Goal: Task Accomplishment & Management: Use online tool/utility

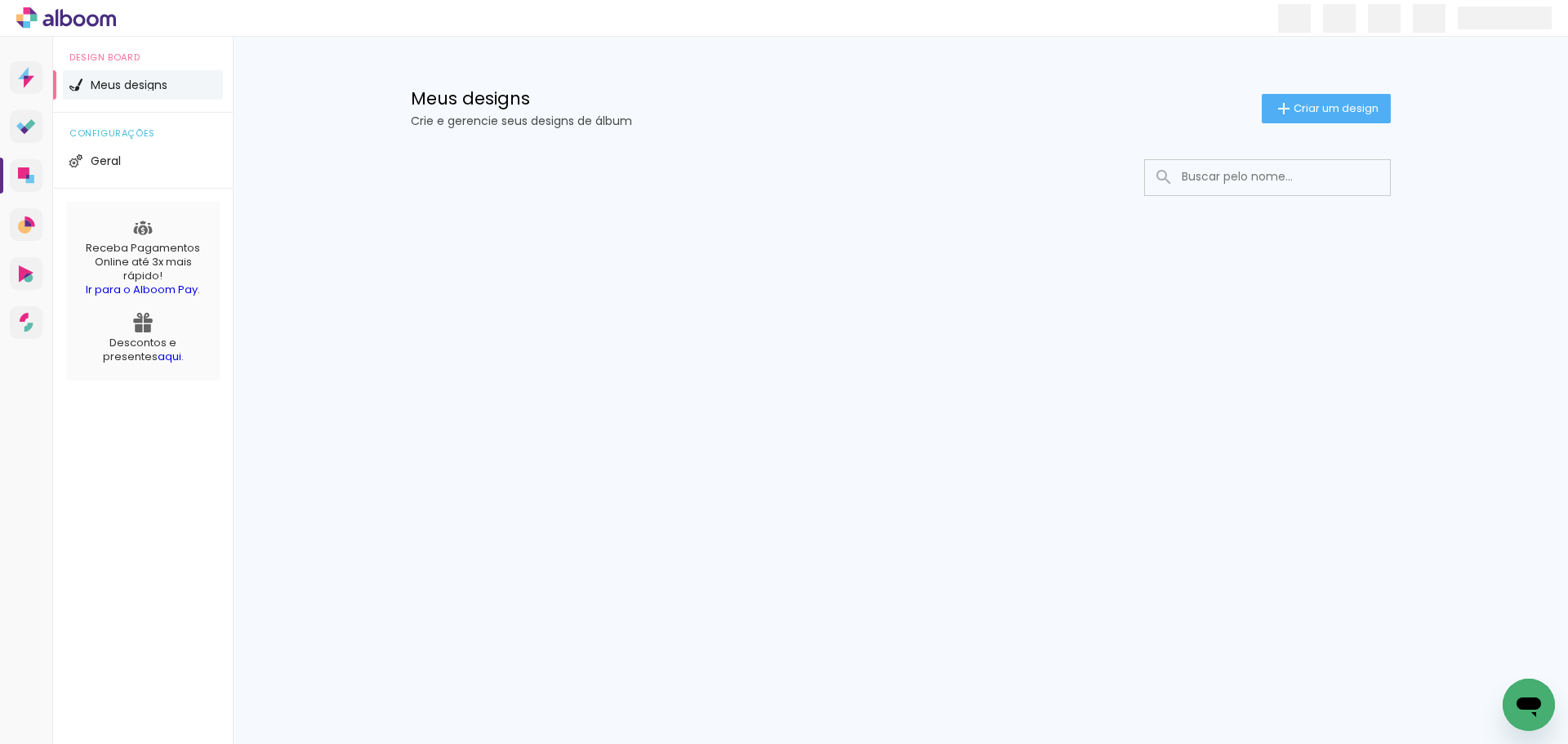
click at [1238, 174] on input at bounding box center [1289, 177] width 232 height 34
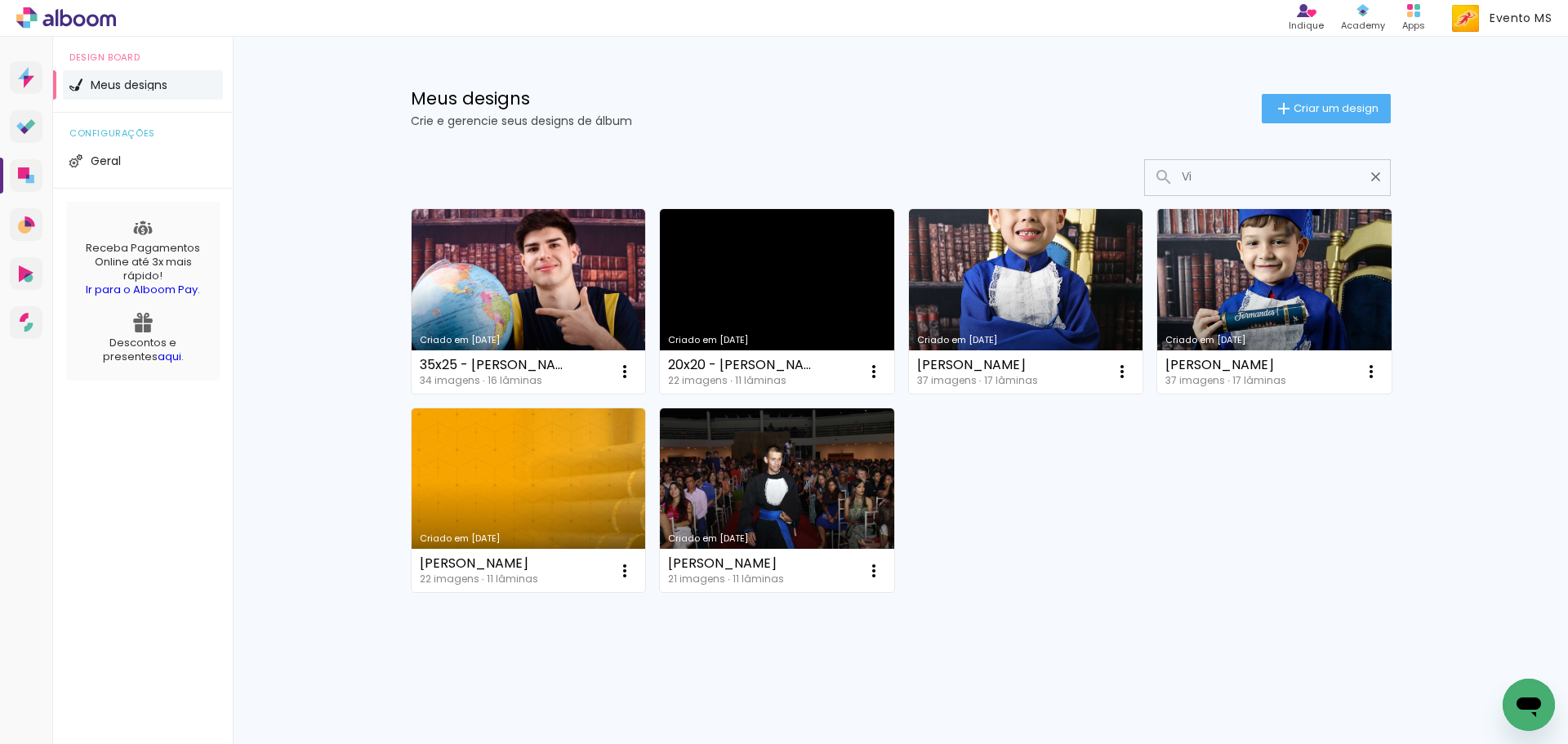
type input "V"
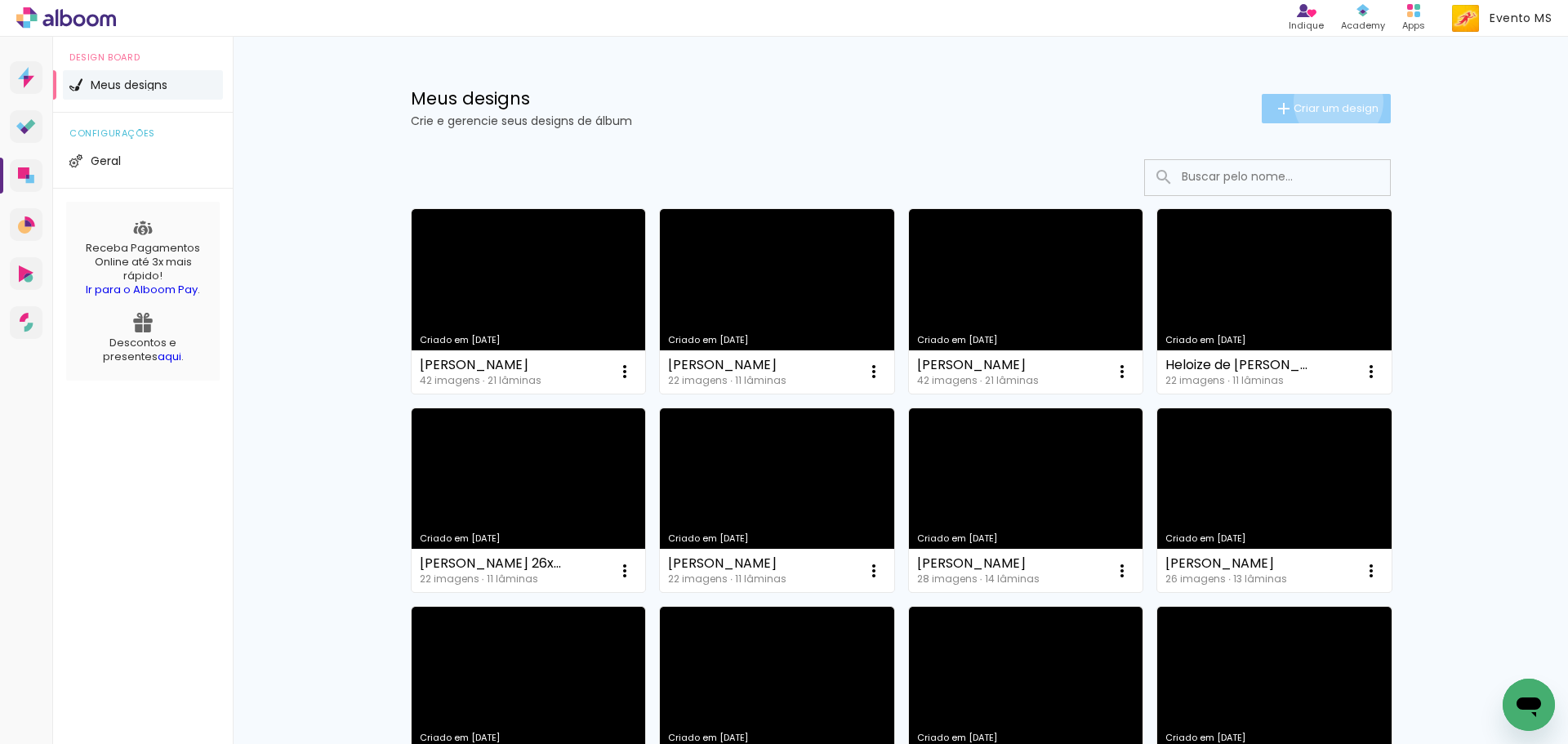
click at [1328, 103] on span "Criar um design" at bounding box center [1336, 108] width 85 height 11
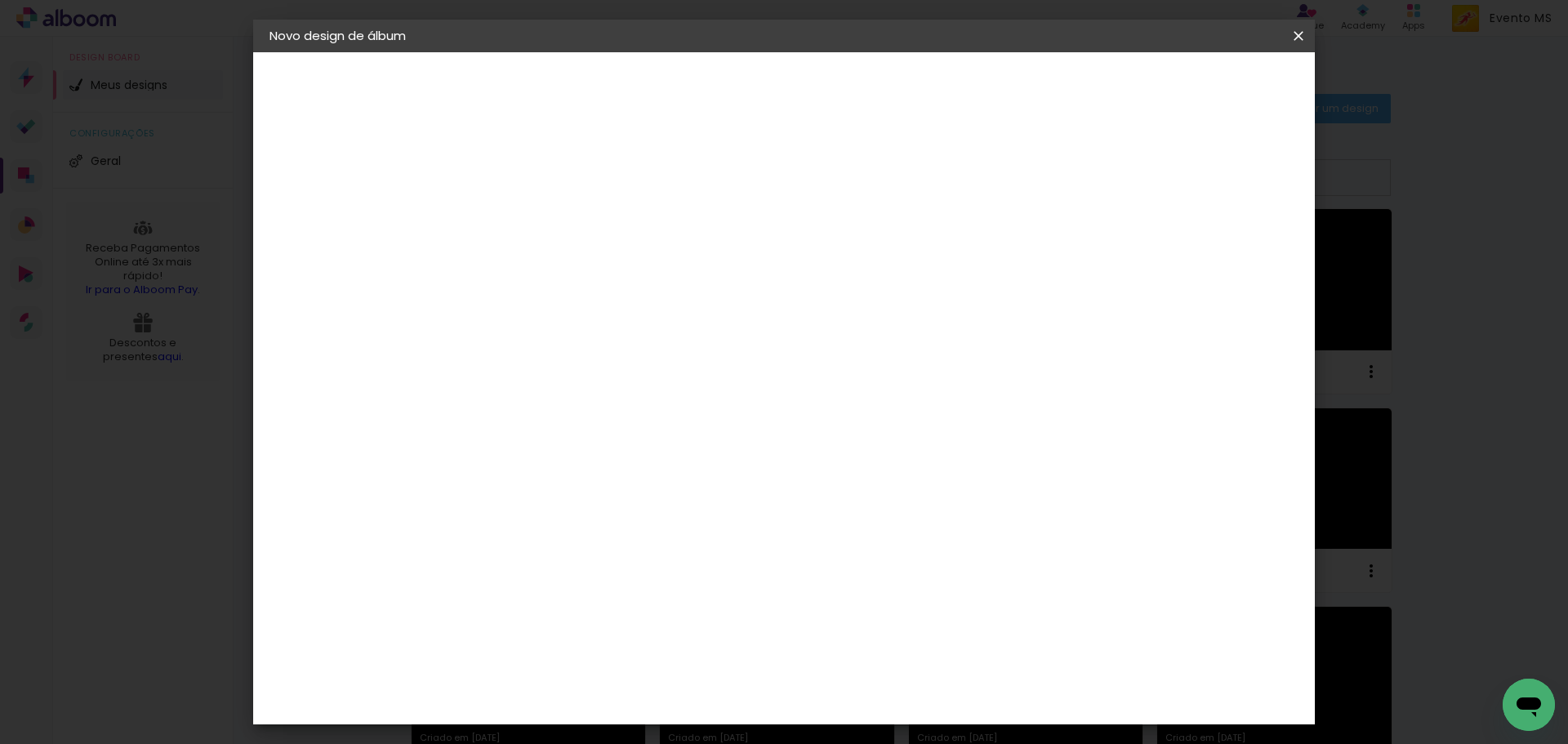
click at [537, 227] on input at bounding box center [537, 219] width 0 height 25
type input "[PERSON_NAME]"
type paper-input "[PERSON_NAME]"
click at [0, 0] on slot "Avançar" at bounding box center [0, 0] width 0 height 0
click at [842, 254] on paper-item "Tamanho Livre" at bounding box center [765, 248] width 157 height 36
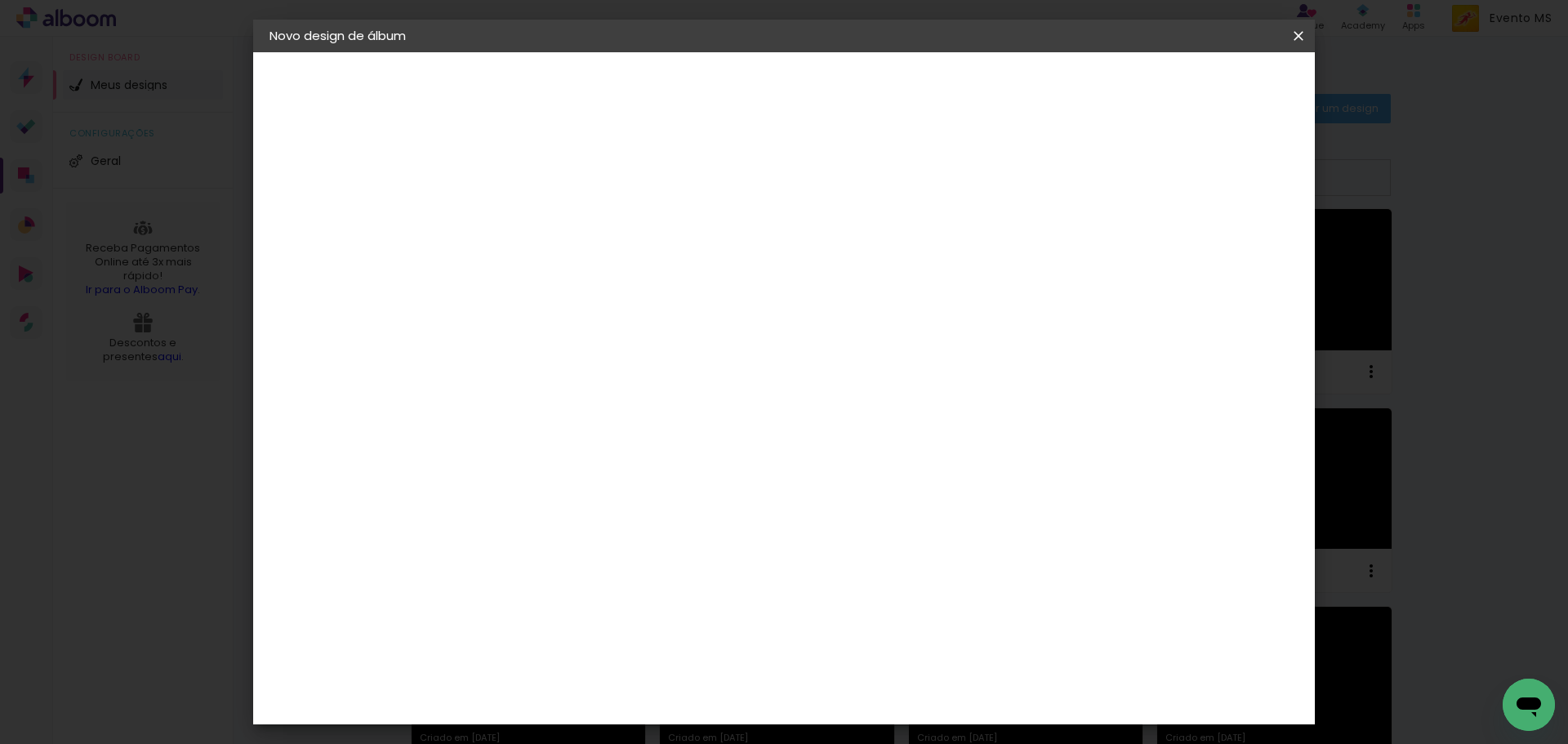
click at [0, 0] on slot "Avançar" at bounding box center [0, 0] width 0 height 0
drag, startPoint x: 891, startPoint y: 613, endPoint x: 834, endPoint y: 596, distance: 59.5
click at [834, 596] on div "cm" at bounding box center [884, 610] width 641 height 57
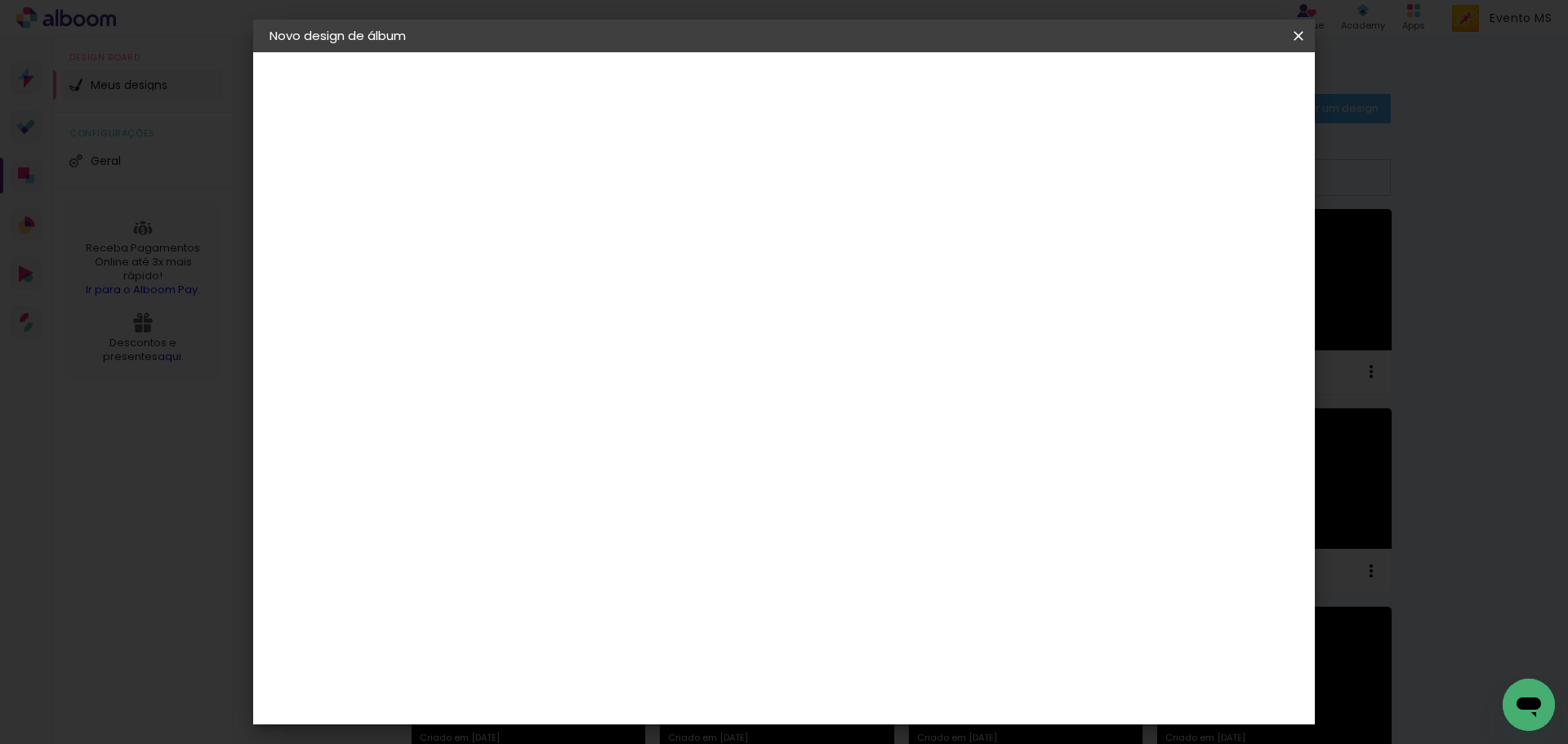
type input "70"
type paper-input "70"
drag, startPoint x: 505, startPoint y: 444, endPoint x: 472, endPoint y: 443, distance: 33.0
click at [472, 443] on input "30" at bounding box center [485, 441] width 43 height 25
type input "26"
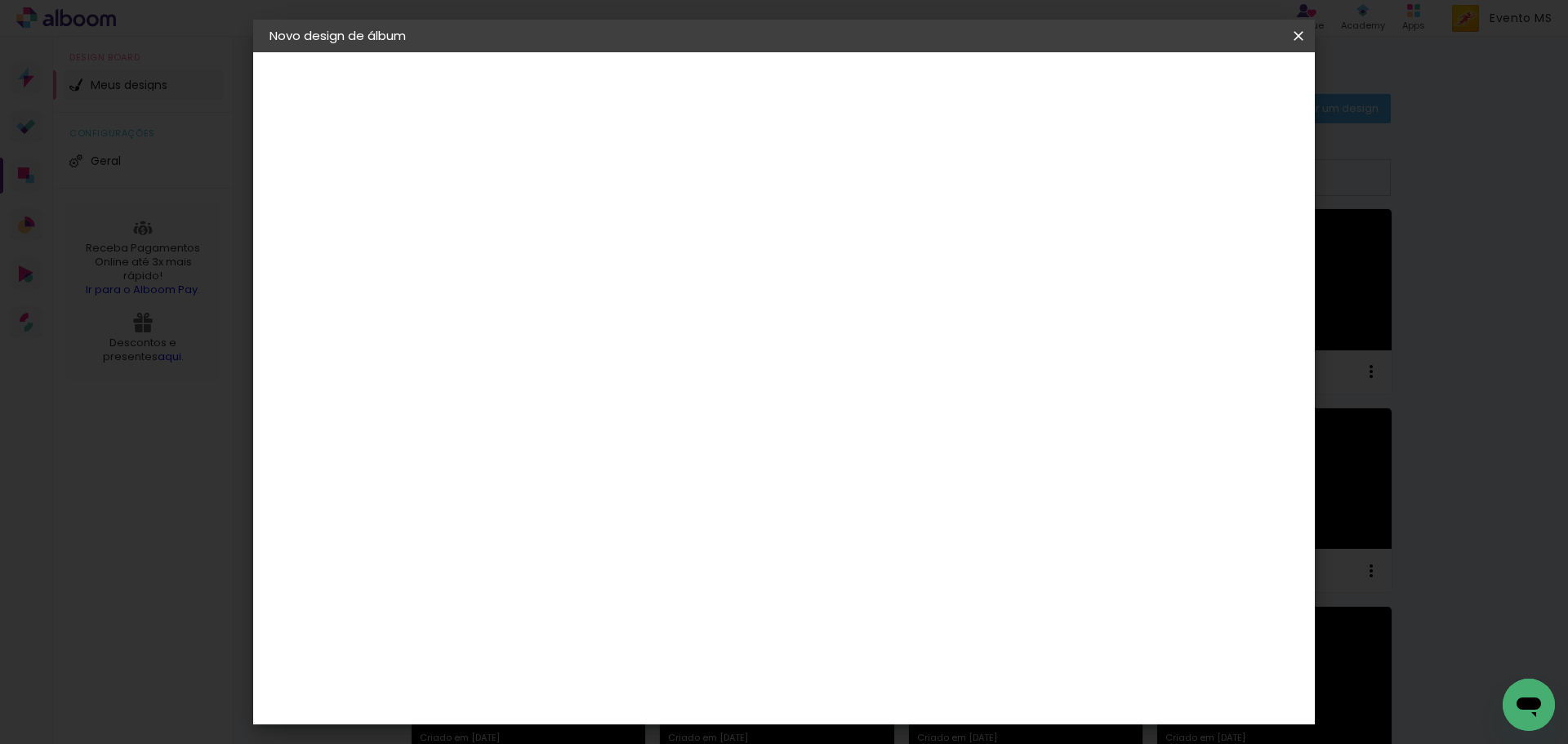
type paper-input "26"
click at [1196, 81] on span "Iniciar design" at bounding box center [1159, 87] width 74 height 11
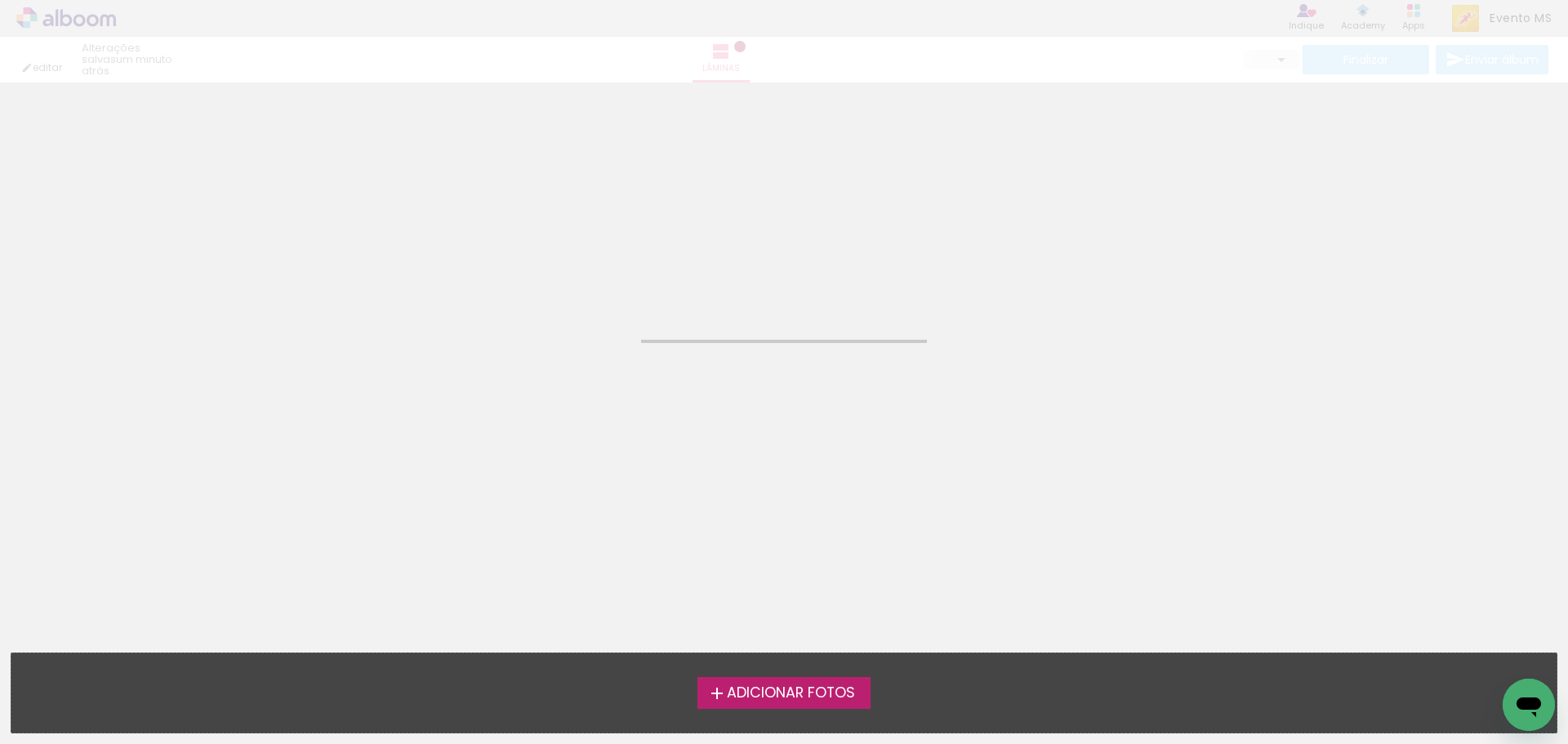
click at [784, 704] on label "Adicionar Fotos" at bounding box center [784, 693] width 174 height 31
click at [0, 0] on input "file" at bounding box center [0, 0] width 0 height 0
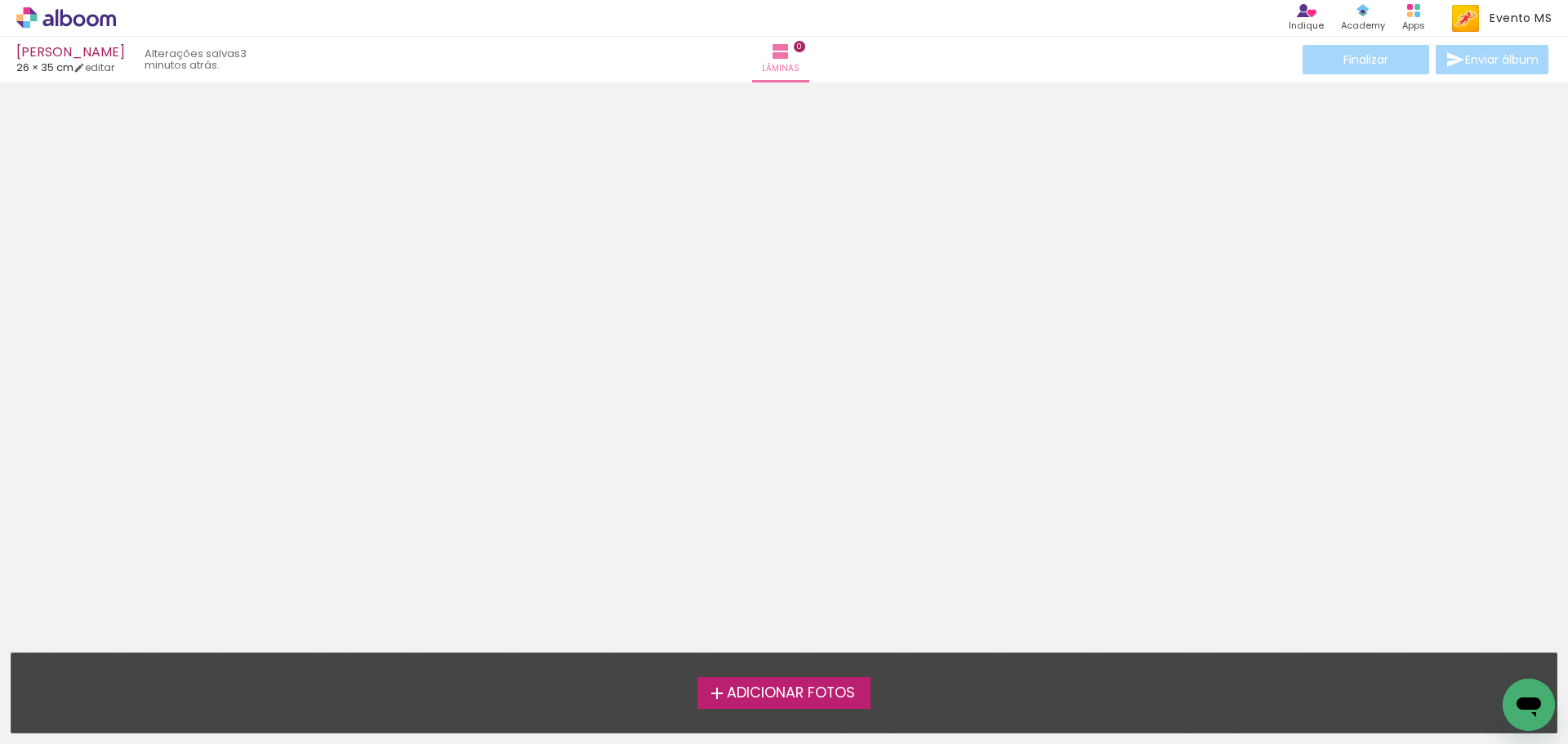
click at [810, 687] on span "Adicionar Fotos" at bounding box center [790, 694] width 128 height 15
click at [0, 0] on input "file" at bounding box center [0, 0] width 0 height 0
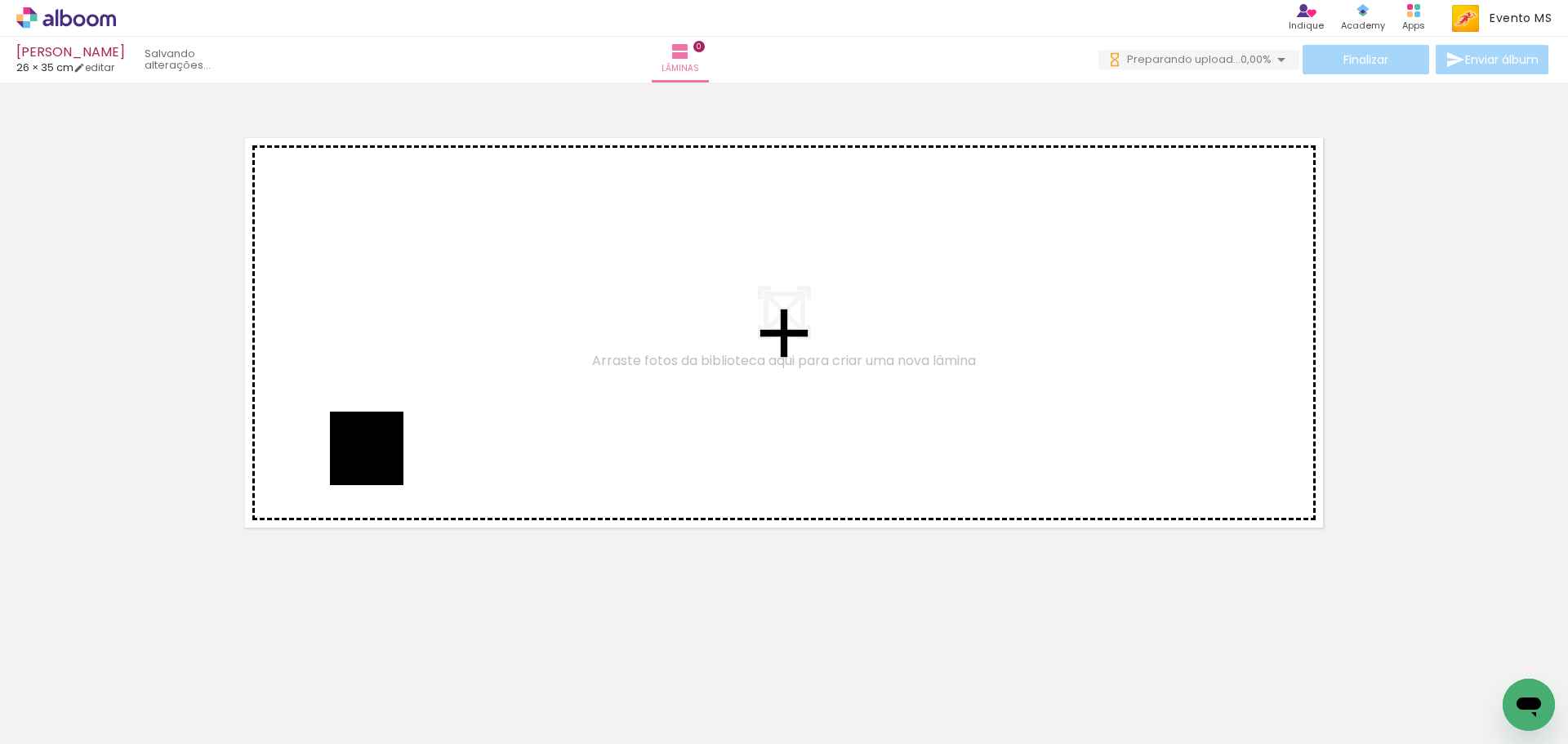
drag, startPoint x: 196, startPoint y: 711, endPoint x: 379, endPoint y: 461, distance: 309.8
click at [379, 461] on quentale-workspace at bounding box center [784, 372] width 1568 height 744
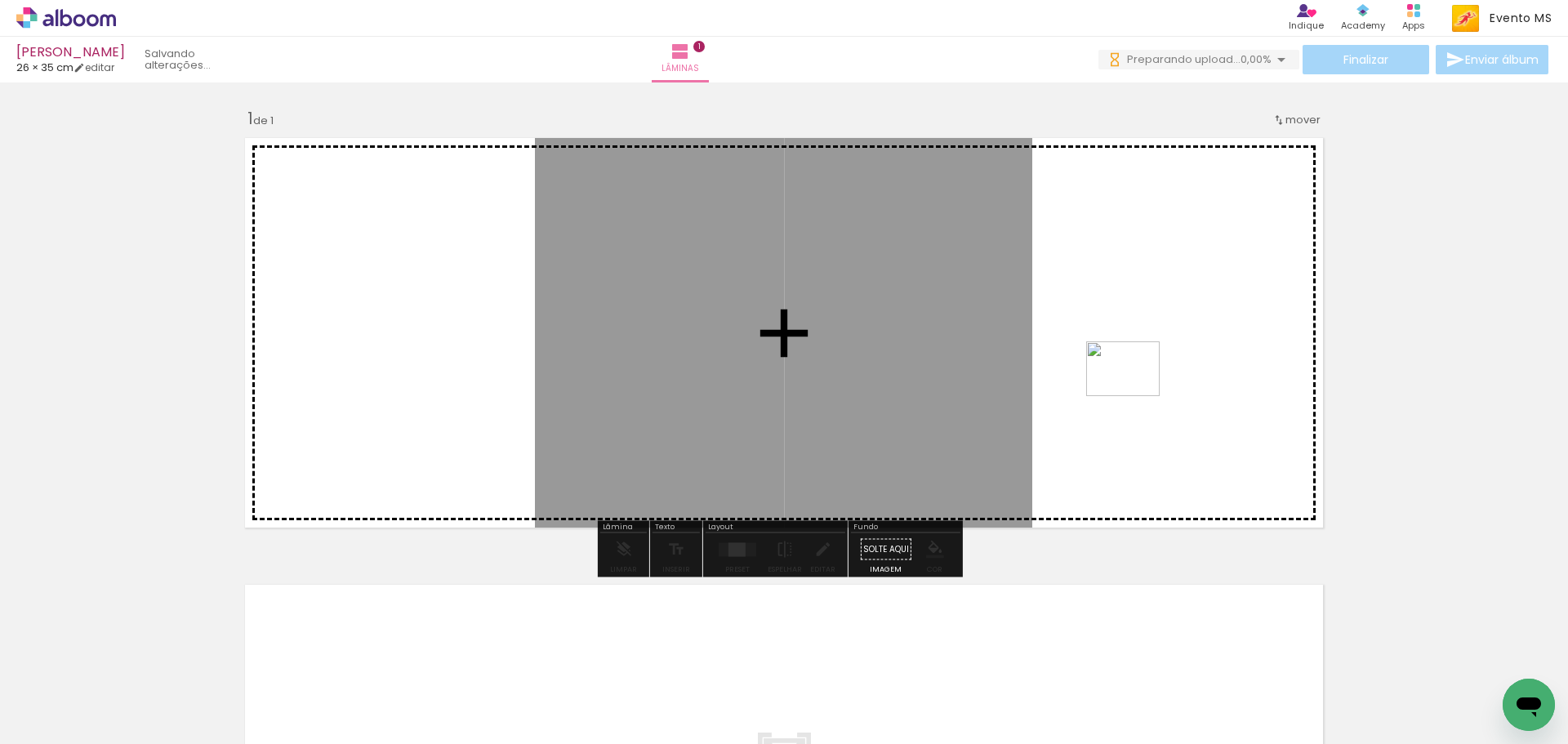
drag, startPoint x: 276, startPoint y: 710, endPoint x: 1135, endPoint y: 390, distance: 916.7
click at [1135, 390] on quentale-workspace at bounding box center [784, 372] width 1568 height 744
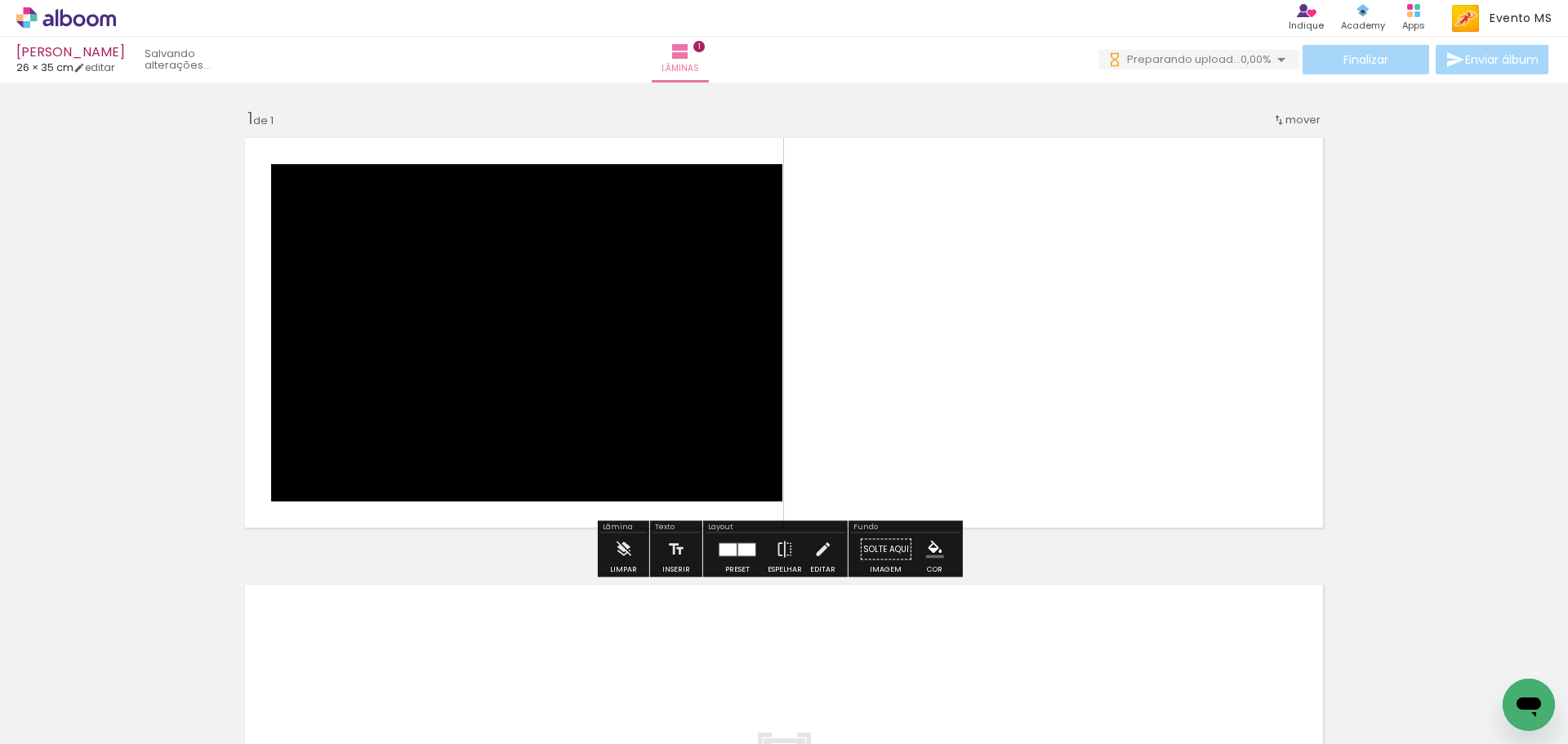
click at [719, 555] on div at bounding box center [727, 549] width 17 height 12
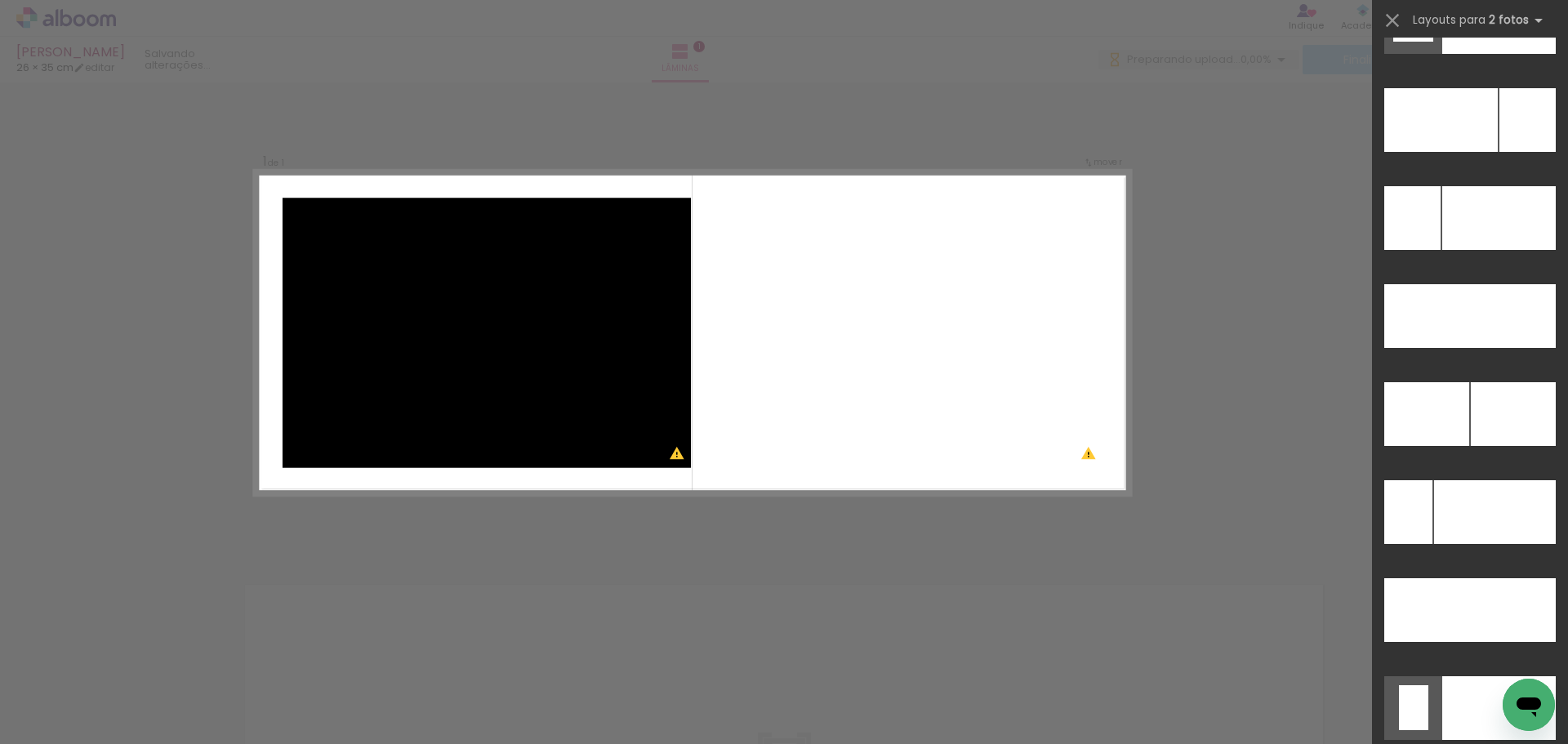
scroll to position [7371, 0]
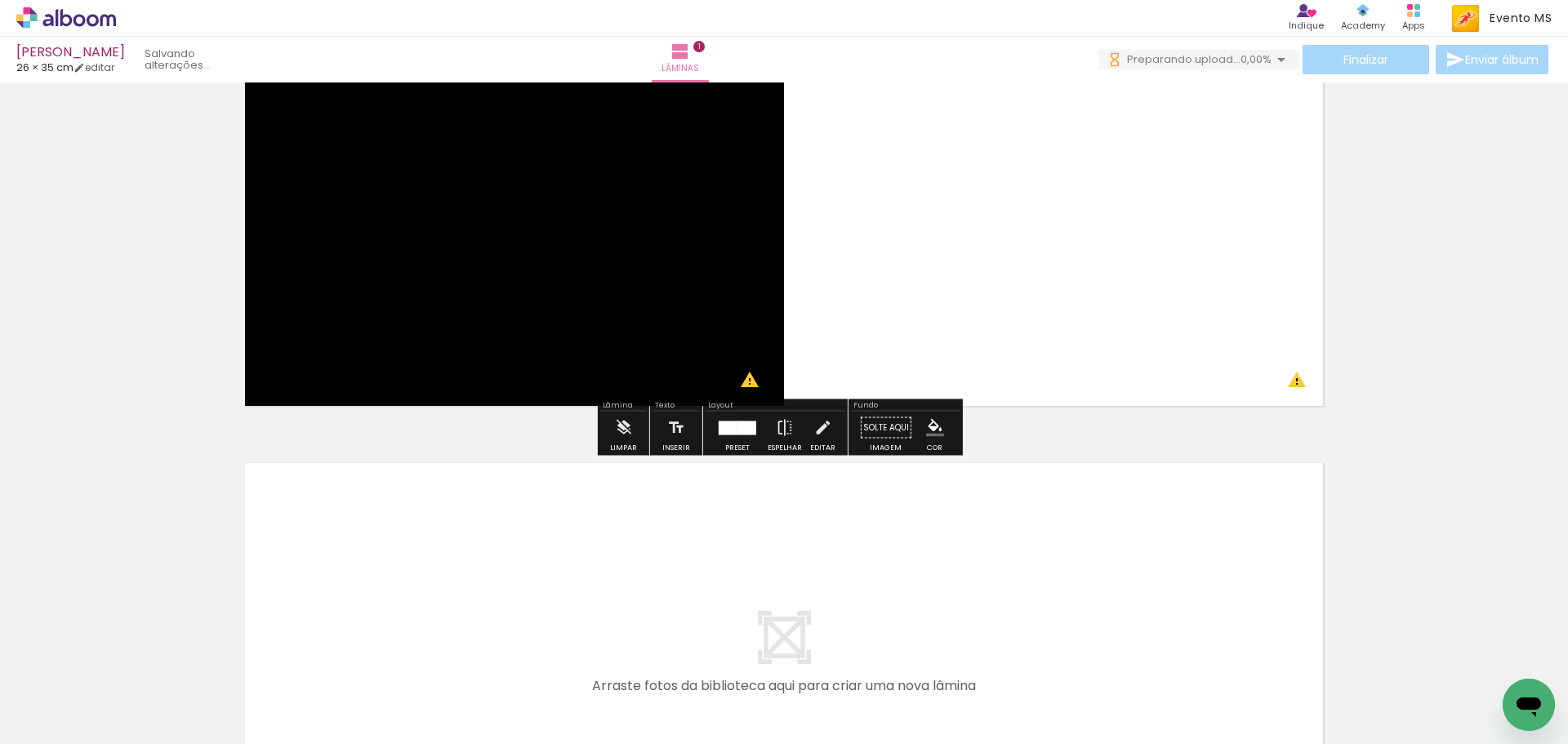
scroll to position [398, 0]
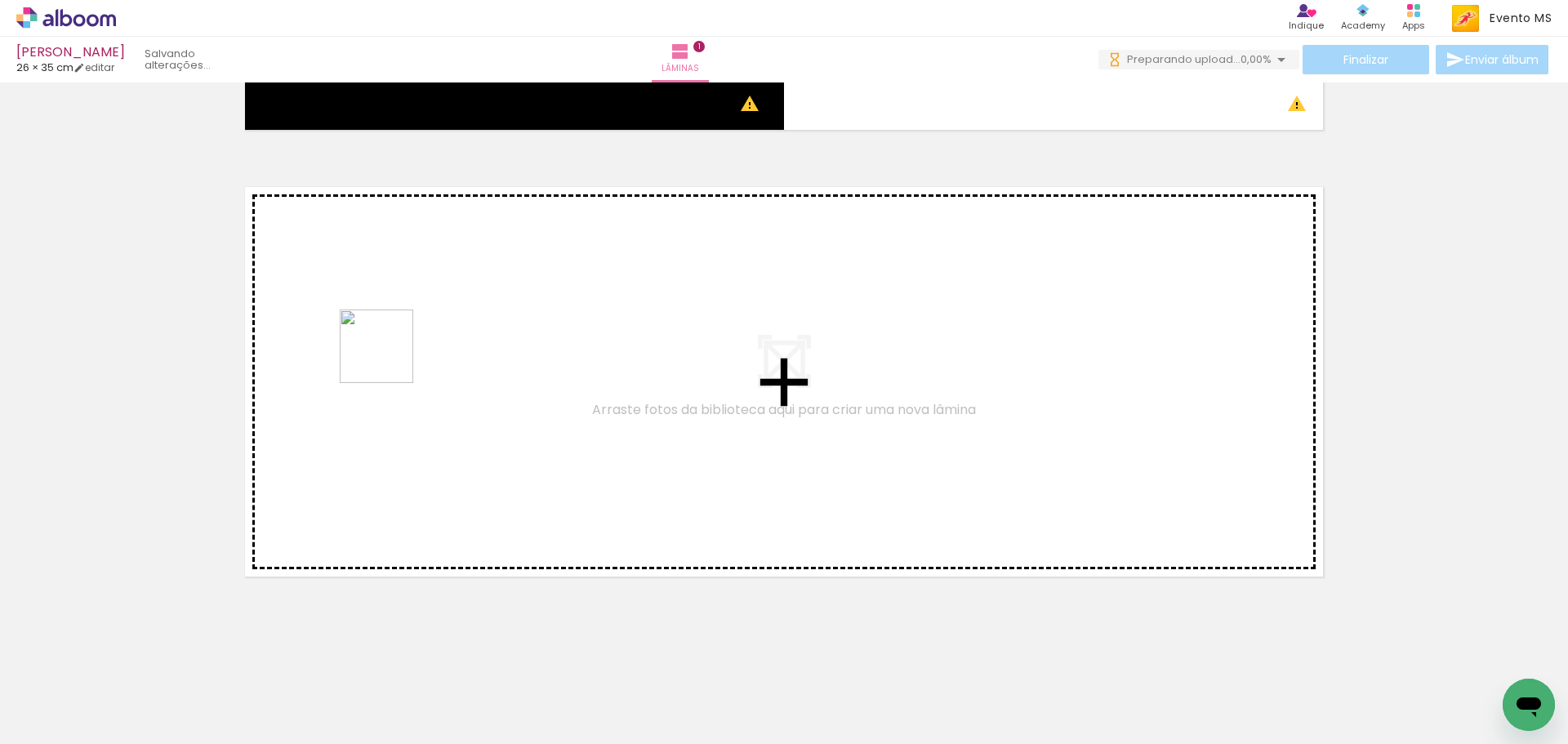
drag, startPoint x: 372, startPoint y: 704, endPoint x: 354, endPoint y: 310, distance: 394.4
click at [354, 310] on quentale-workspace at bounding box center [784, 372] width 1568 height 744
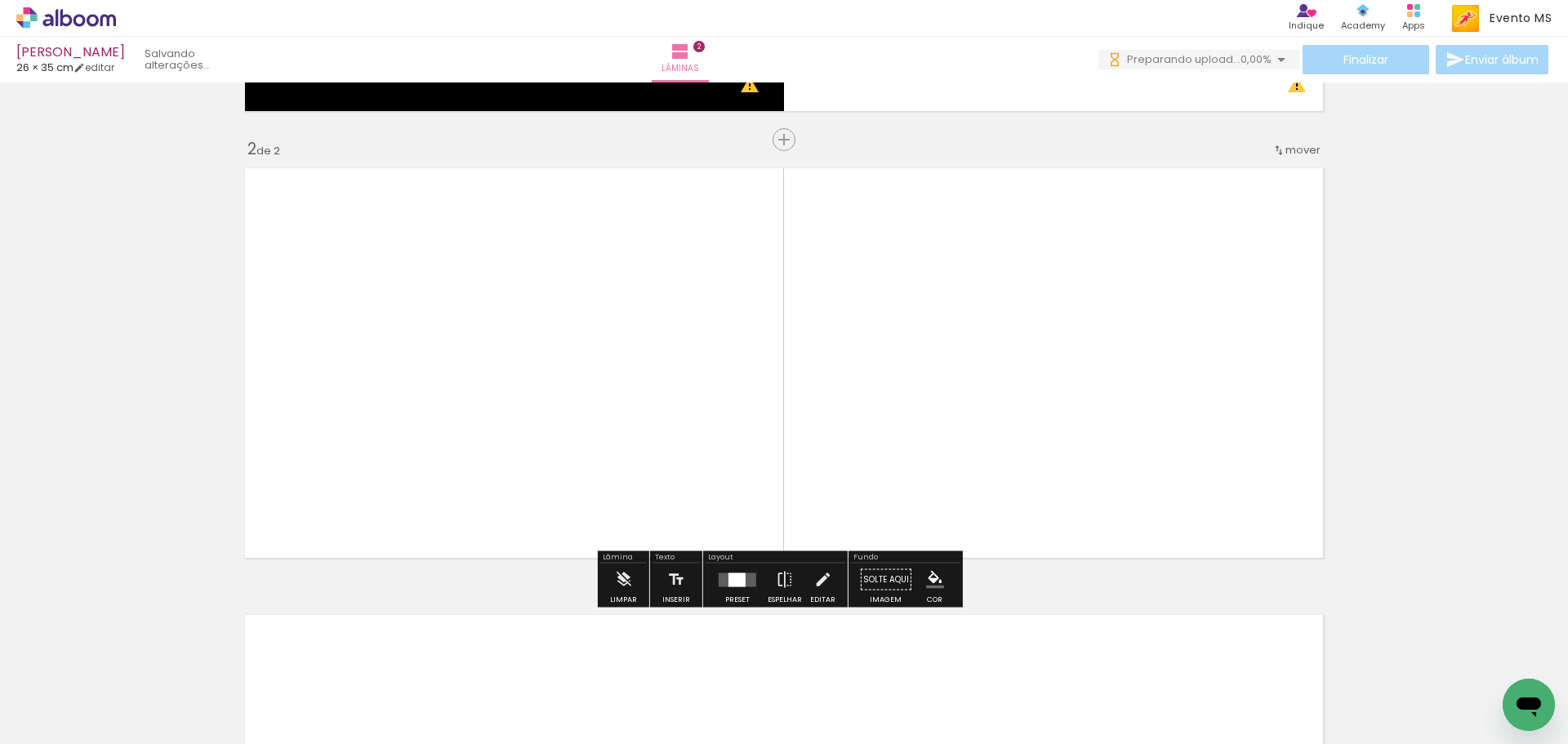
scroll to position [417, 0]
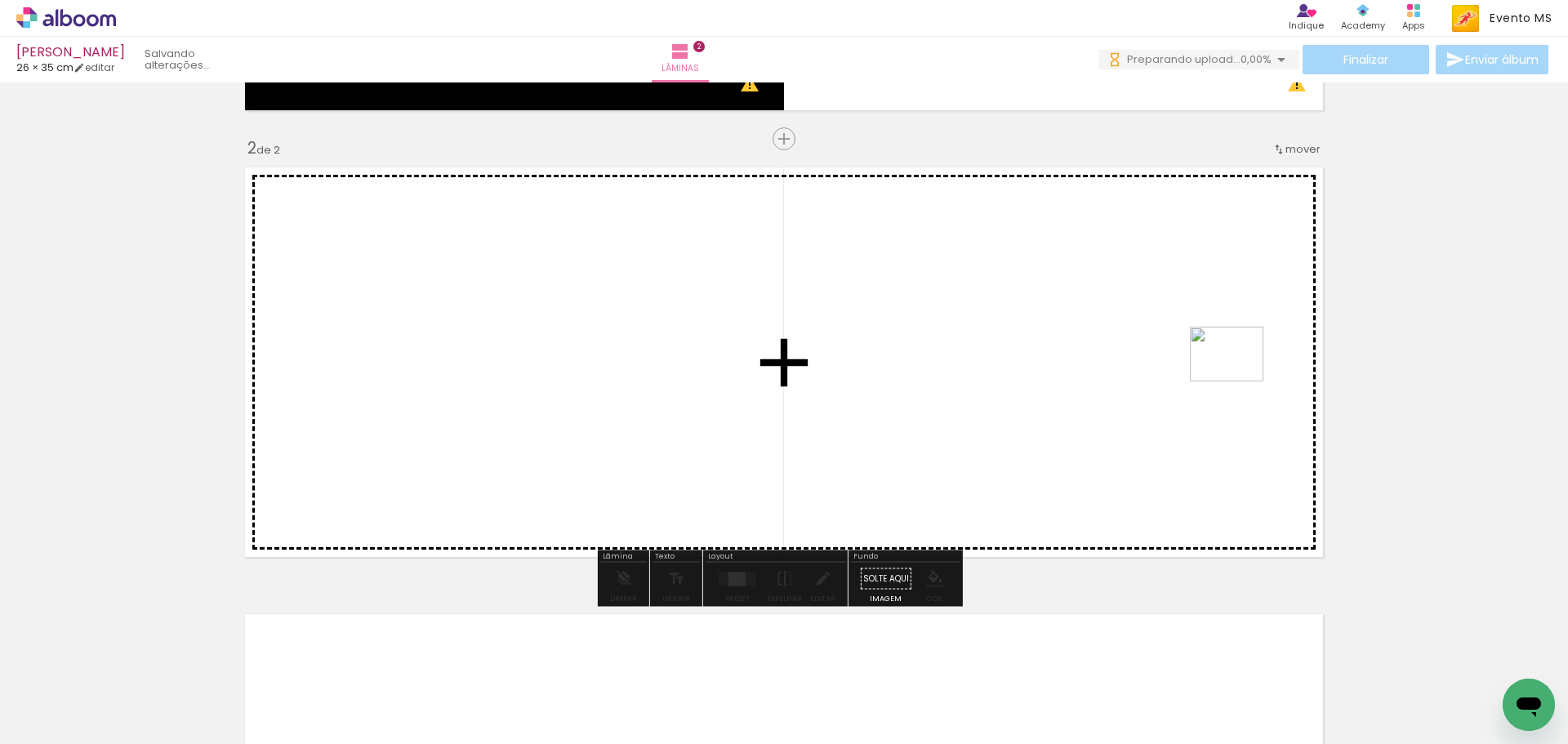
drag, startPoint x: 578, startPoint y: 636, endPoint x: 1238, endPoint y: 372, distance: 710.8
click at [1238, 372] on quentale-workspace at bounding box center [784, 372] width 1568 height 744
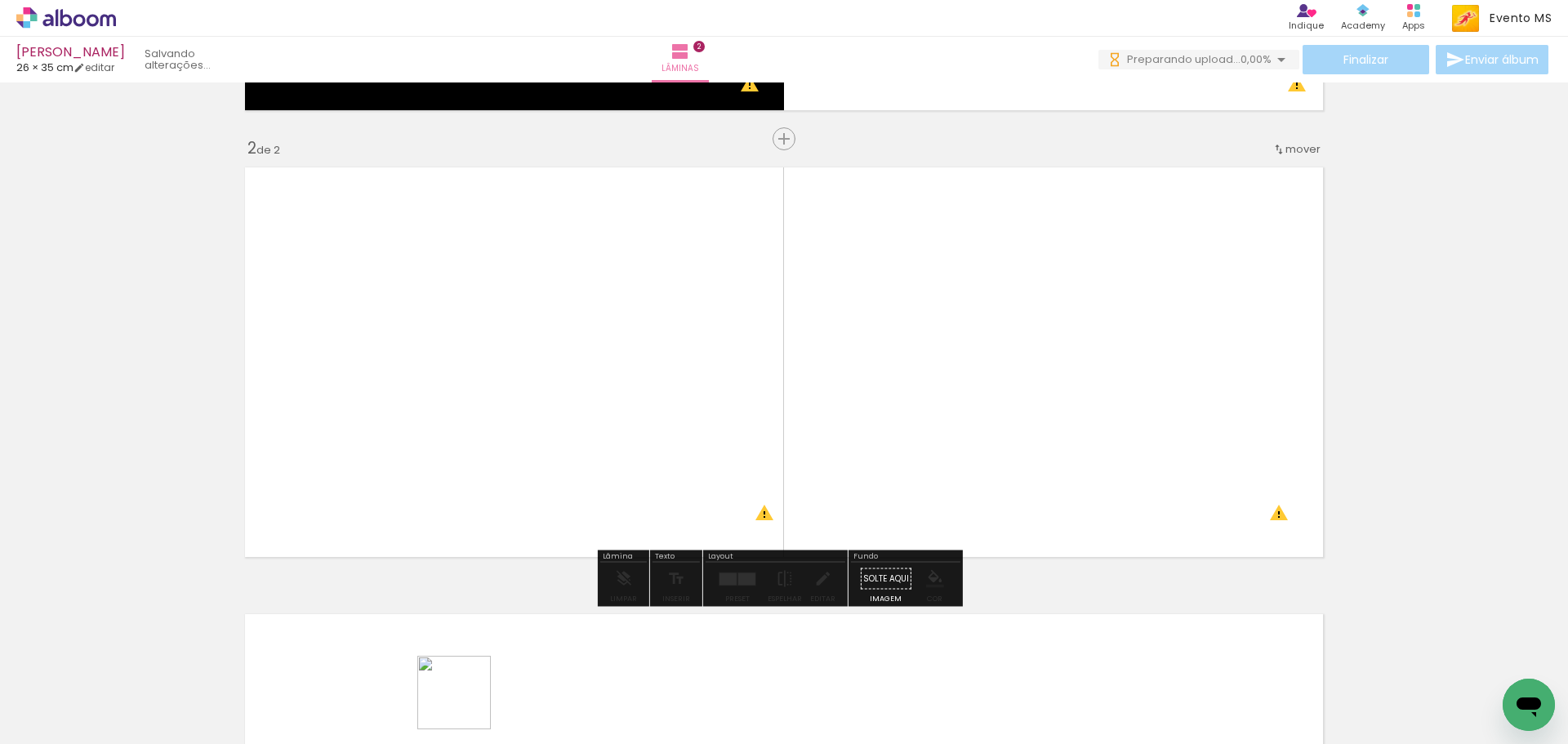
drag, startPoint x: 466, startPoint y: 705, endPoint x: 1150, endPoint y: 449, distance: 730.3
click at [1162, 457] on quentale-workspace at bounding box center [784, 372] width 1568 height 744
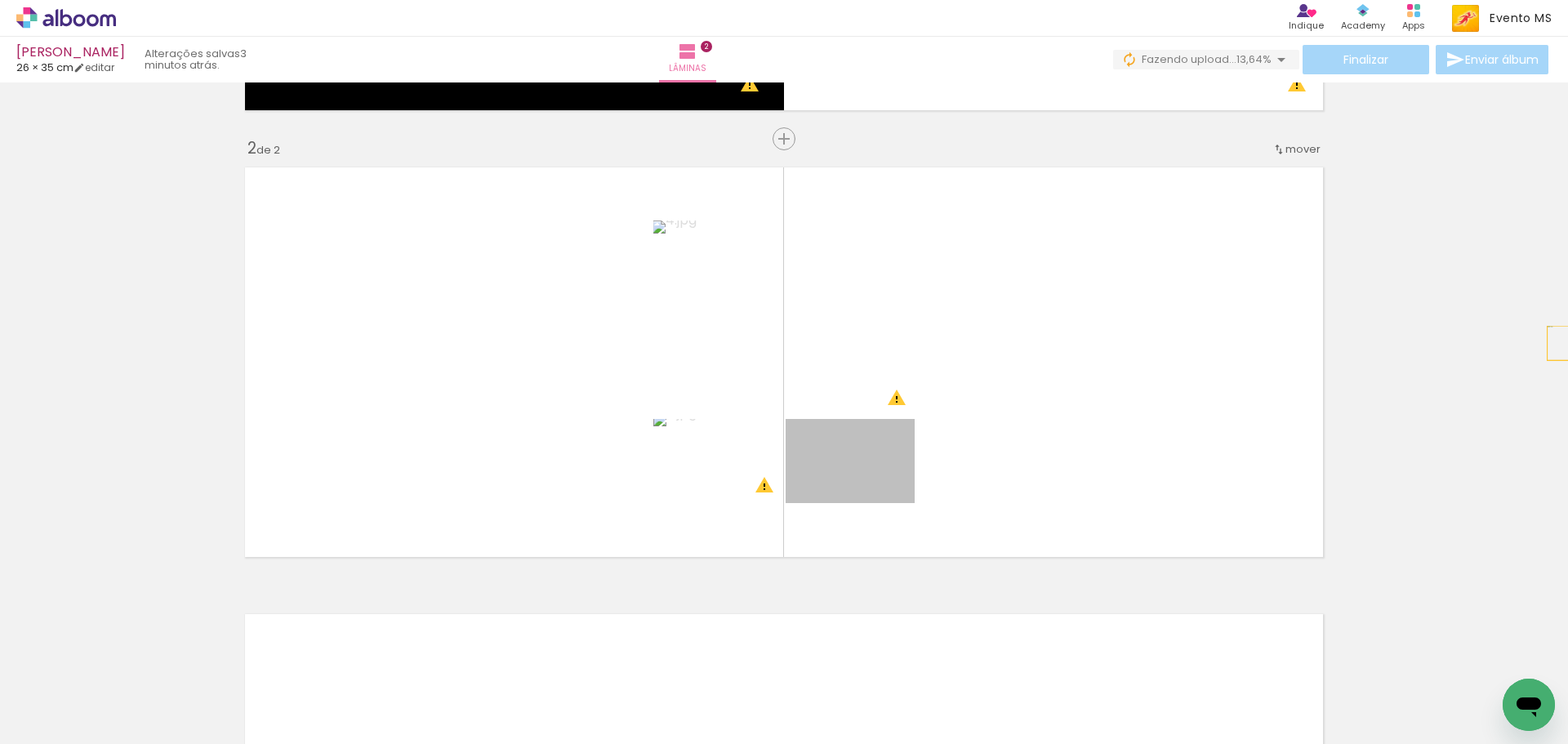
drag, startPoint x: 842, startPoint y: 477, endPoint x: 1391, endPoint y: 344, distance: 564.9
click at [1567, 314] on div "Inserir lâmina 1 de 2 Inserir lâmina 2 de 2 O Designbox precisará aumentar a su…" at bounding box center [784, 413] width 1568 height 662
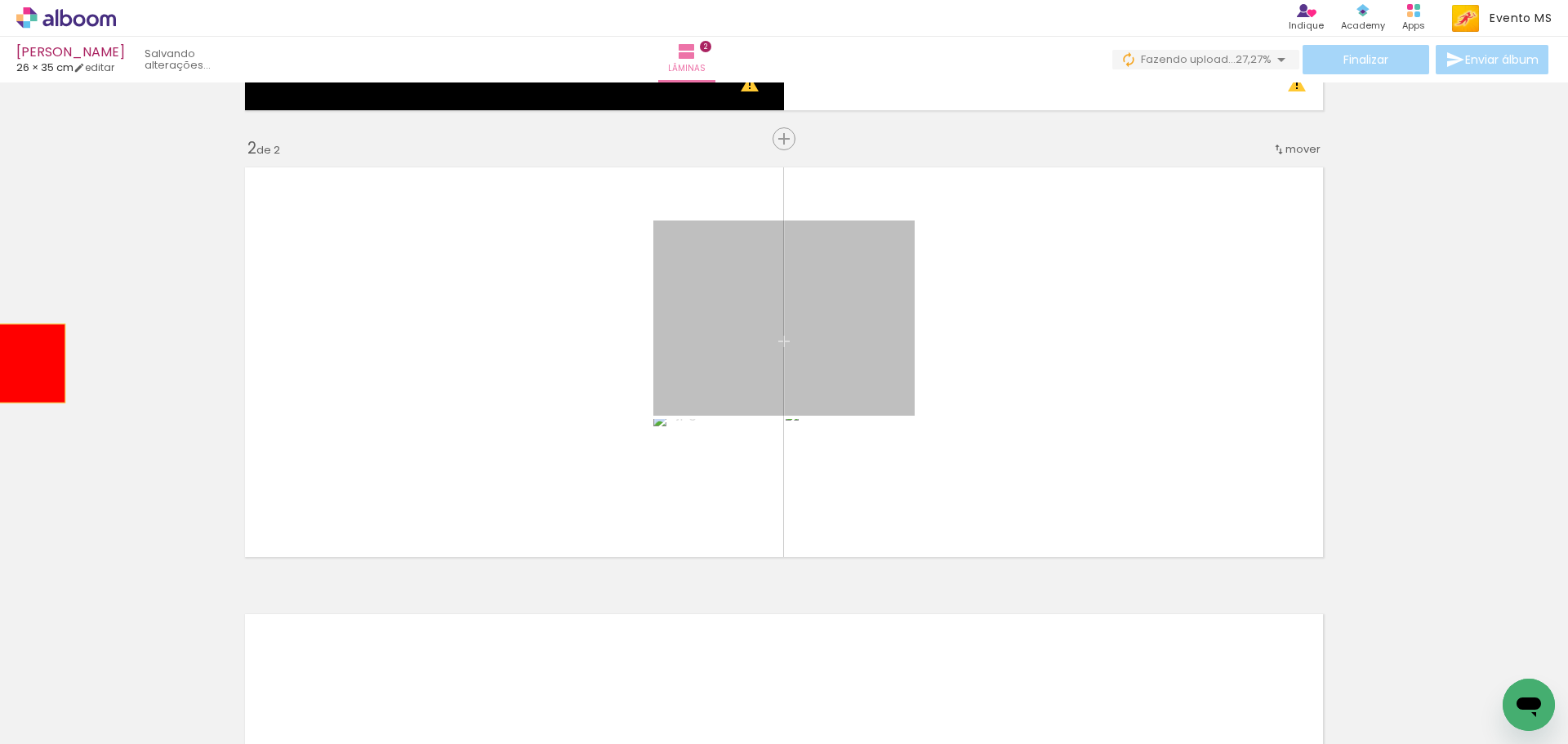
drag, startPoint x: 805, startPoint y: 356, endPoint x: 7, endPoint y: 363, distance: 798.0
click at [7, 363] on div "Inserir lâmina 1 de 2 Inserir lâmina 2 de 2 O Designbox precisará aumentar a su…" at bounding box center [784, 341] width 1568 height 1341
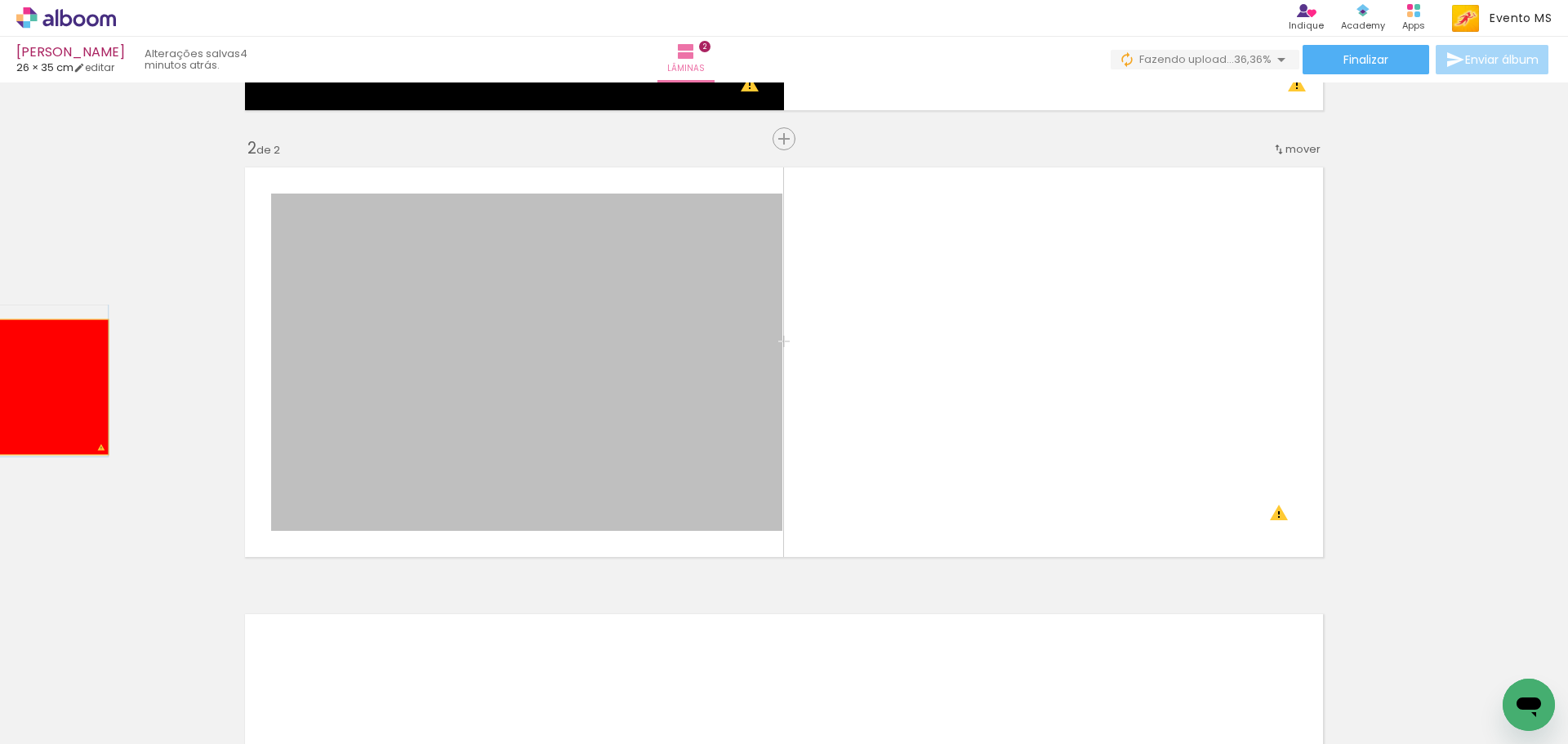
drag, startPoint x: 604, startPoint y: 408, endPoint x: 0, endPoint y: 387, distance: 604.4
click at [0, 387] on div "Inserir lâmina 1 de 2 Inserir lâmina 2 de 2 O Designbox precisará aumentar a su…" at bounding box center [784, 341] width 1568 height 1341
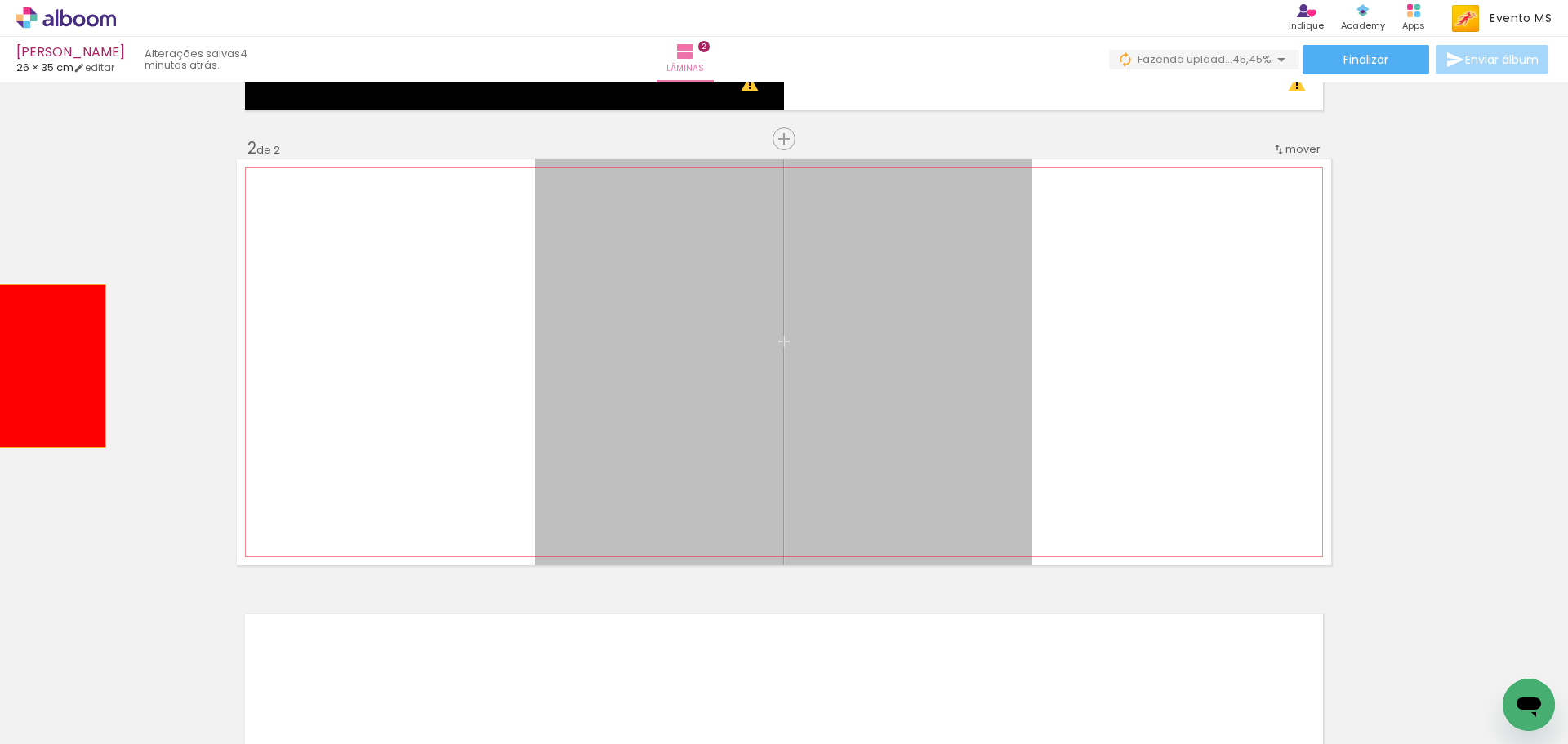
drag, startPoint x: 957, startPoint y: 412, endPoint x: 0, endPoint y: 367, distance: 958.1
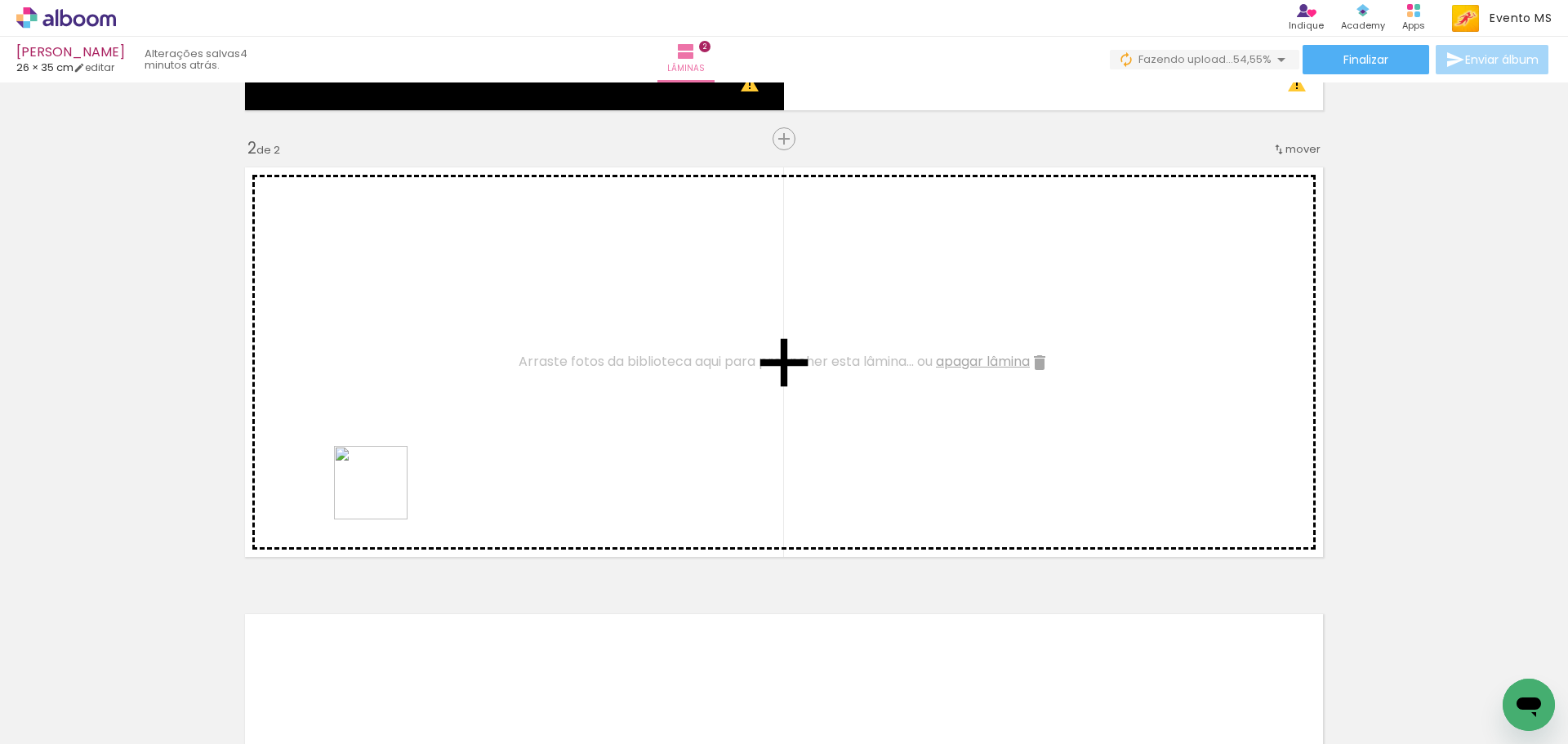
drag, startPoint x: 344, startPoint y: 669, endPoint x: 421, endPoint y: 448, distance: 234.0
click at [402, 457] on quentale-workspace at bounding box center [784, 372] width 1568 height 744
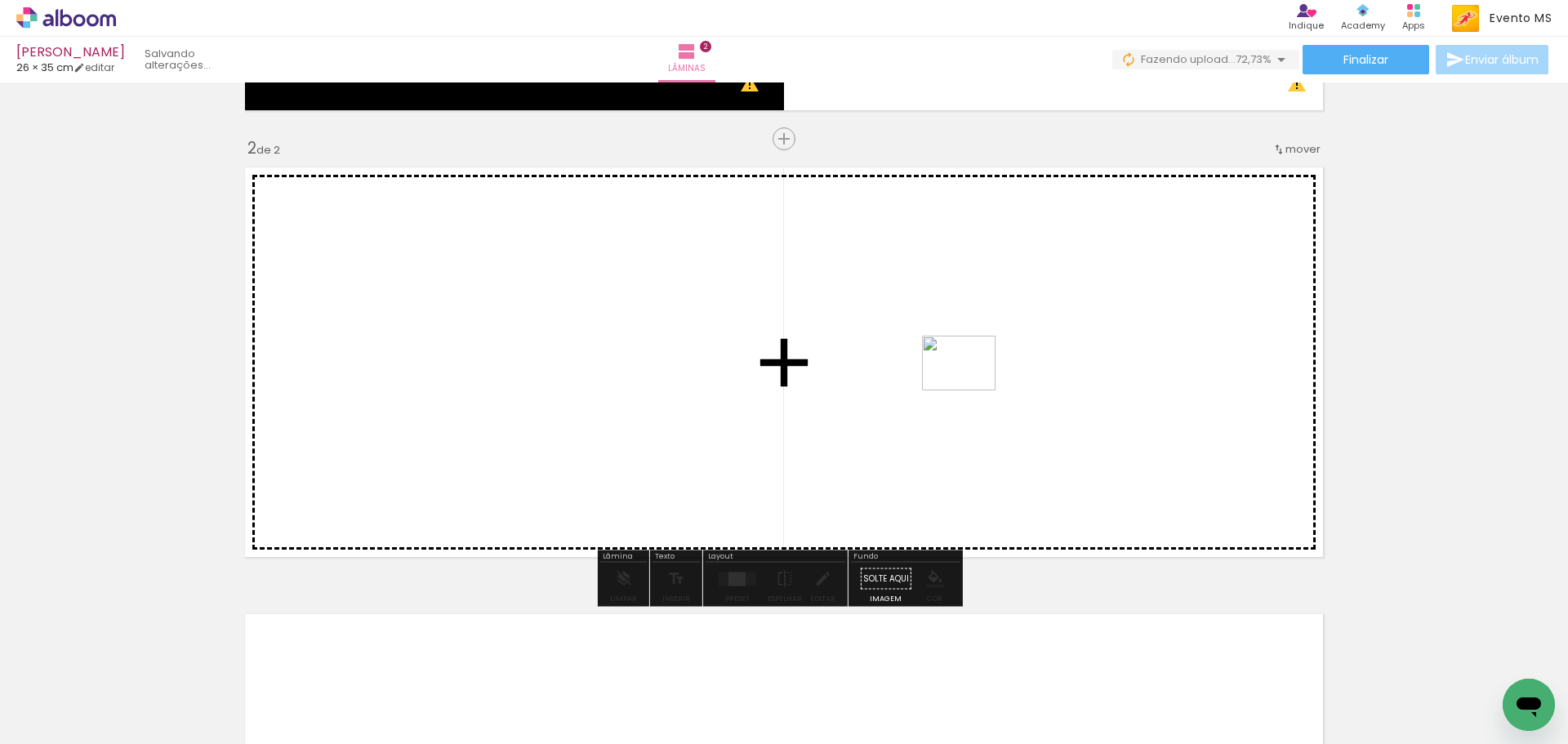
drag, startPoint x: 446, startPoint y: 693, endPoint x: 996, endPoint y: 372, distance: 636.8
click at [990, 374] on quentale-workspace at bounding box center [784, 372] width 1568 height 744
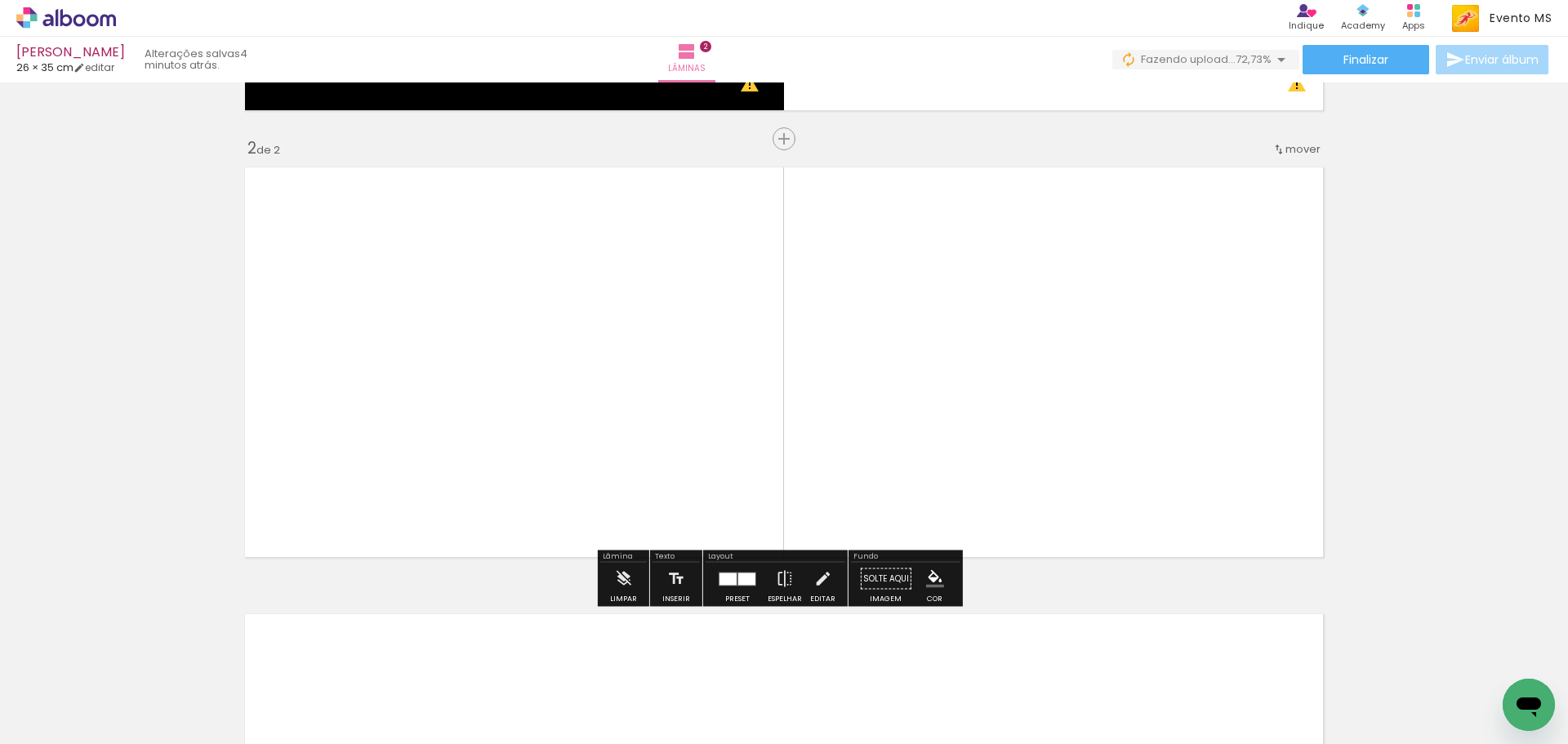
click at [724, 581] on div at bounding box center [727, 579] width 17 height 12
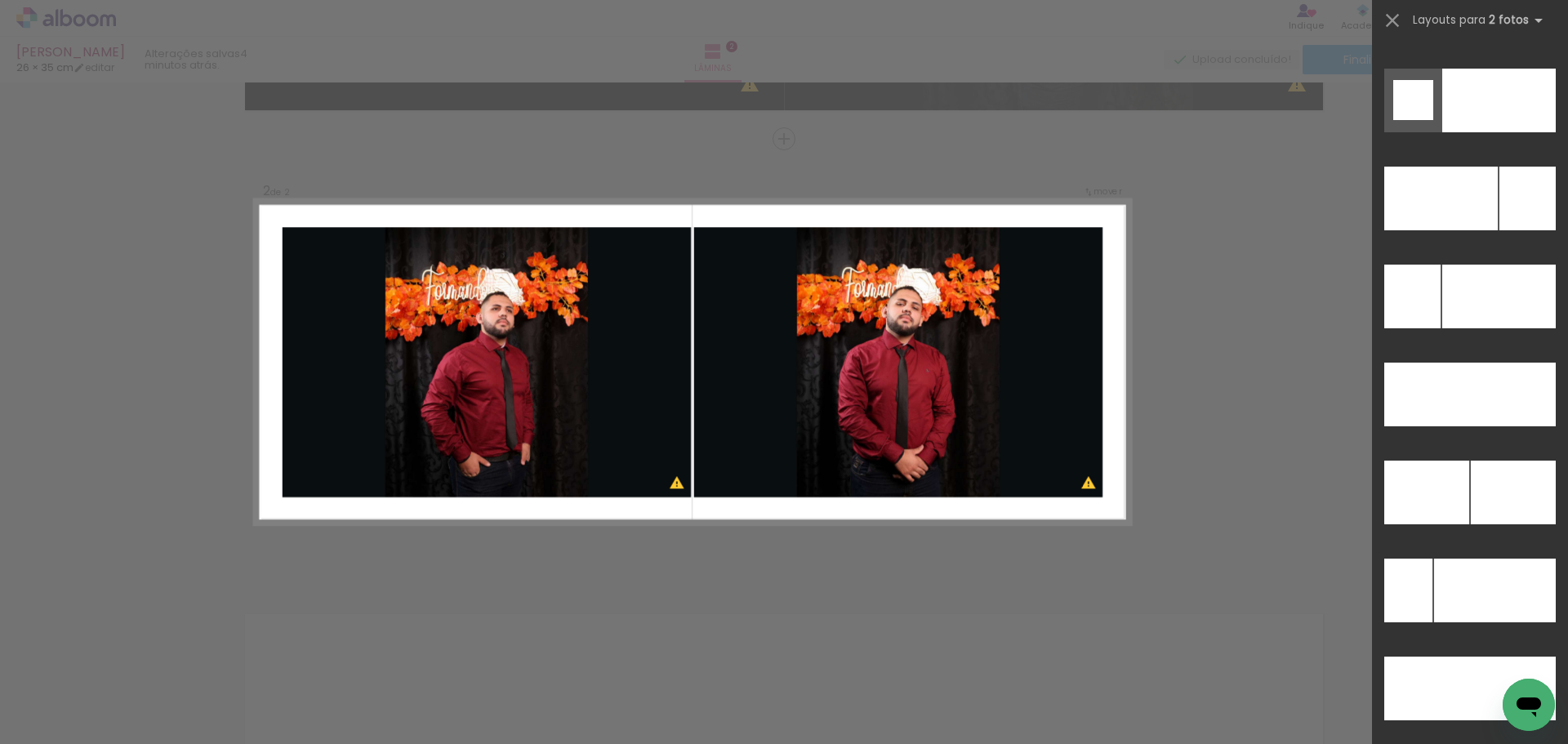
scroll to position [7349, 0]
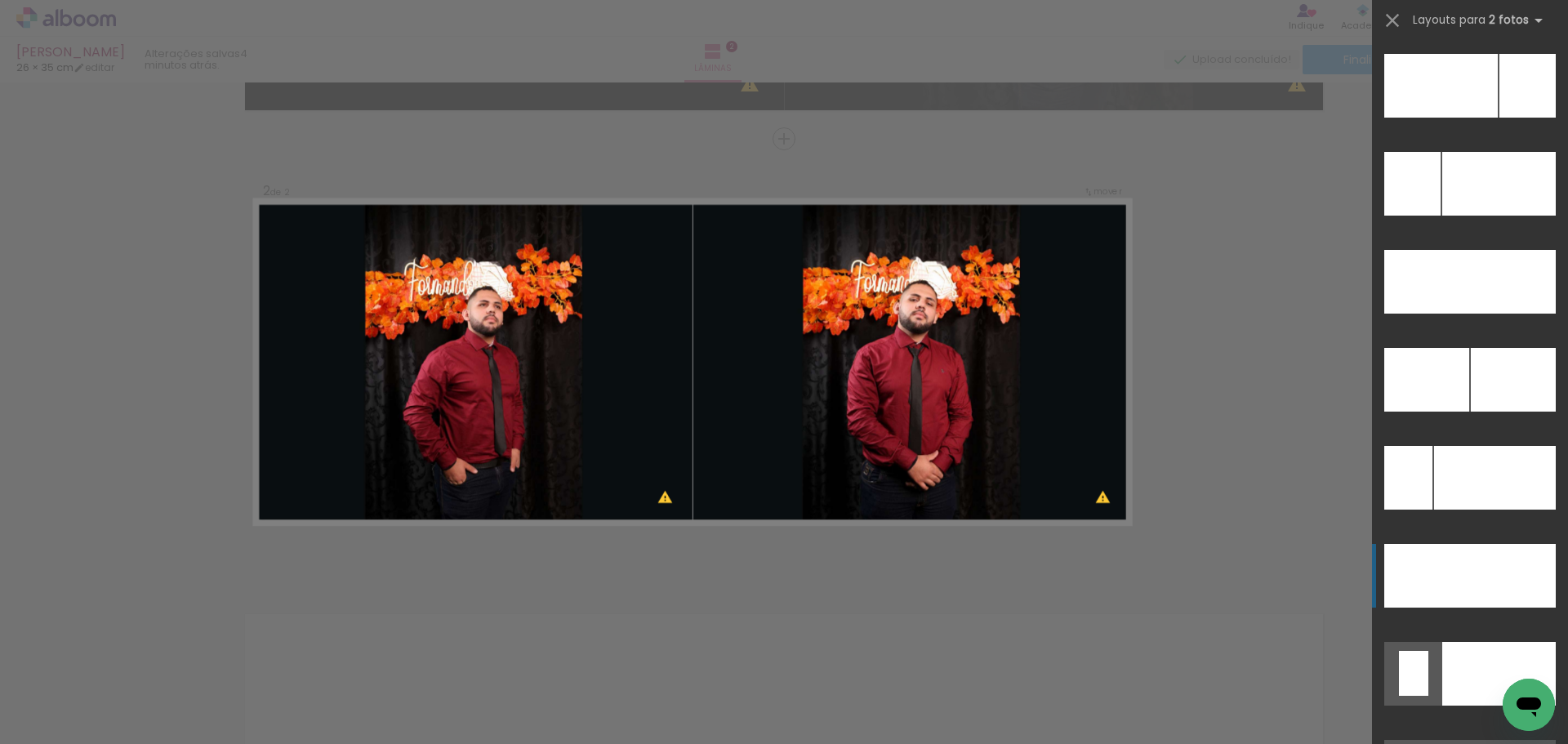
click at [1485, 216] on div at bounding box center [1498, 184] width 114 height 64
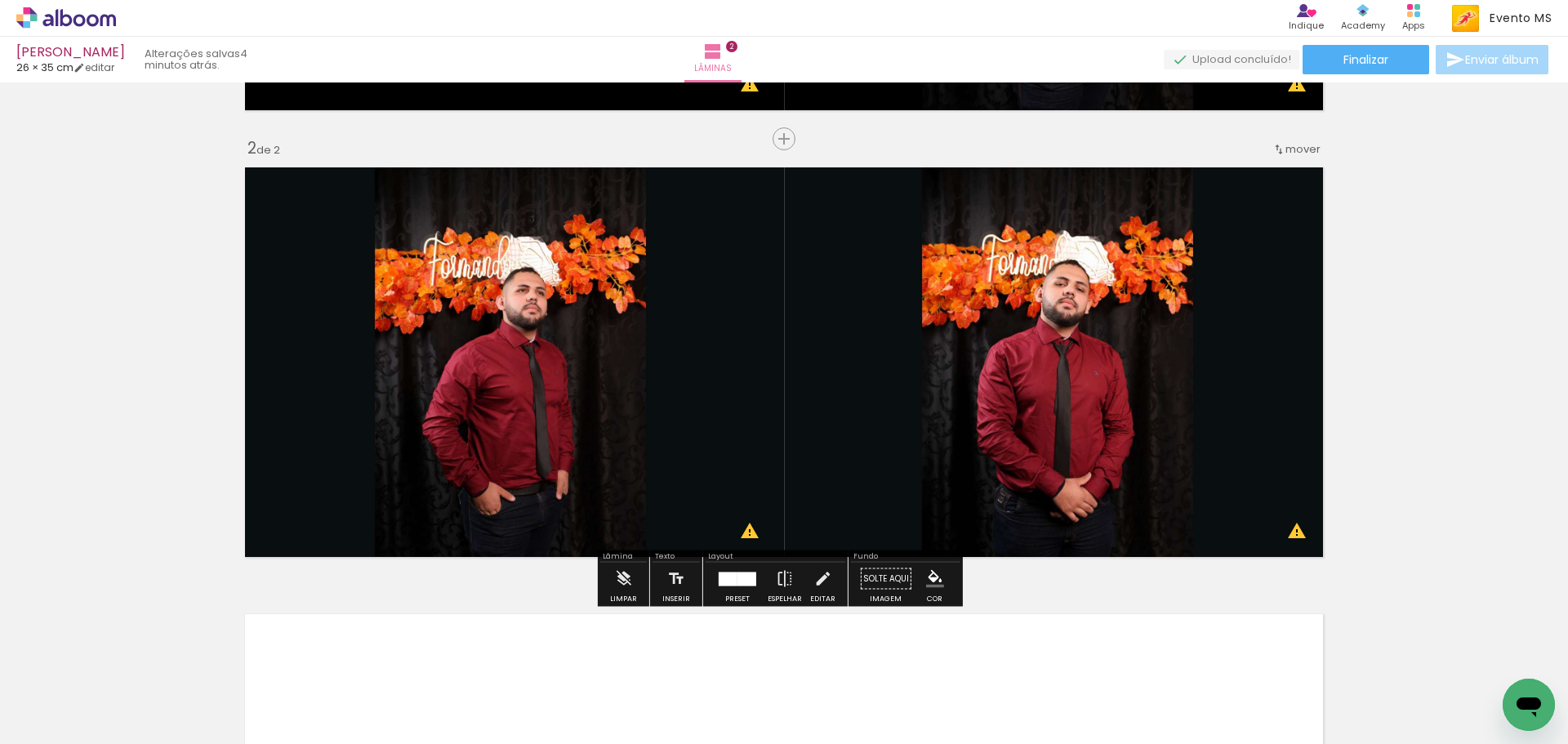
click at [1484, 348] on div "Inserir lâmina 1 de 2 Inserir lâmina 2 de 2 O Designbox precisará aumentar a su…" at bounding box center [784, 341] width 1568 height 1341
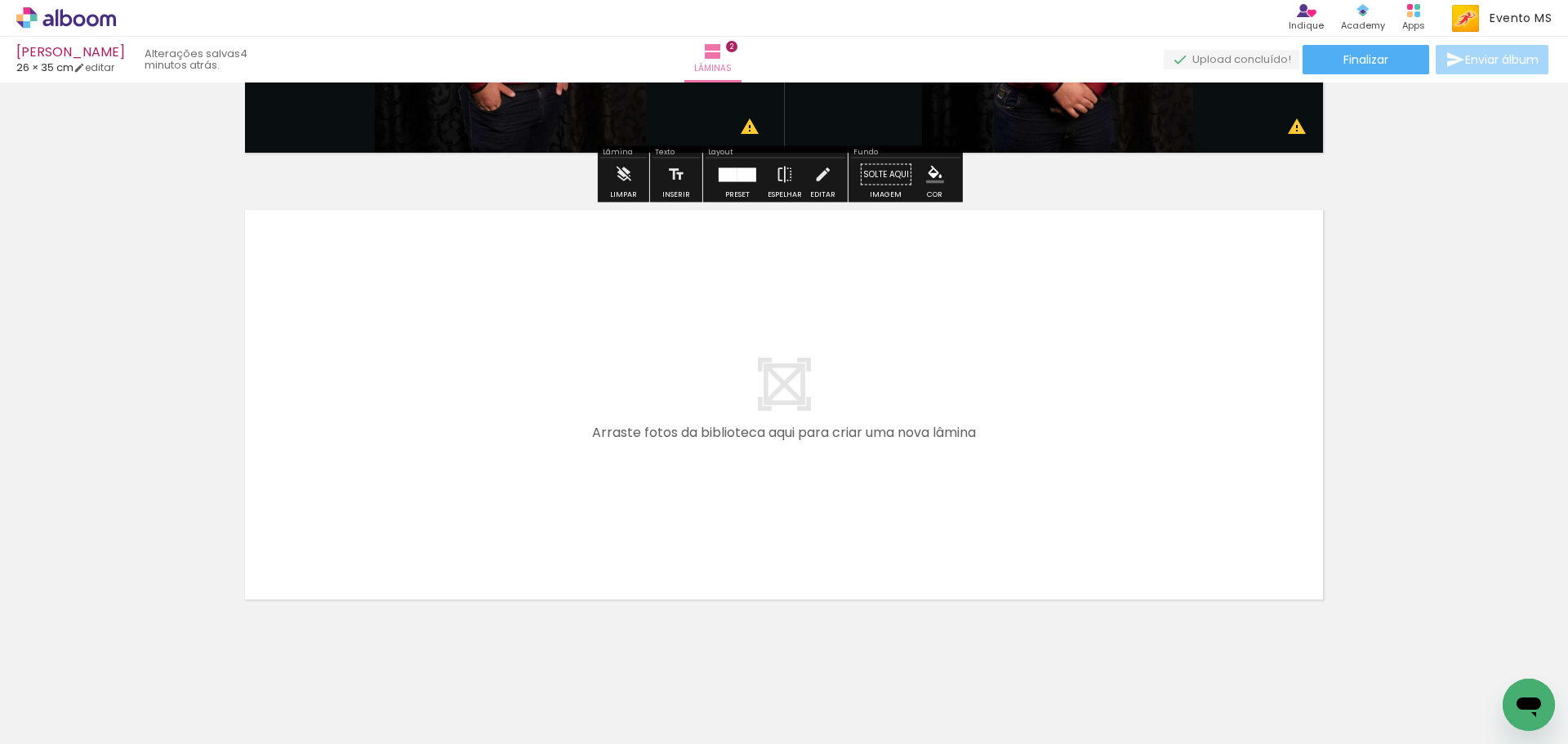
scroll to position [845, 0]
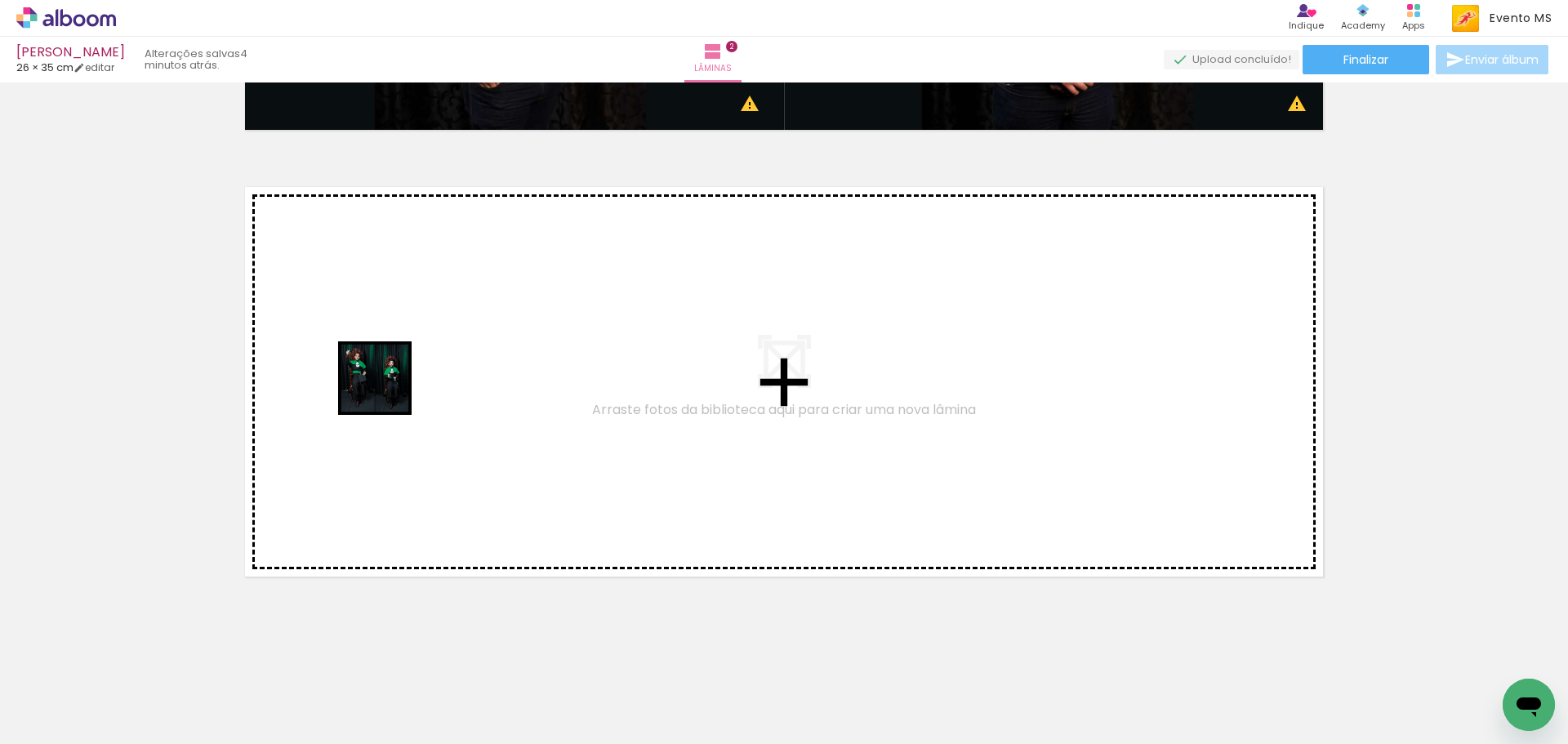
drag, startPoint x: 550, startPoint y: 705, endPoint x: 382, endPoint y: 386, distance: 360.5
click at [382, 386] on quentale-workspace at bounding box center [784, 372] width 1568 height 744
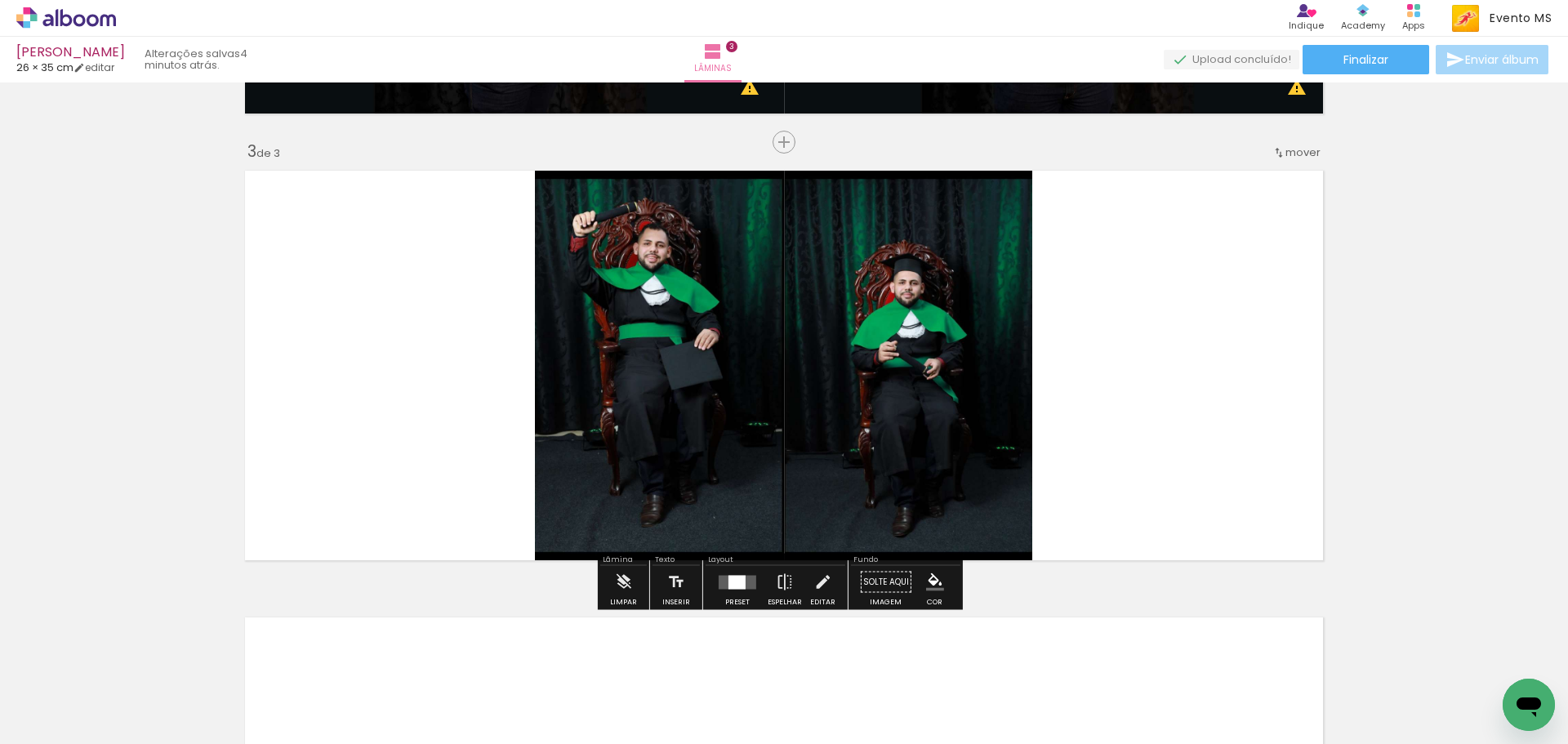
scroll to position [864, 0]
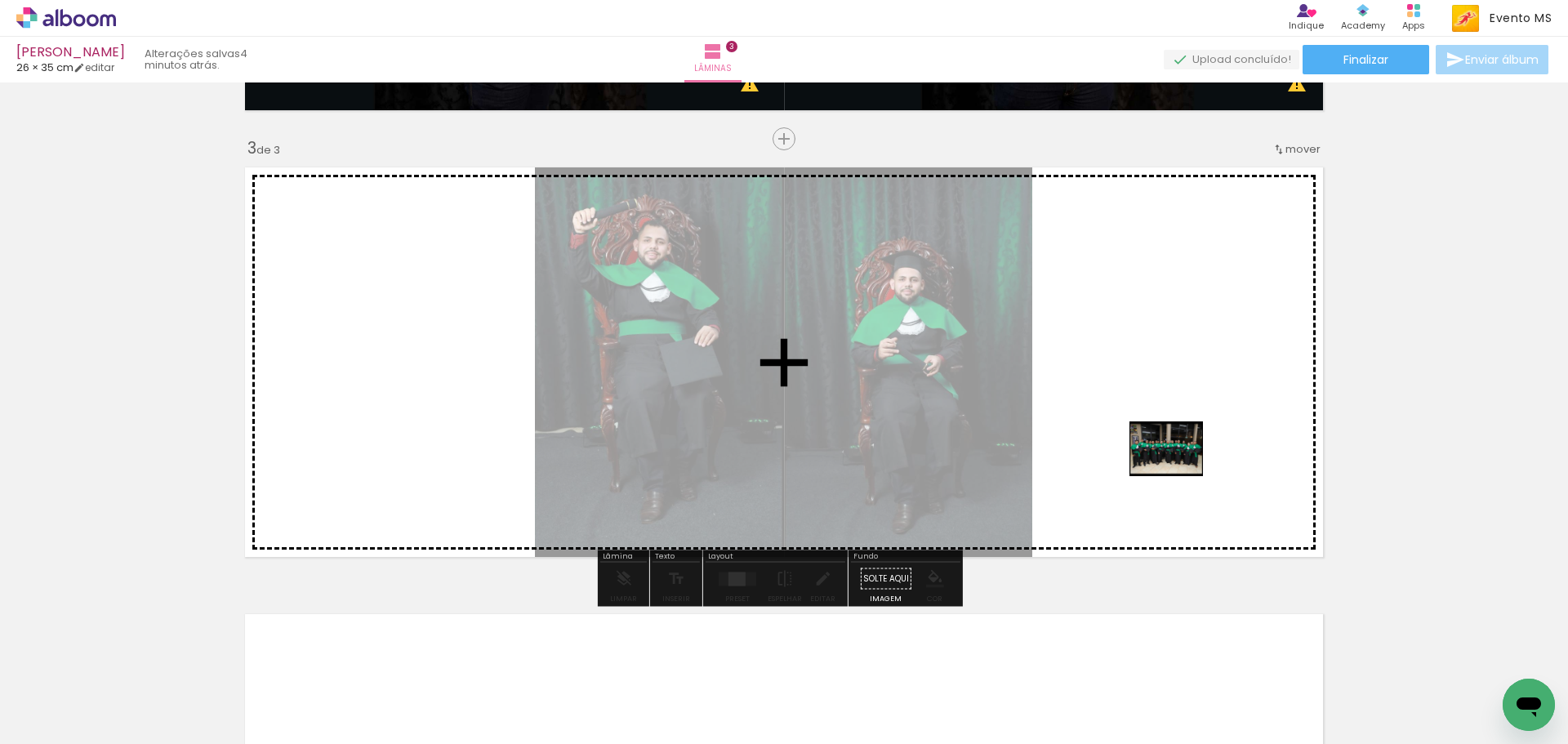
drag, startPoint x: 615, startPoint y: 688, endPoint x: 1173, endPoint y: 454, distance: 605.1
click at [1173, 454] on quentale-workspace at bounding box center [784, 372] width 1568 height 744
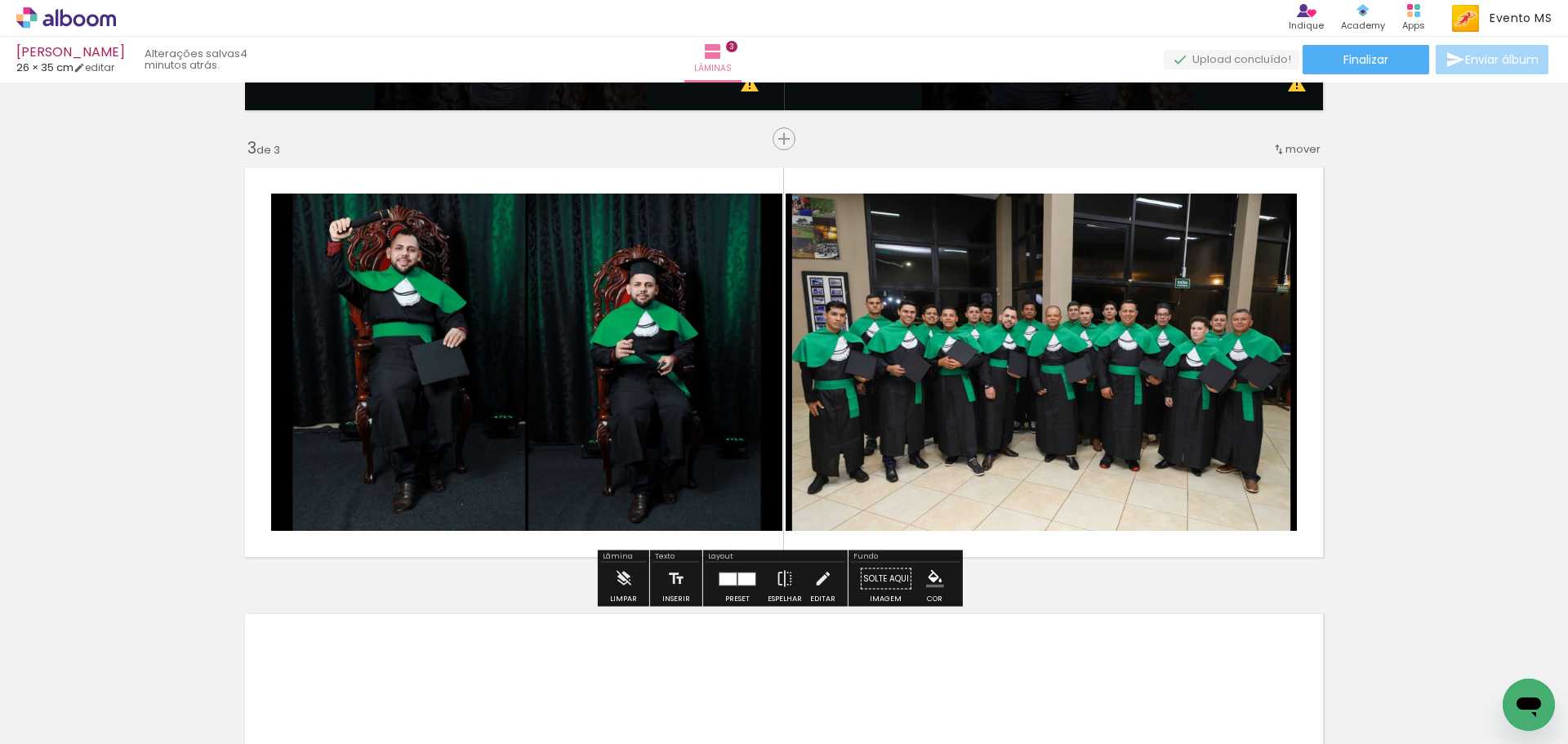
click at [739, 566] on div at bounding box center [737, 579] width 44 height 33
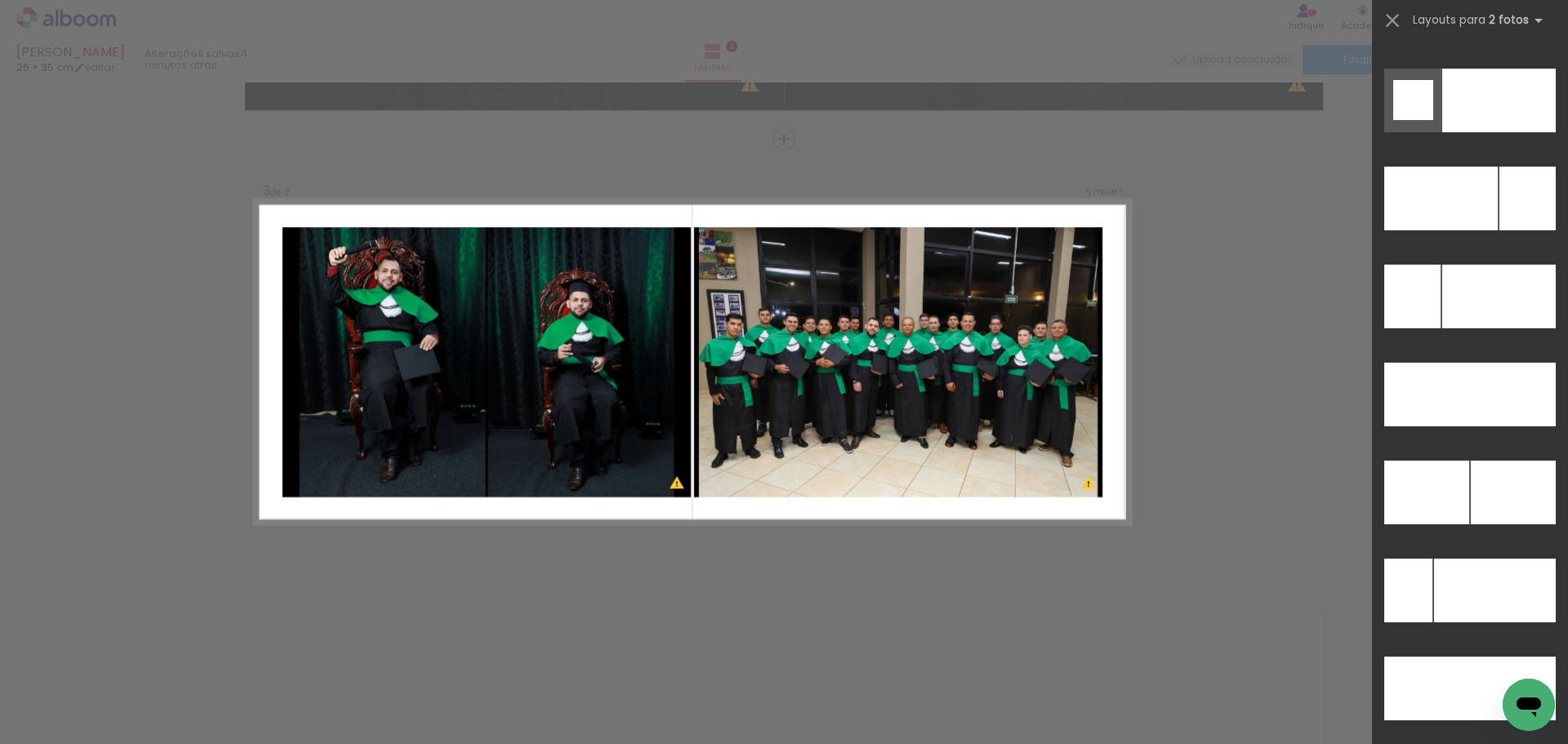
scroll to position [7258, 0]
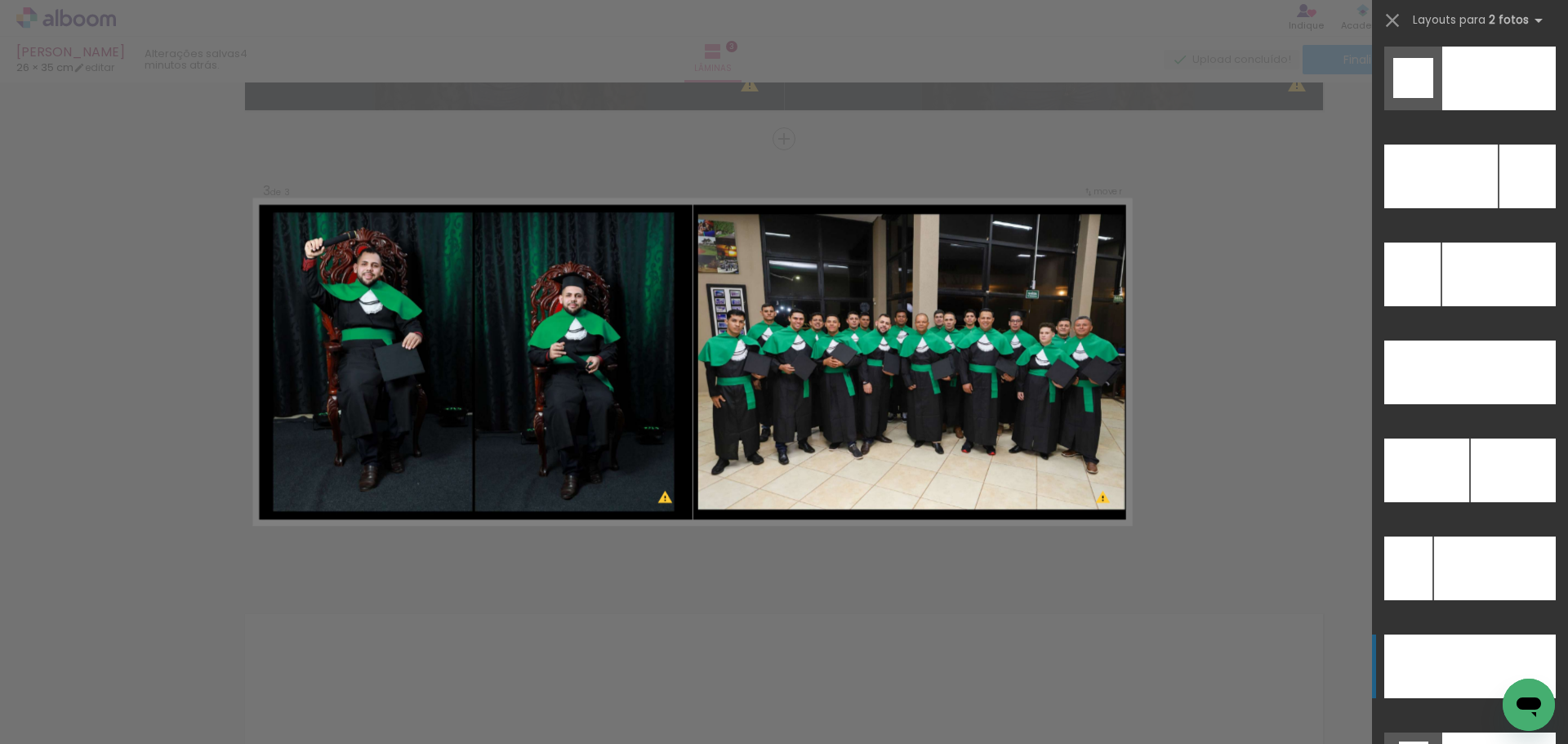
click at [1464, 601] on div at bounding box center [1494, 569] width 122 height 64
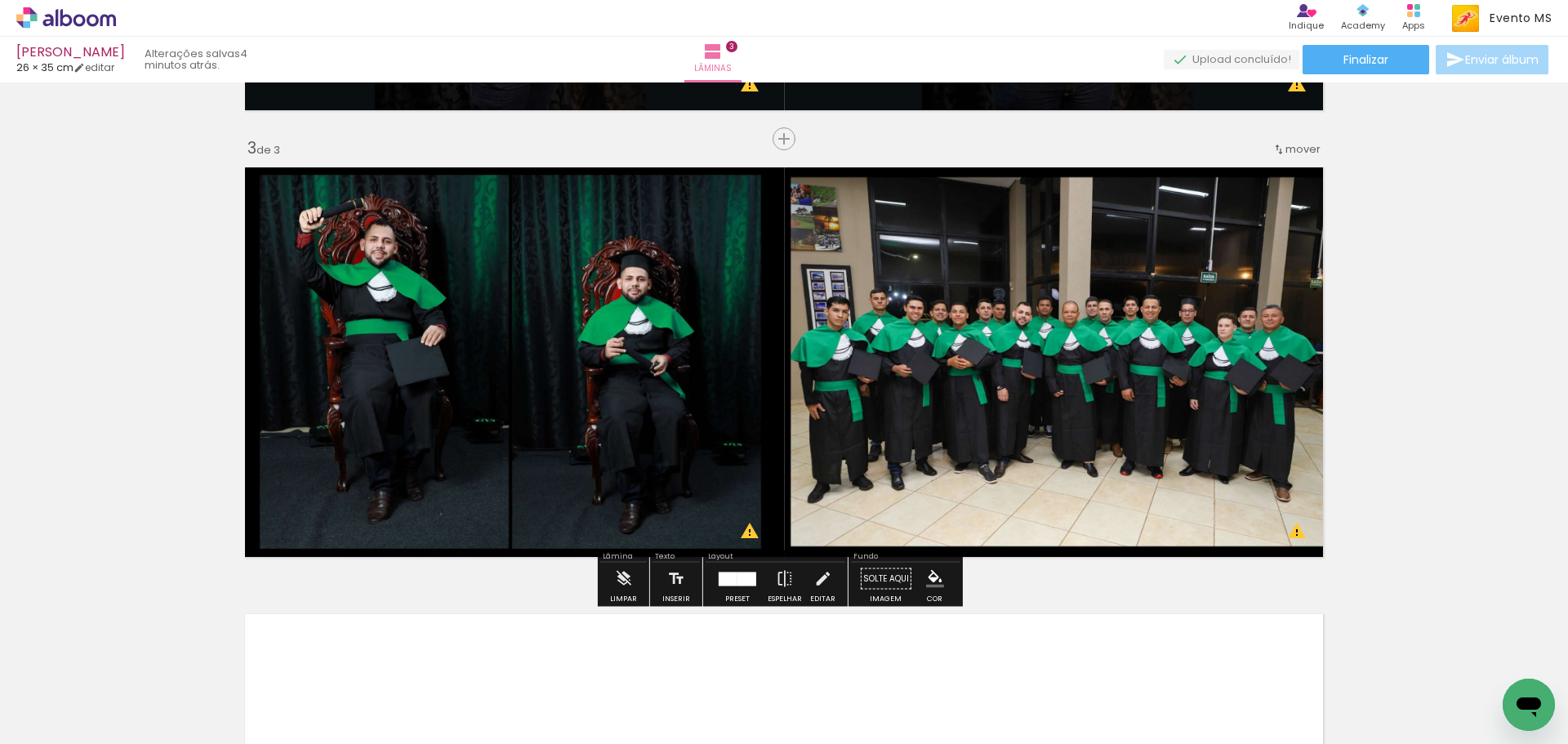
click at [1417, 321] on div "Inserir lâmina 1 de 3 Inserir lâmina 2 de 3 Inserir lâmina 3 de 3 O Designbox p…" at bounding box center [784, 118] width 1568 height 1788
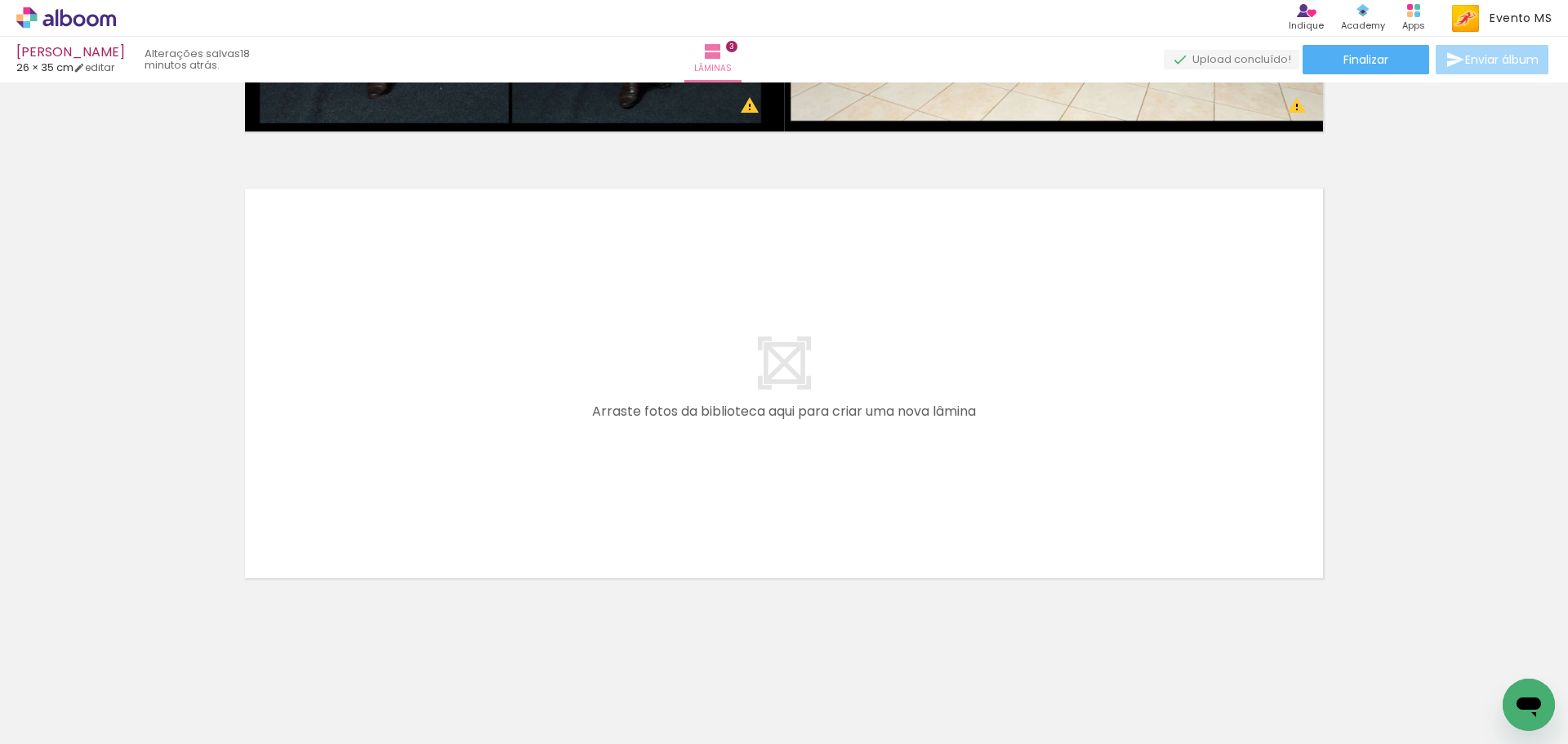
scroll to position [1292, 0]
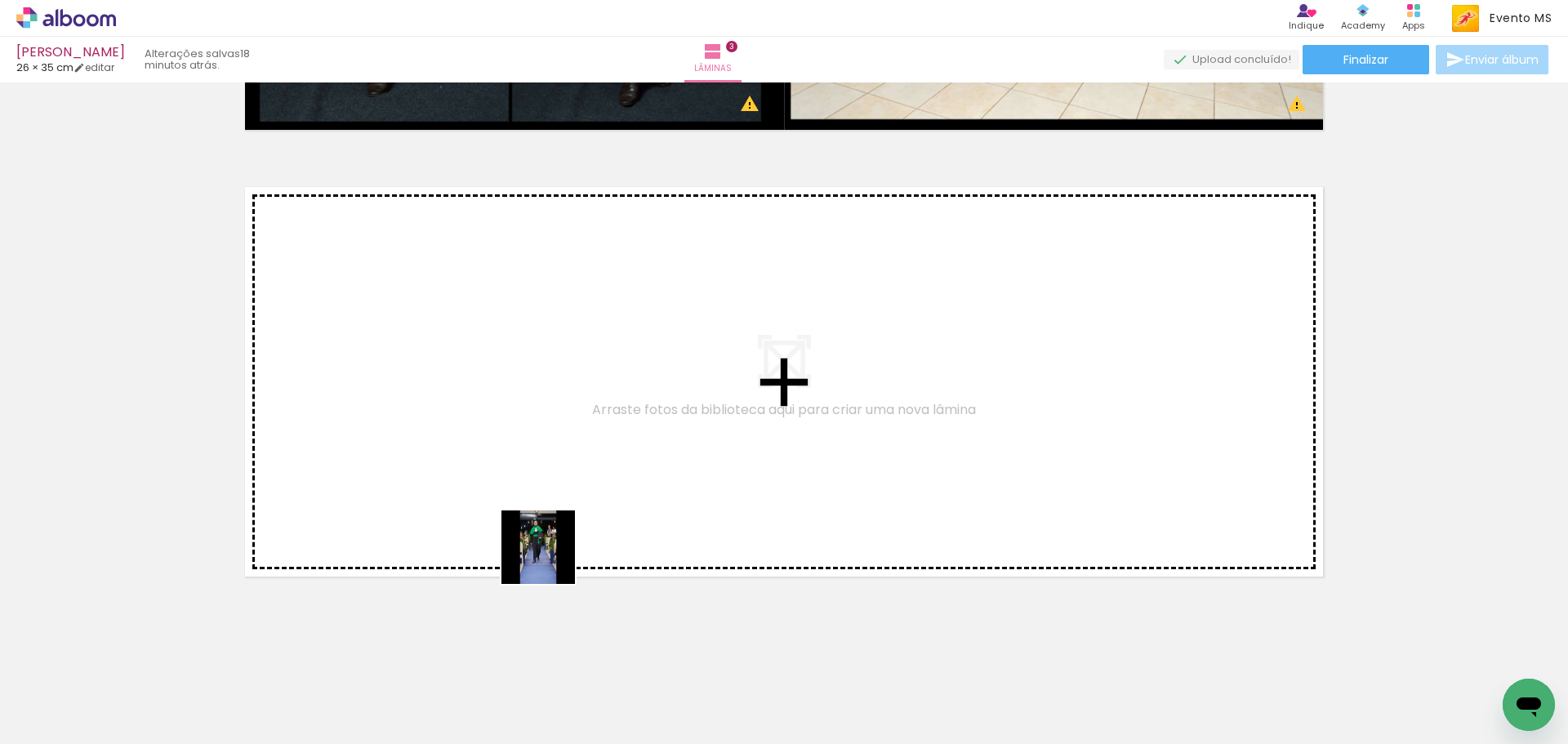
drag, startPoint x: 717, startPoint y: 688, endPoint x: 633, endPoint y: 623, distance: 106.2
click at [375, 445] on quentale-workspace at bounding box center [784, 372] width 1568 height 744
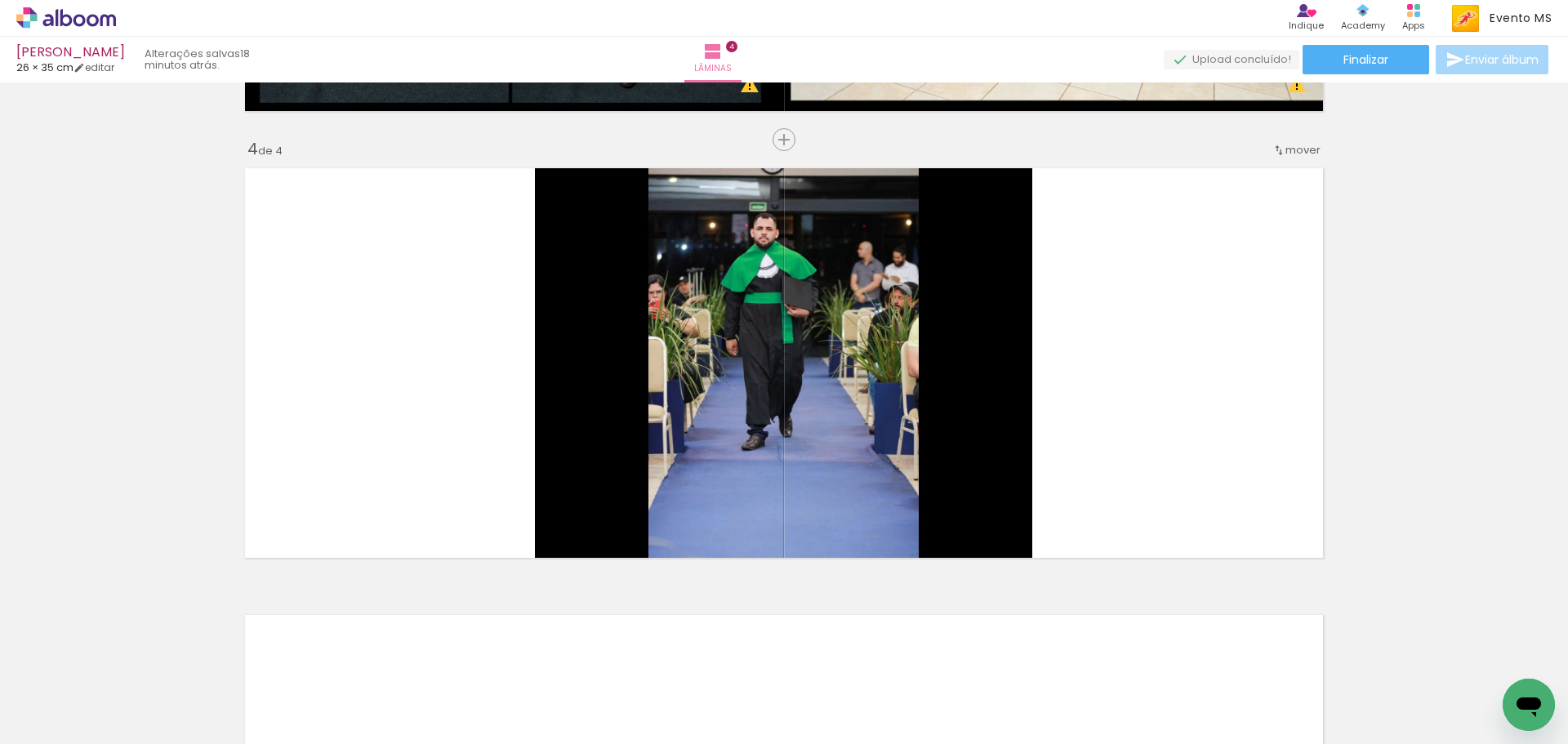
scroll to position [1311, 0]
drag, startPoint x: 818, startPoint y: 665, endPoint x: 1224, endPoint y: 315, distance: 536.0
click at [1224, 315] on quentale-workspace at bounding box center [784, 372] width 1568 height 744
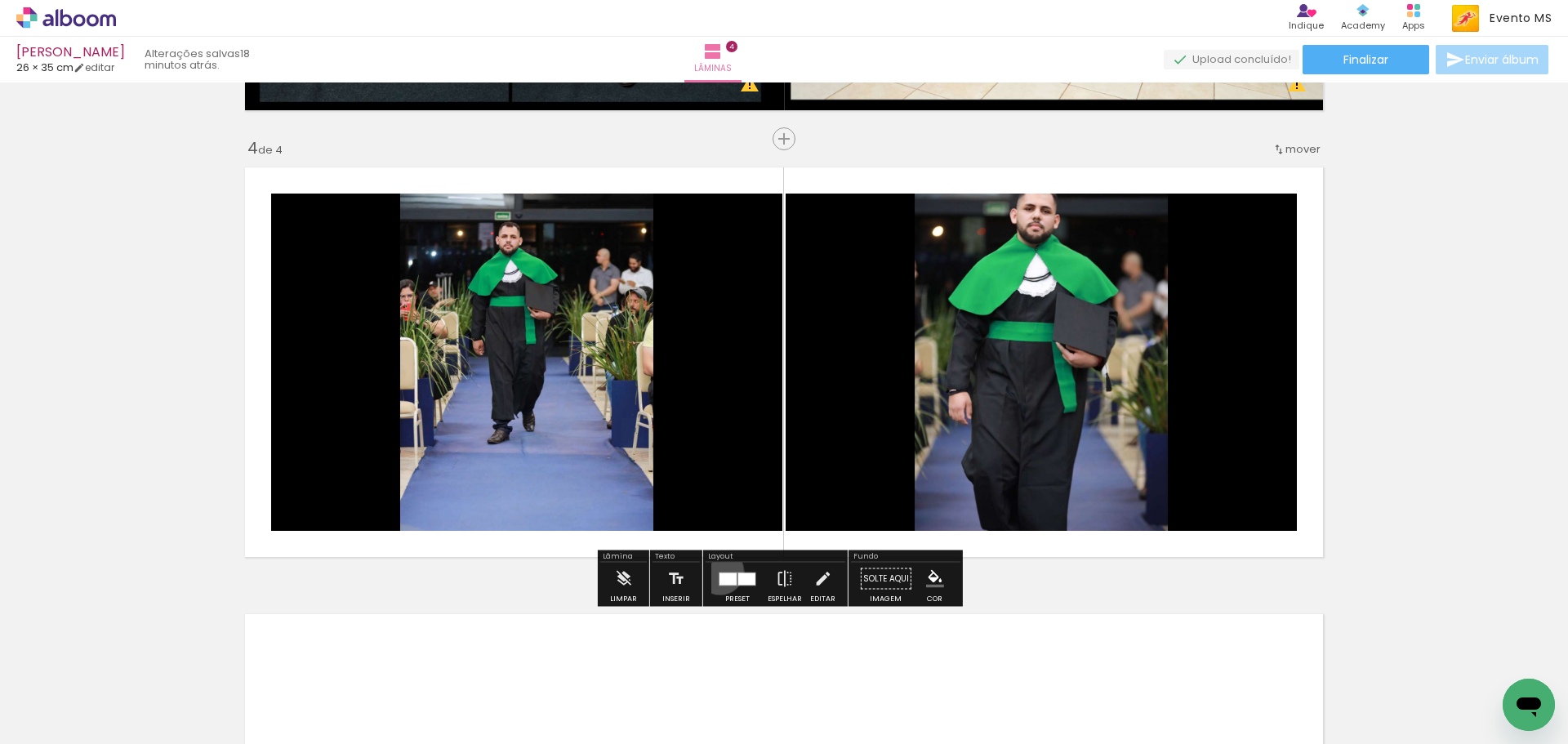
click at [716, 571] on div at bounding box center [737, 579] width 44 height 33
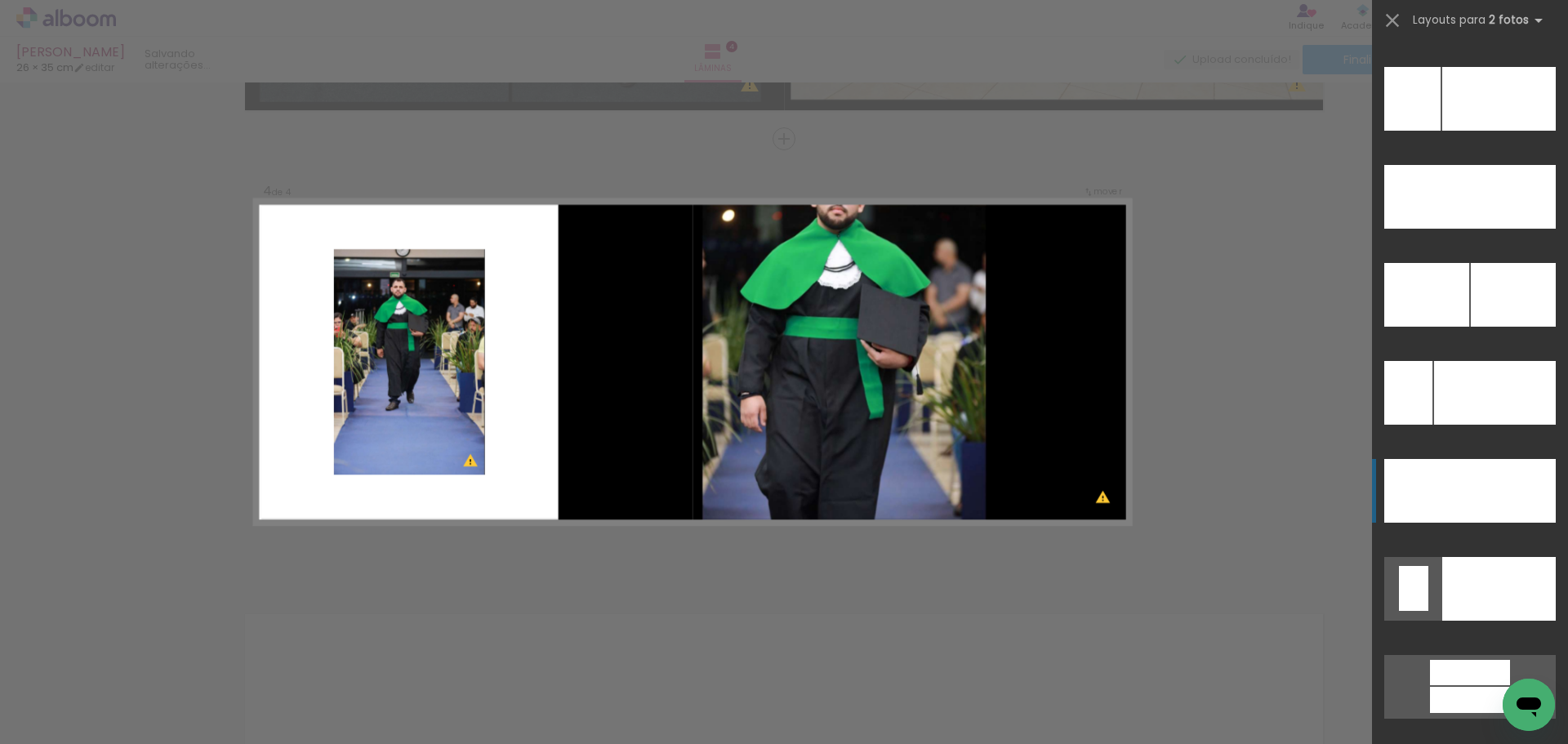
scroll to position [7437, 0]
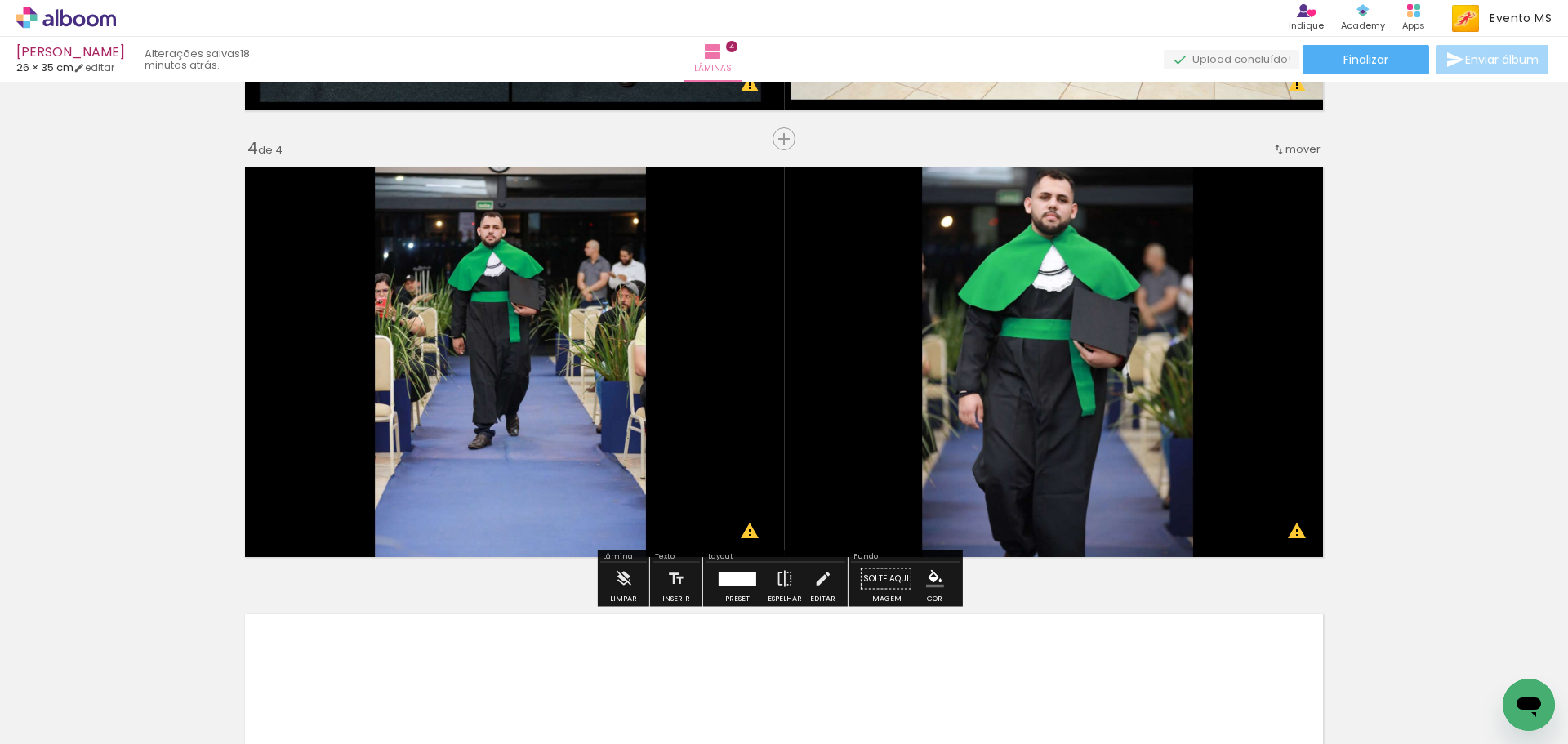
scroll to position [1738, 0]
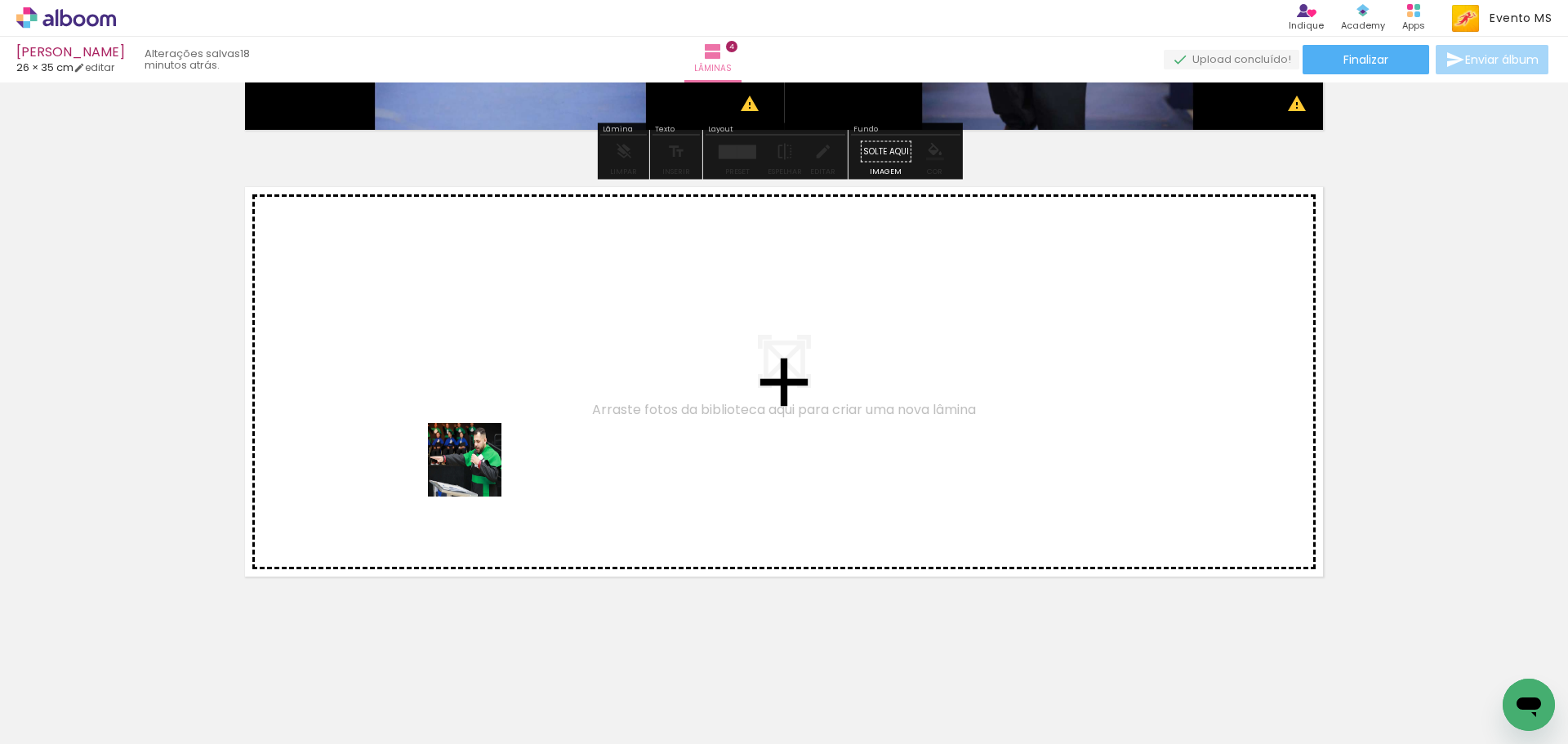
drag, startPoint x: 878, startPoint y: 688, endPoint x: 791, endPoint y: 581, distance: 137.9
click at [476, 471] on quentale-workspace at bounding box center [784, 372] width 1568 height 744
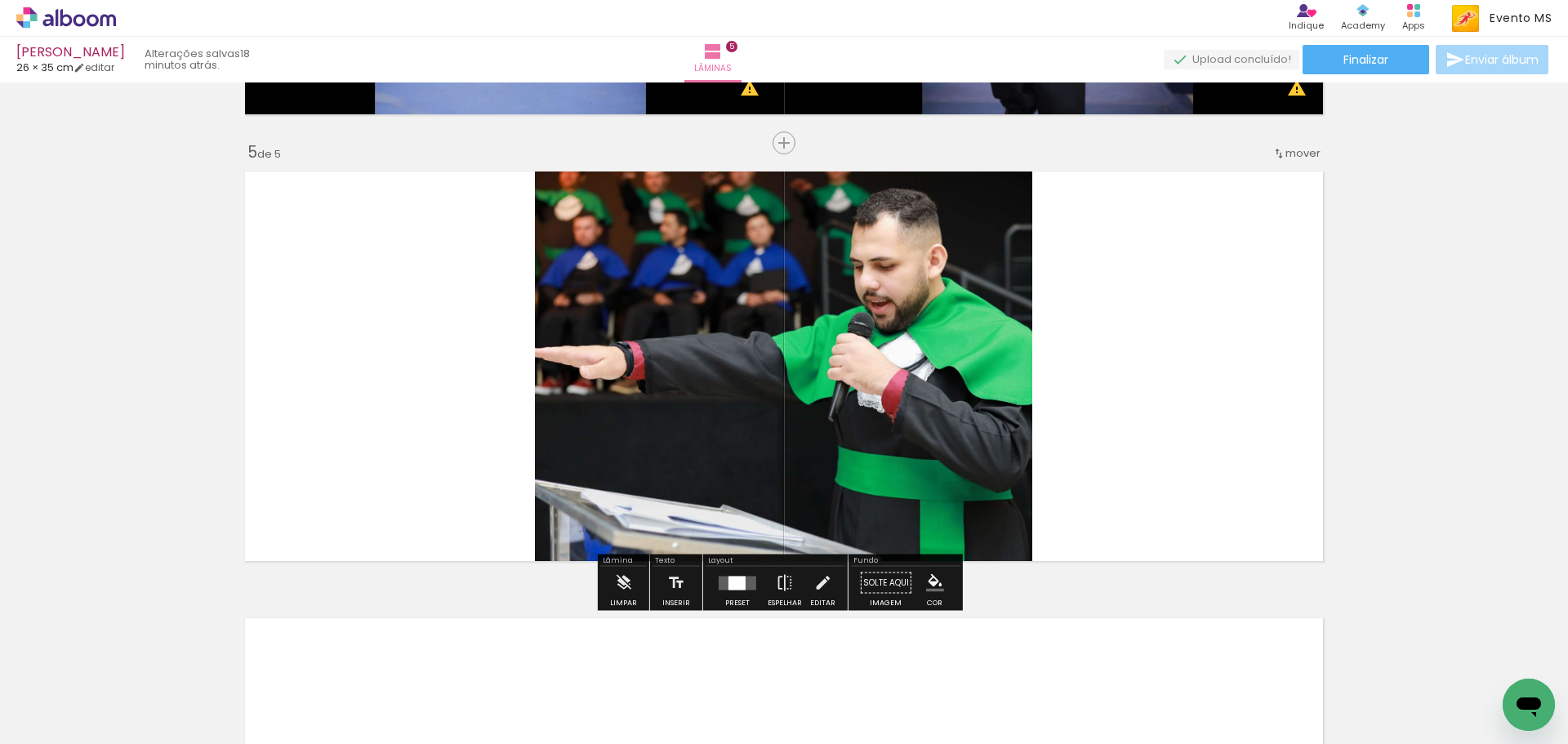
scroll to position [1758, 0]
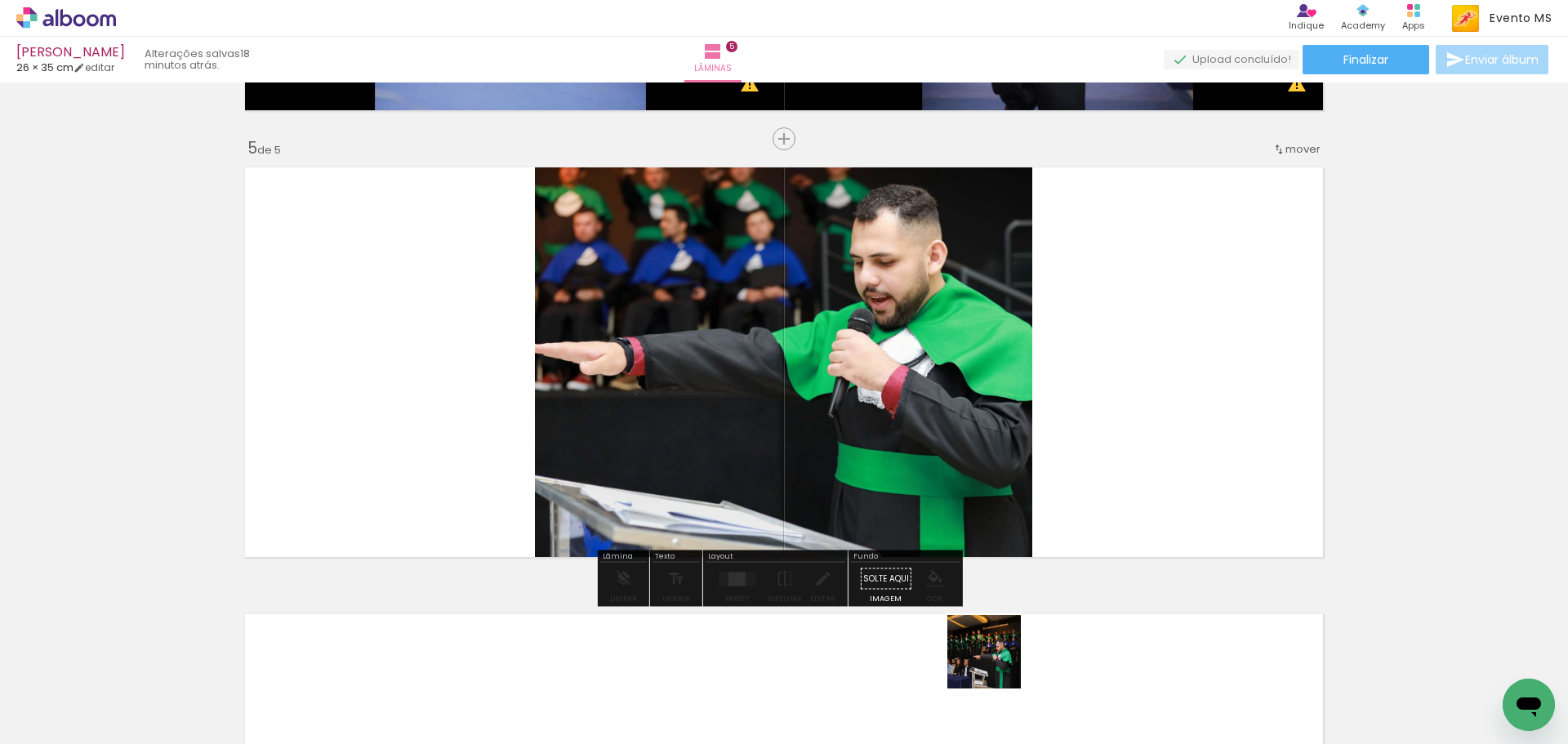
drag, startPoint x: 1004, startPoint y: 688, endPoint x: 1164, endPoint y: 436, distance: 298.5
click at [1164, 436] on quentale-workspace at bounding box center [784, 372] width 1568 height 744
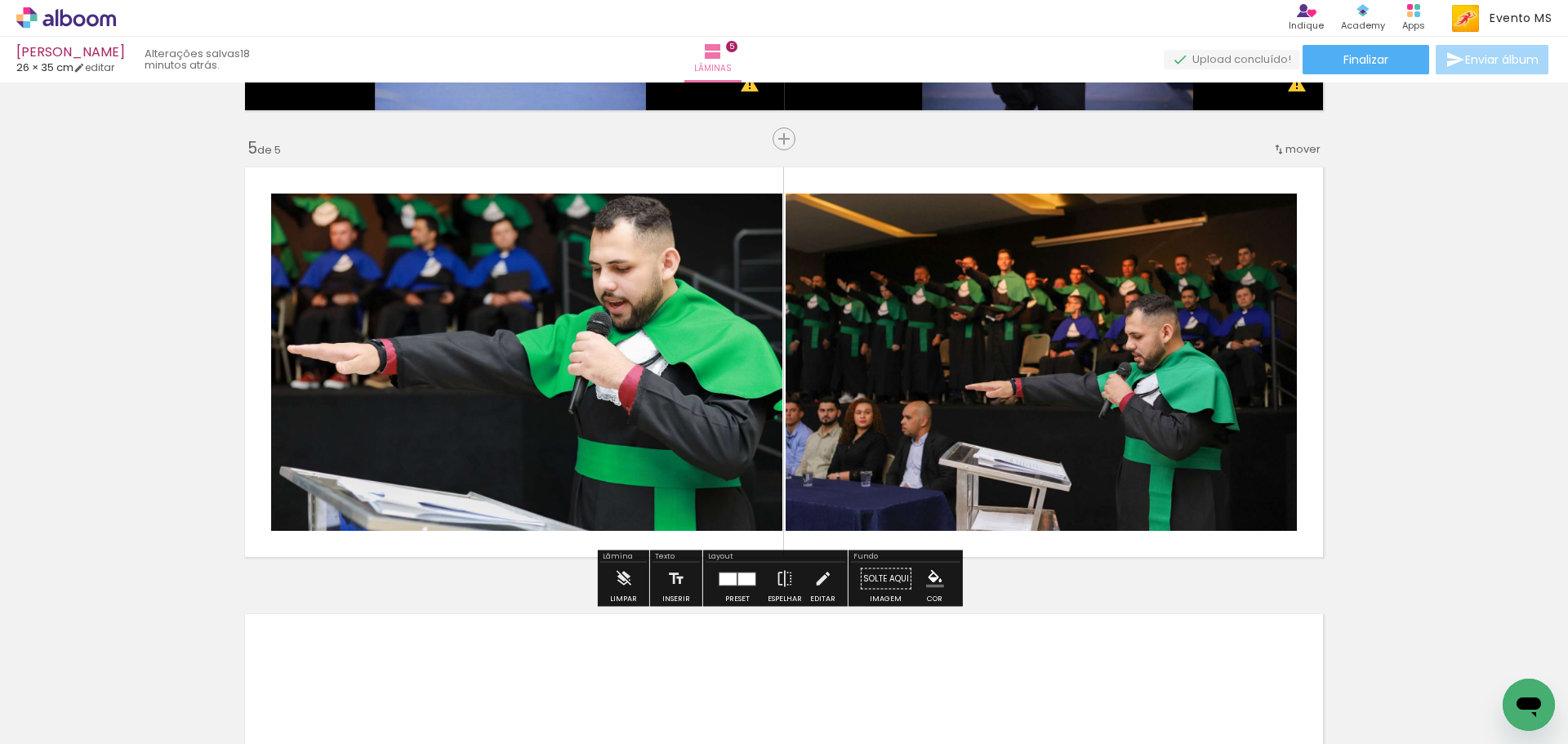
drag, startPoint x: 736, startPoint y: 578, endPoint x: 868, endPoint y: 516, distance: 145.8
click at [738, 576] on div at bounding box center [746, 579] width 17 height 12
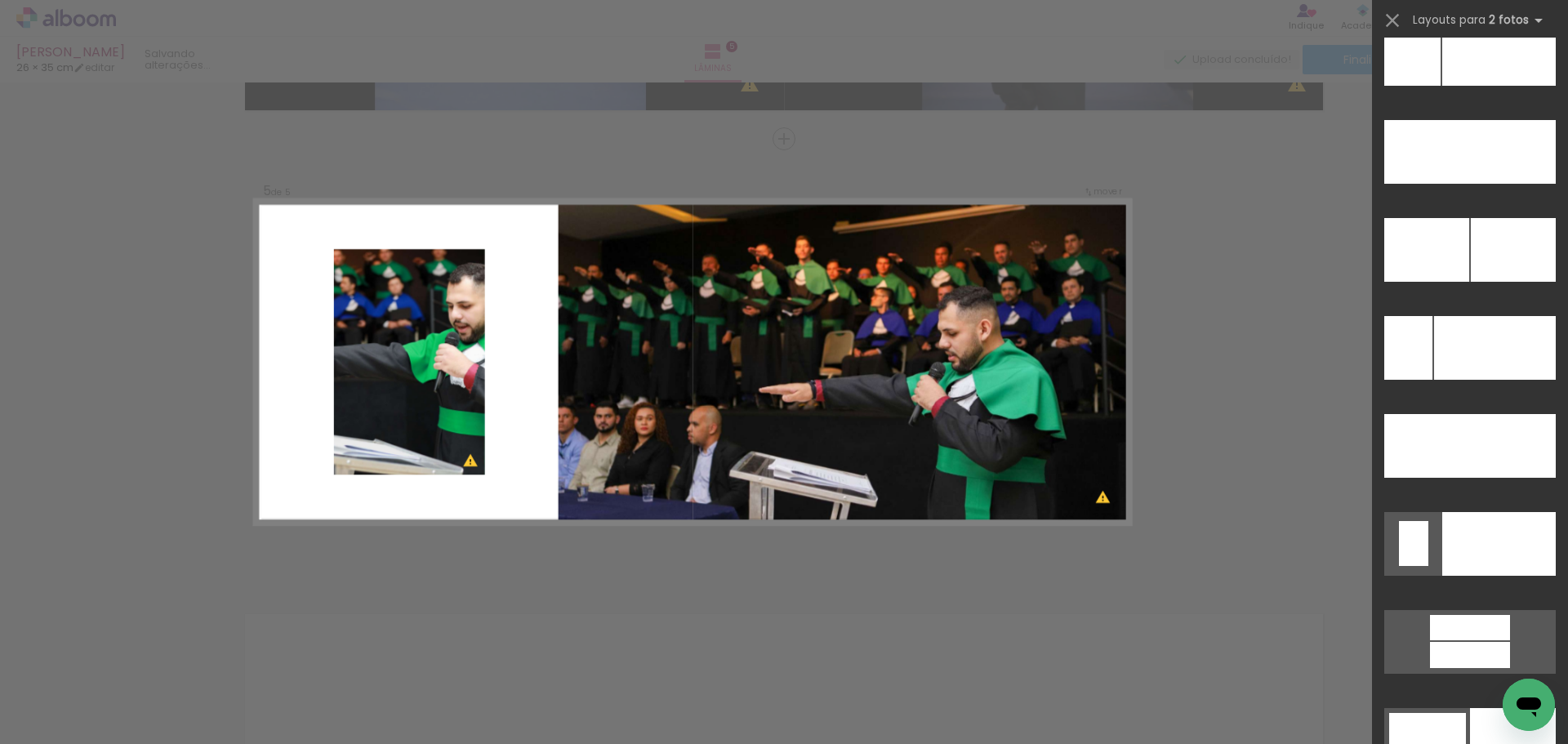
scroll to position [7533, 0]
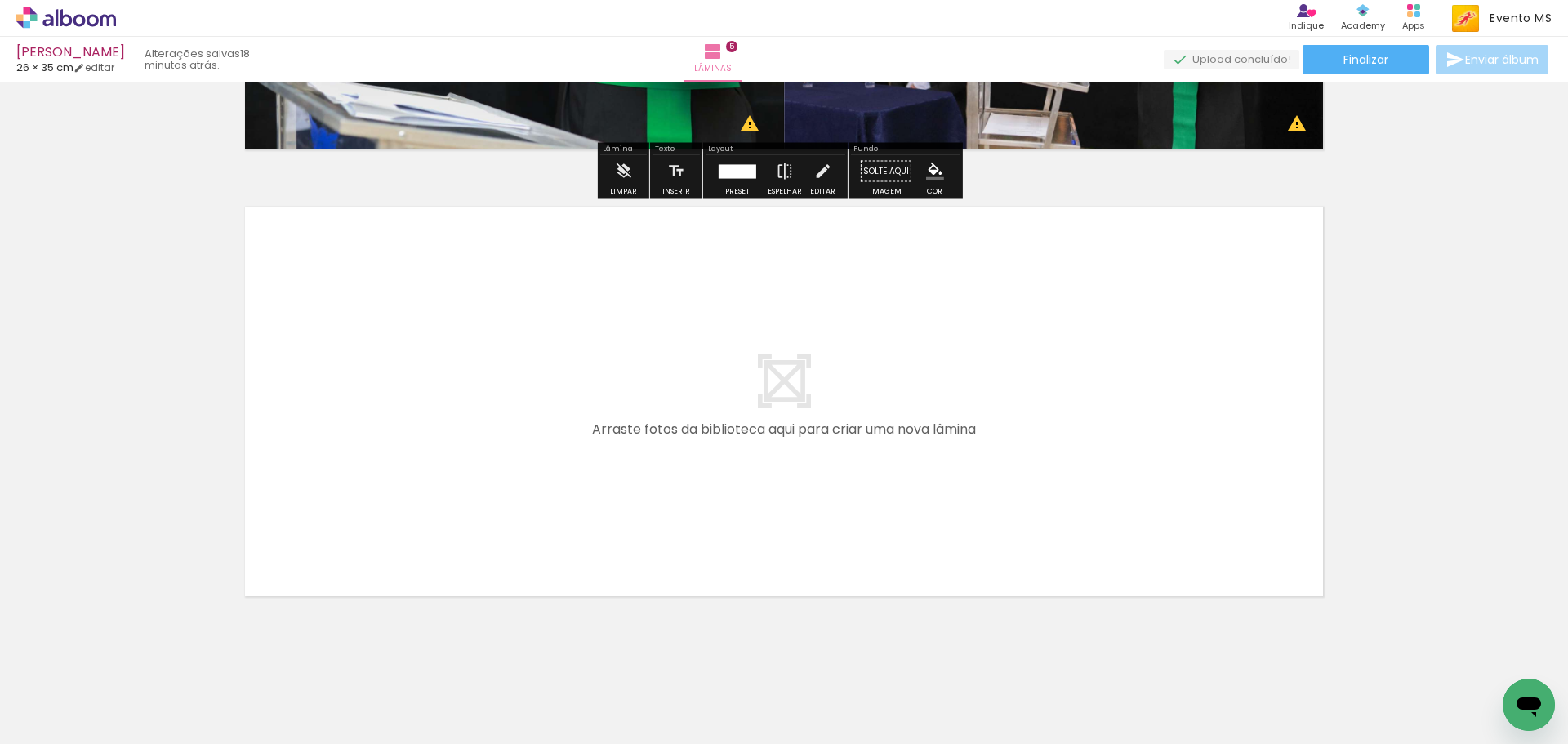
scroll to position [2185, 0]
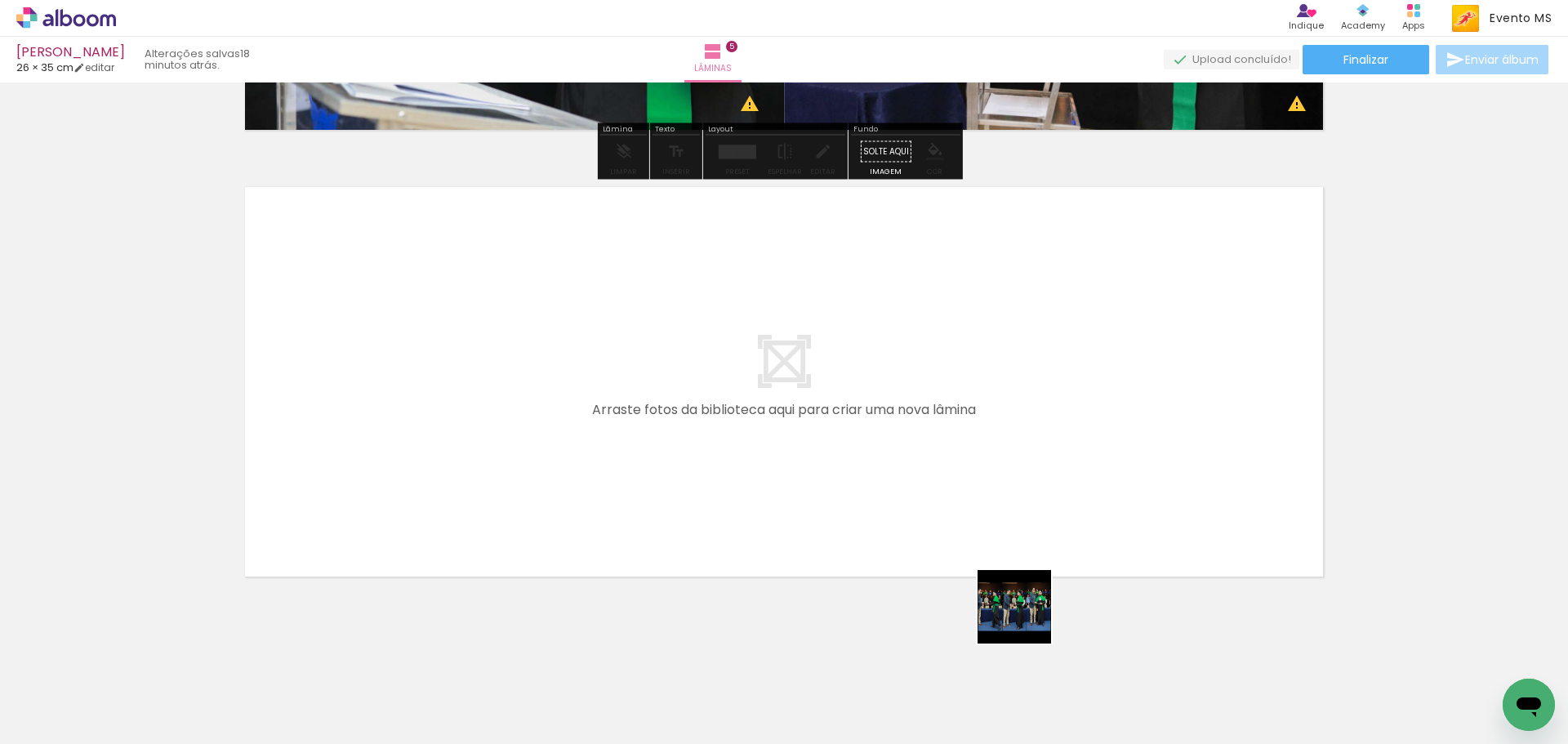
drag, startPoint x: 1097, startPoint y: 699, endPoint x: 748, endPoint y: 464, distance: 420.7
click at [748, 464] on quentale-workspace at bounding box center [784, 372] width 1568 height 744
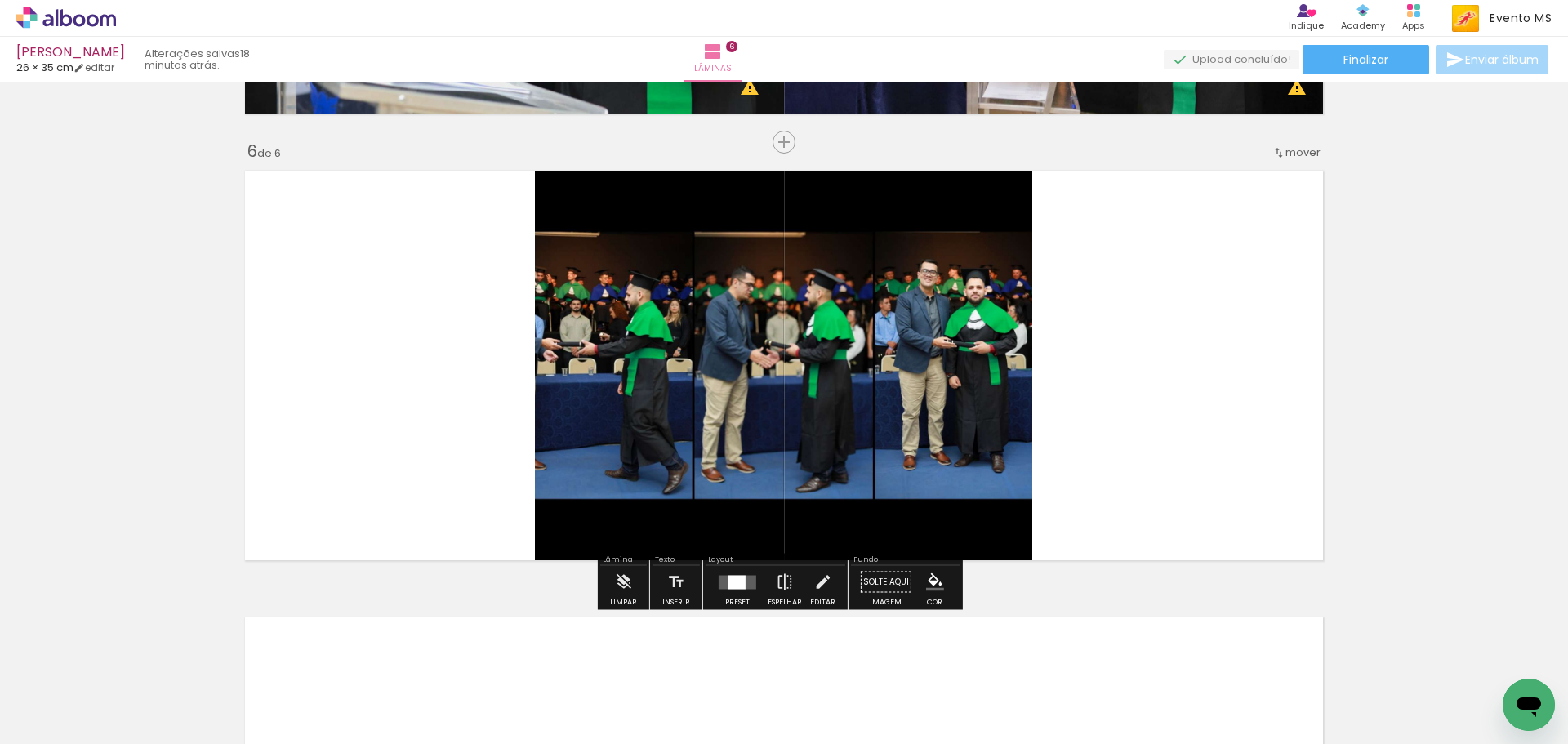
scroll to position [2205, 0]
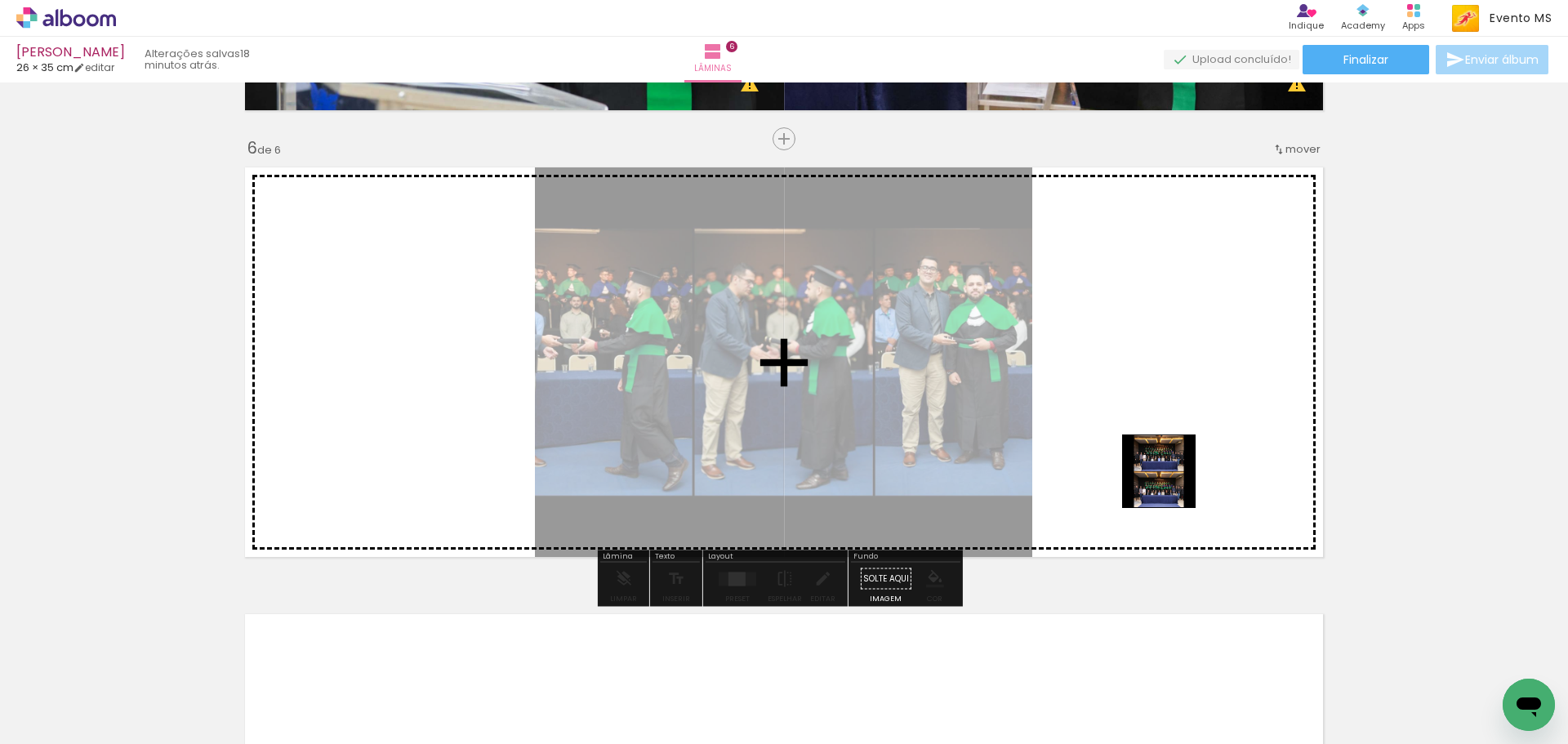
drag, startPoint x: 1167, startPoint y: 687, endPoint x: 1170, endPoint y: 400, distance: 287.0
click at [1170, 400] on quentale-workspace at bounding box center [784, 372] width 1568 height 744
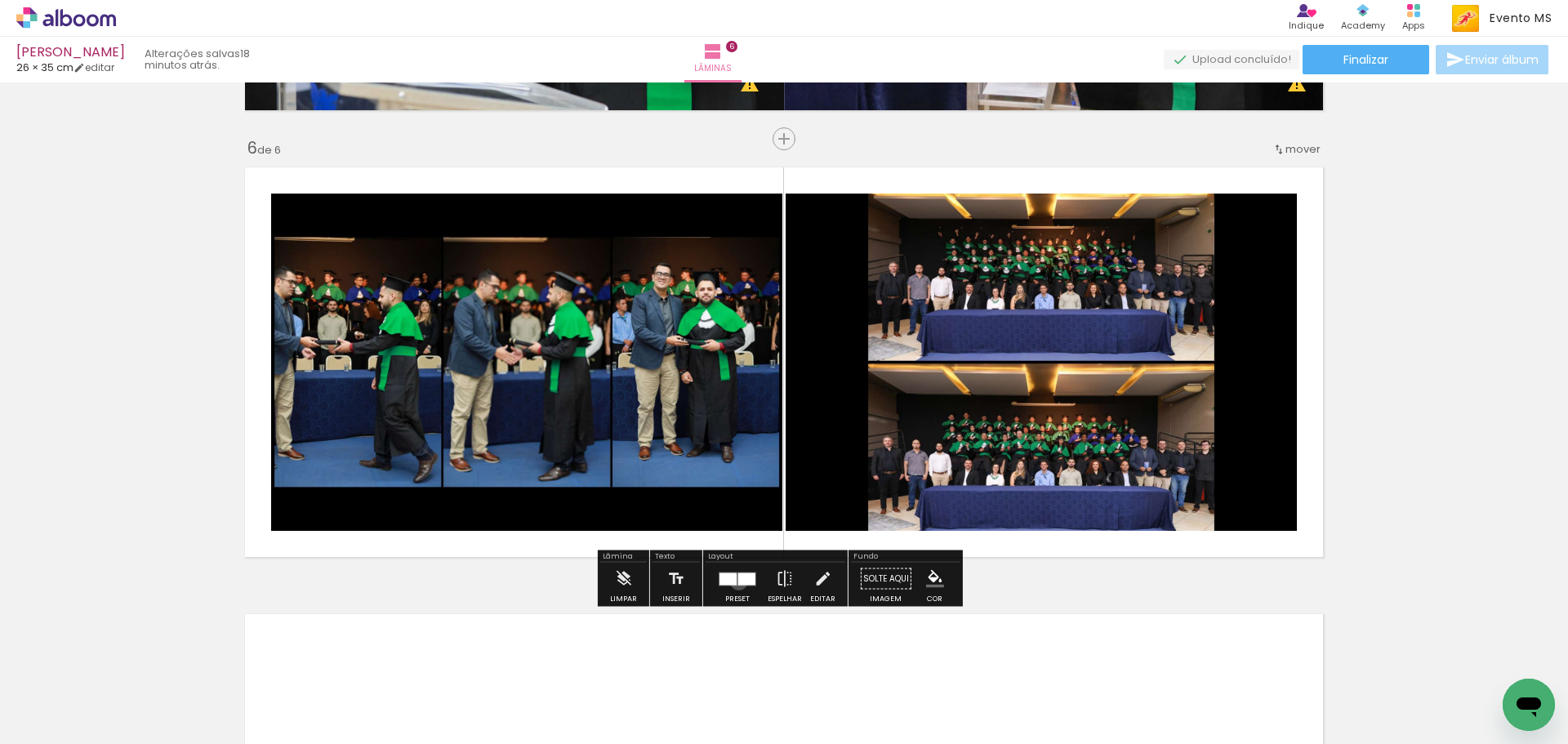
click at [738, 582] on div at bounding box center [746, 579] width 17 height 12
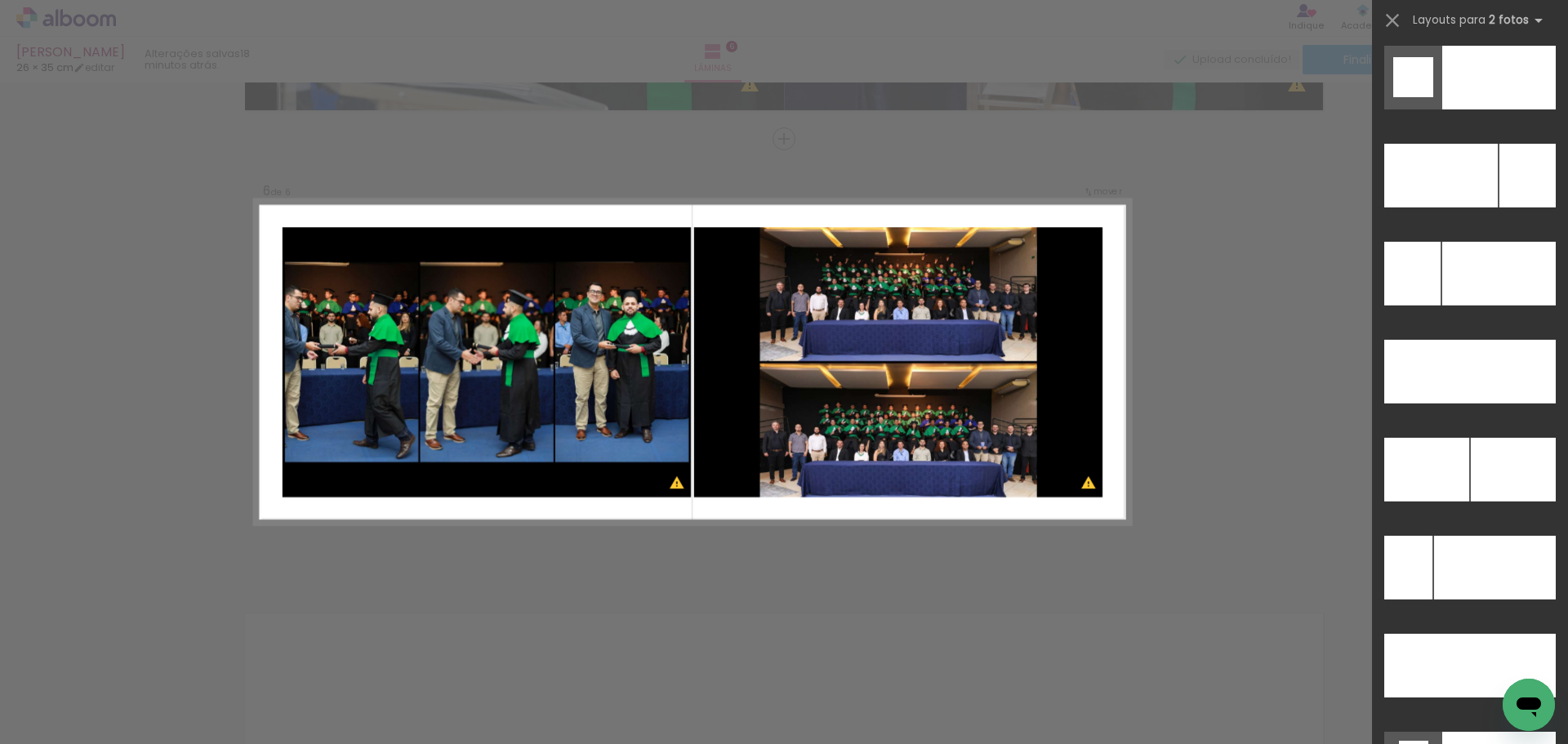
scroll to position [7405, 0]
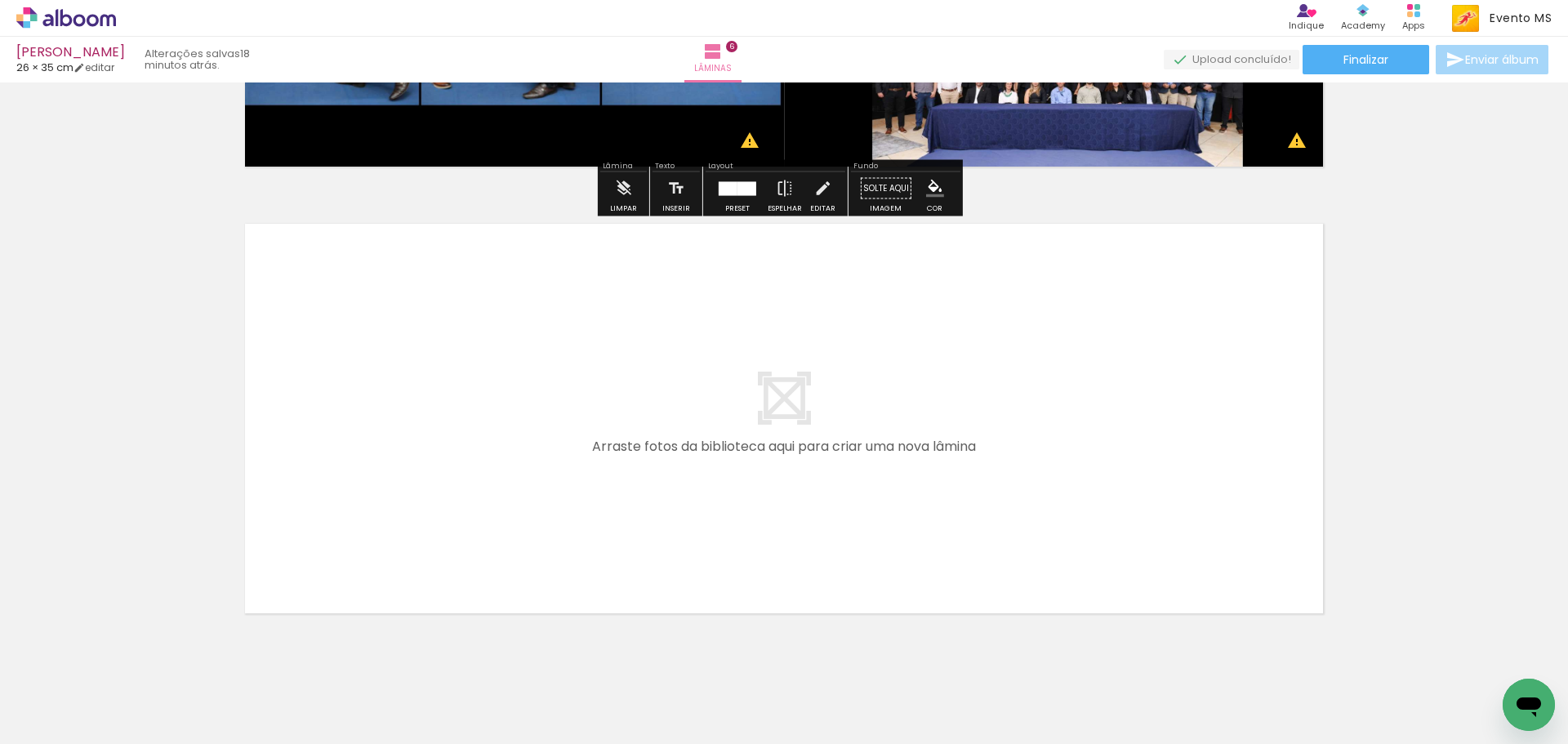
scroll to position [2632, 0]
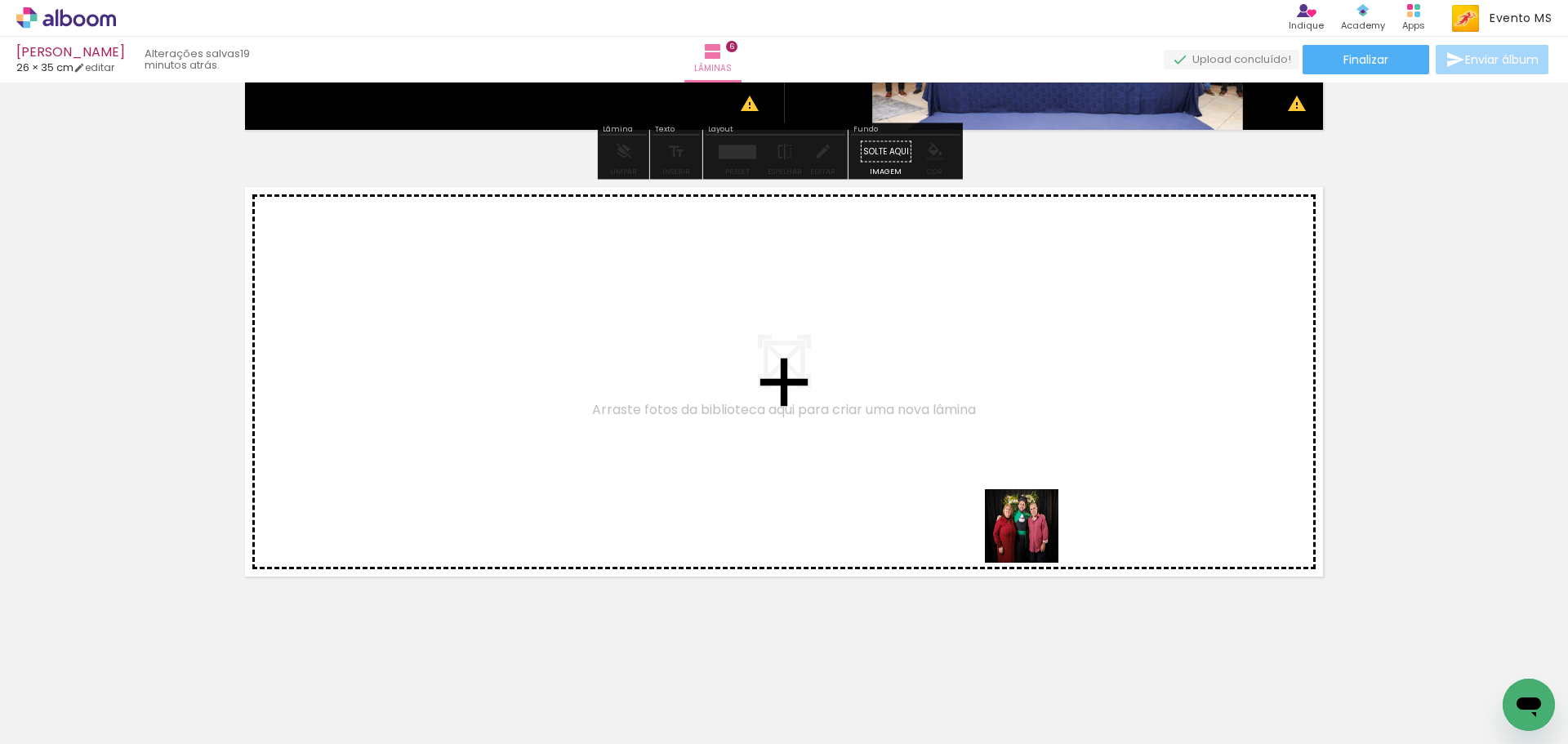
drag, startPoint x: 1265, startPoint y: 699, endPoint x: 757, endPoint y: 425, distance: 577.2
click at [757, 425] on quentale-workspace at bounding box center [784, 372] width 1568 height 744
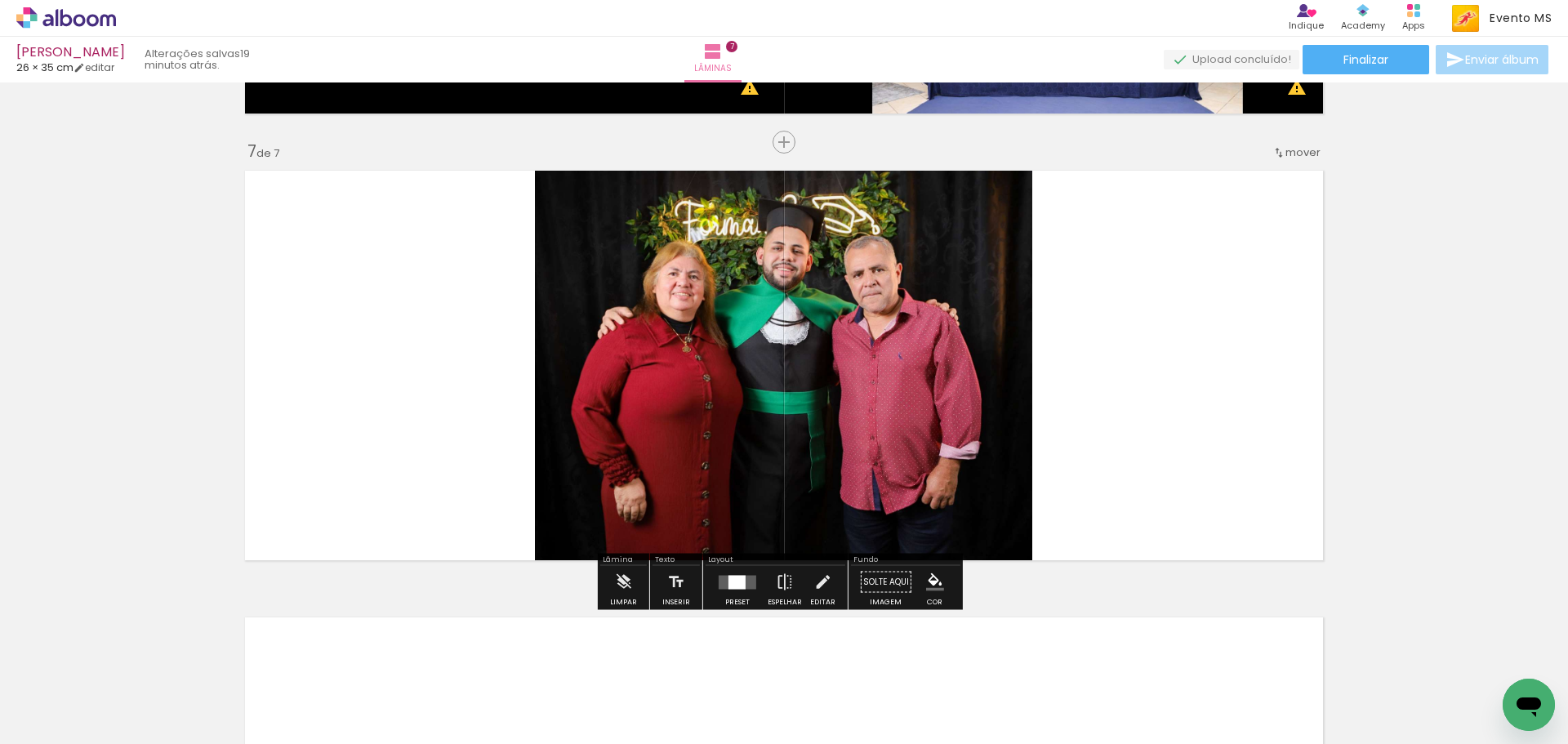
scroll to position [2652, 0]
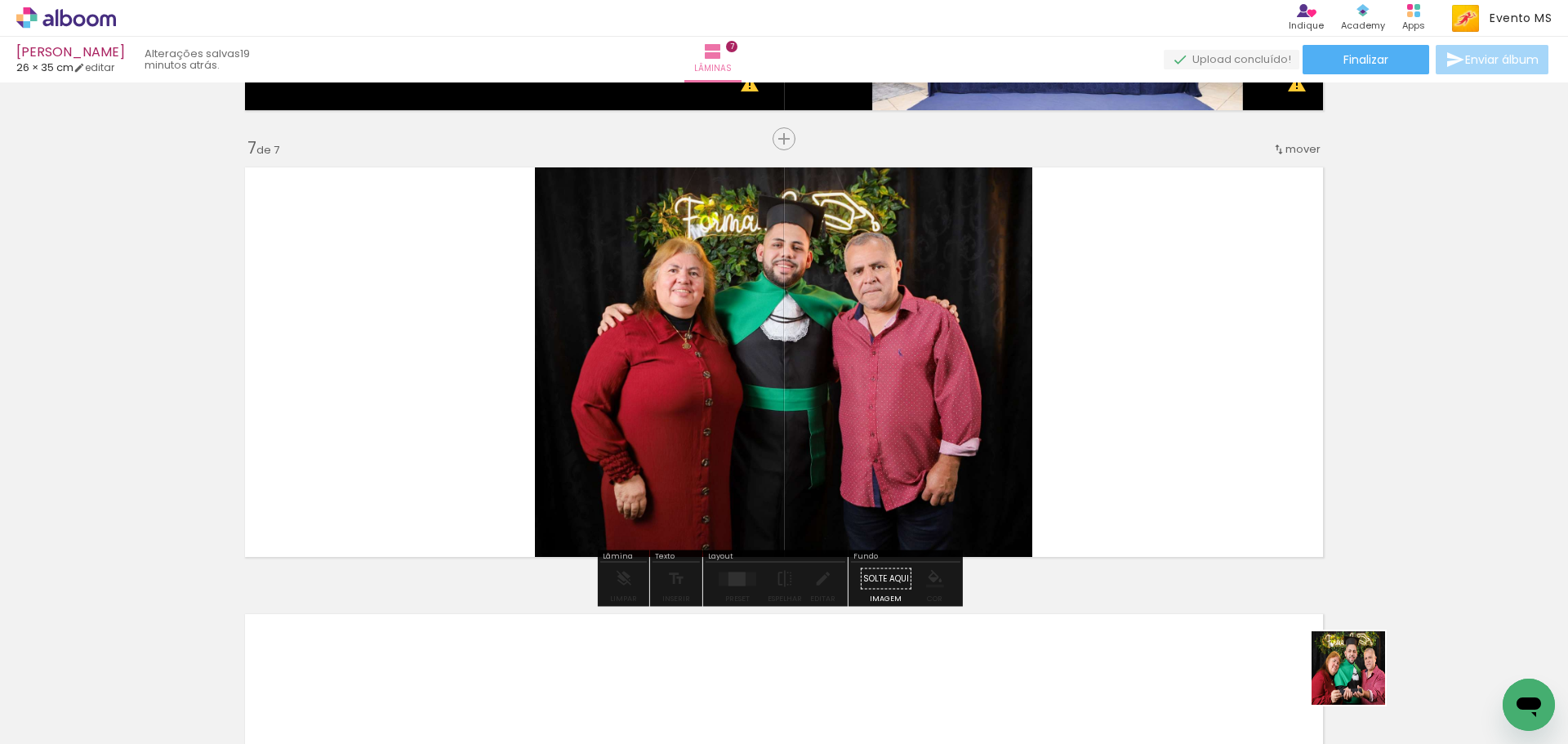
drag, startPoint x: 1360, startPoint y: 688, endPoint x: 1143, endPoint y: 440, distance: 329.5
click at [1143, 440] on quentale-workspace at bounding box center [784, 372] width 1568 height 744
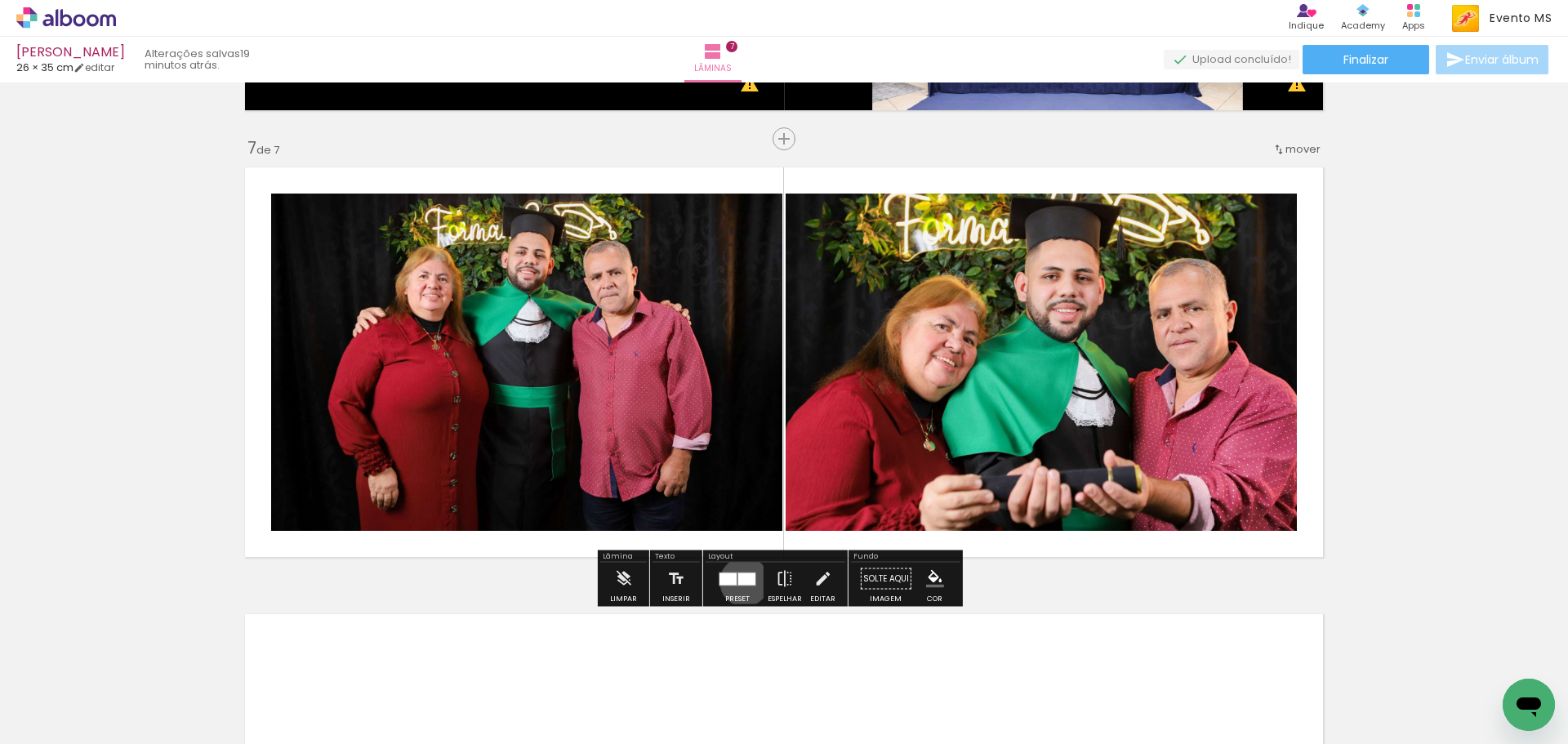
drag, startPoint x: 739, startPoint y: 581, endPoint x: 1452, endPoint y: 368, distance: 744.1
click at [739, 579] on div at bounding box center [746, 579] width 17 height 12
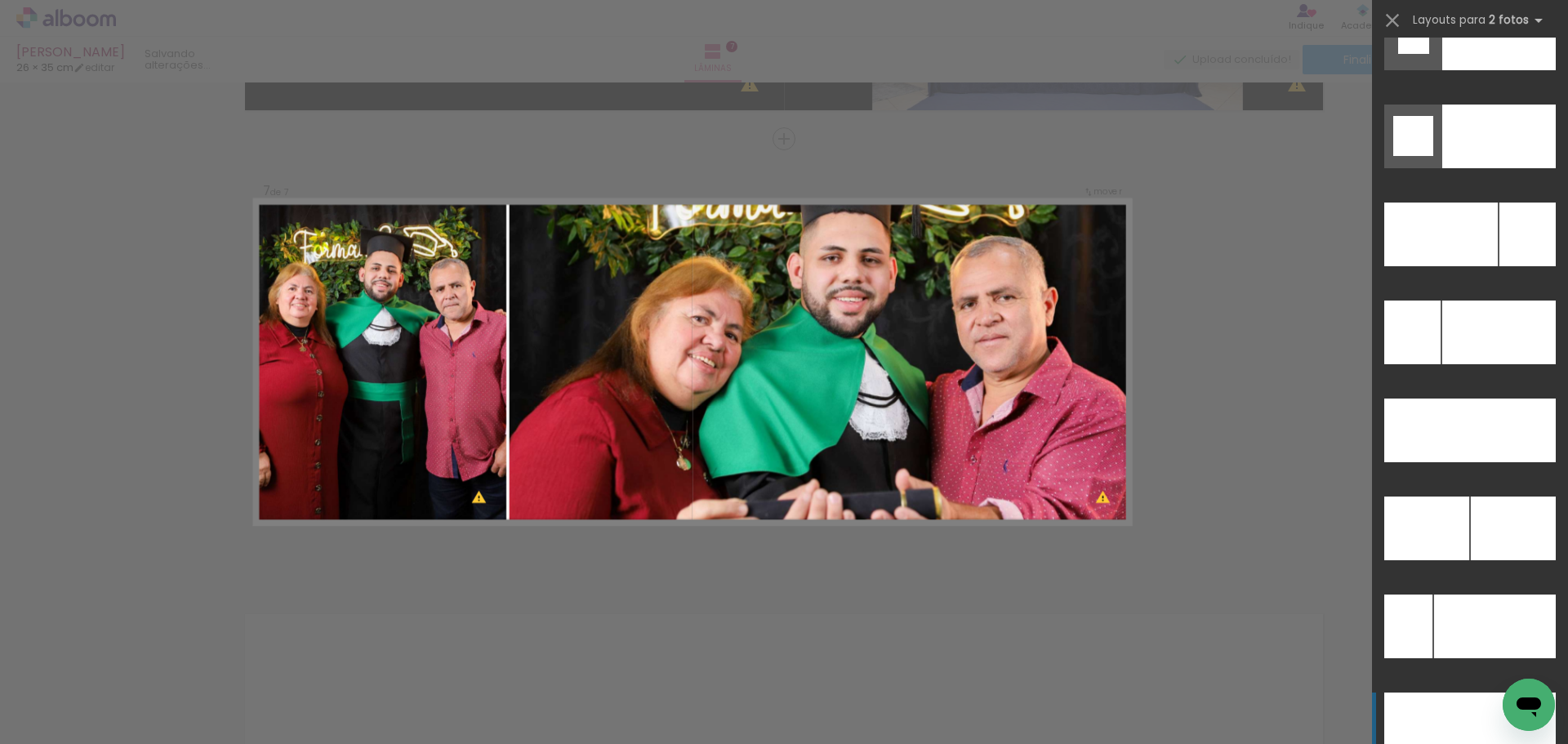
scroll to position [7429, 0]
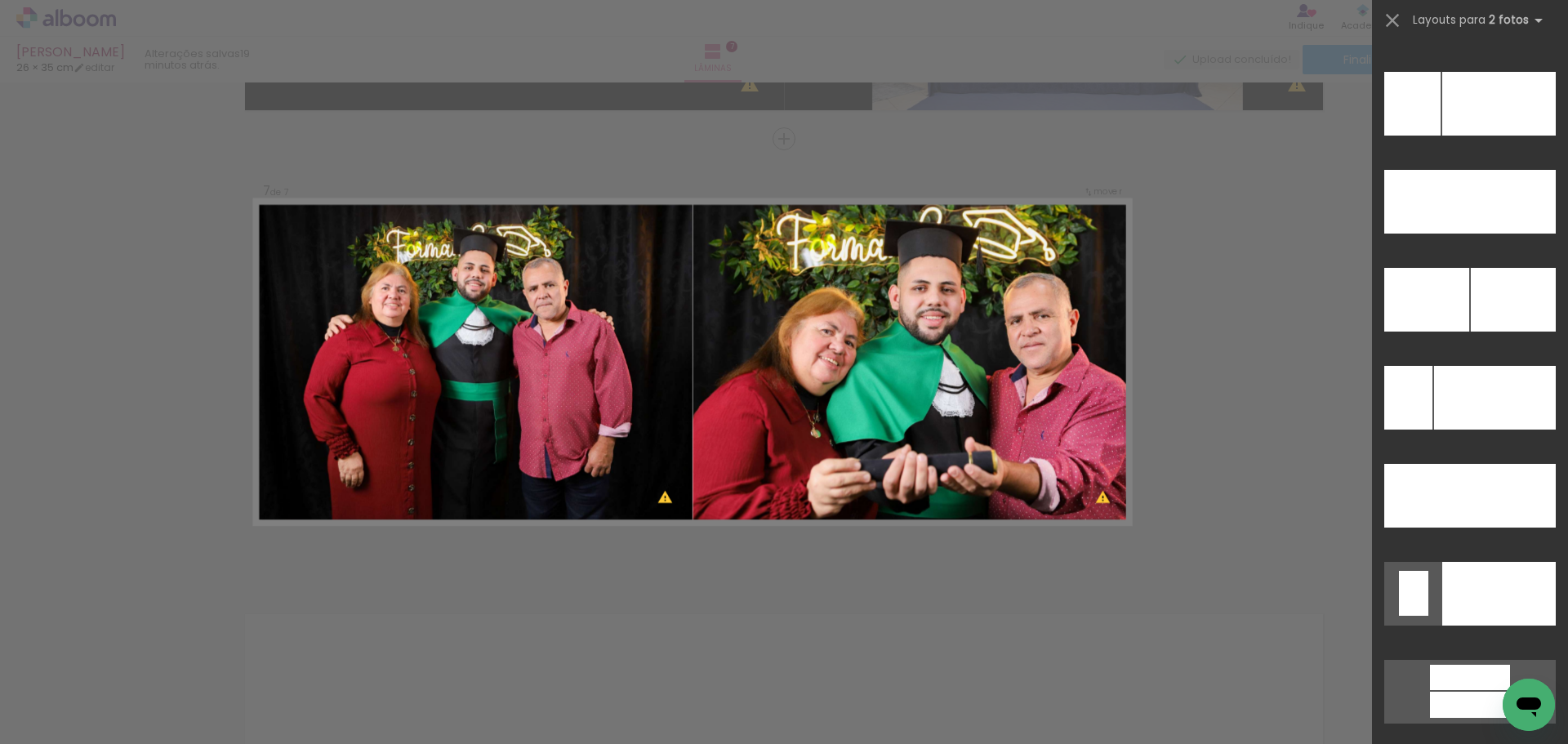
click at [1478, 538] on div at bounding box center [1470, 501] width 196 height 98
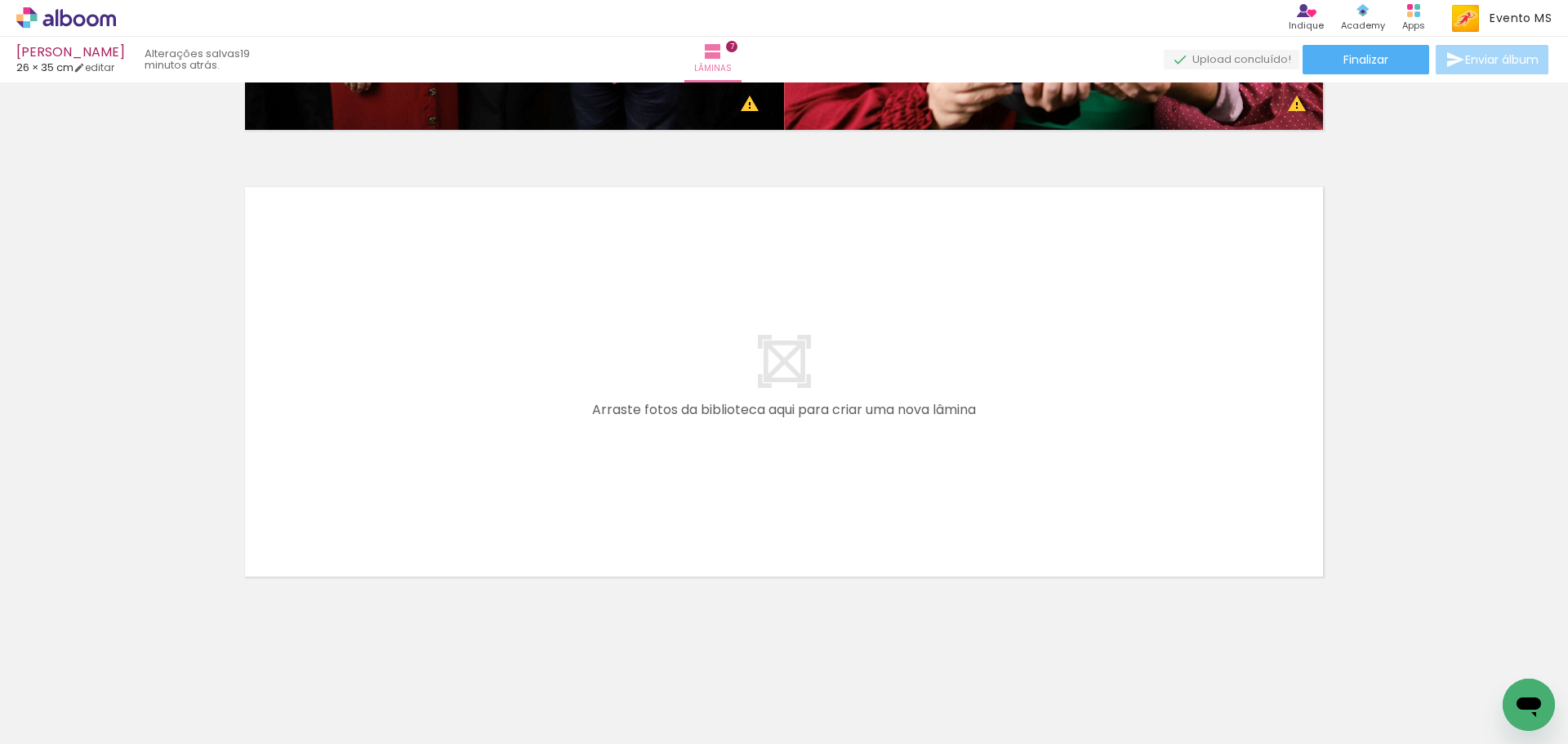
scroll to position [0, 583]
drag, startPoint x: 1017, startPoint y: 738, endPoint x: 18, endPoint y: 27, distance: 1226.2
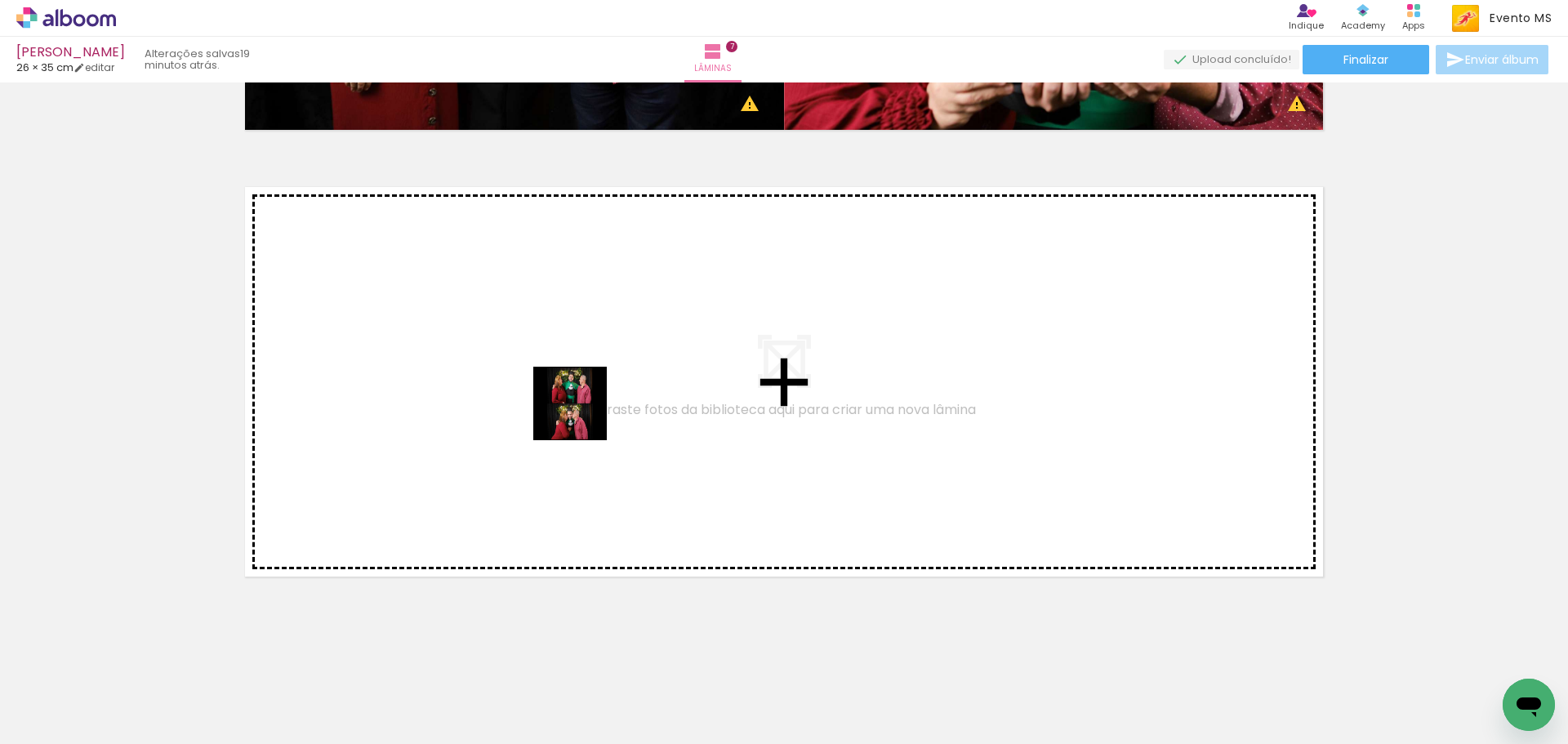
drag, startPoint x: 871, startPoint y: 705, endPoint x: 582, endPoint y: 416, distance: 408.7
click at [582, 416] on quentale-workspace at bounding box center [784, 372] width 1568 height 744
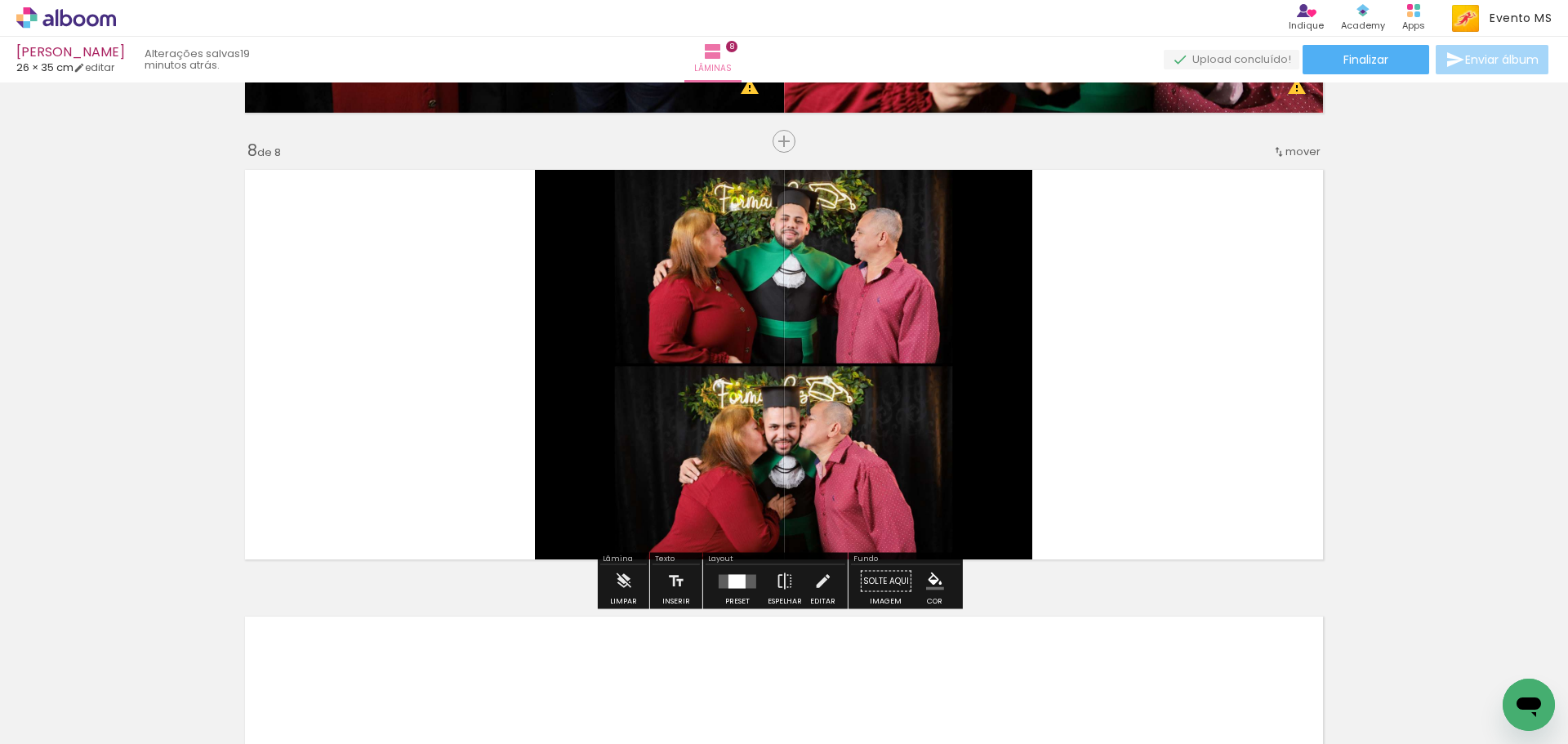
scroll to position [3099, 0]
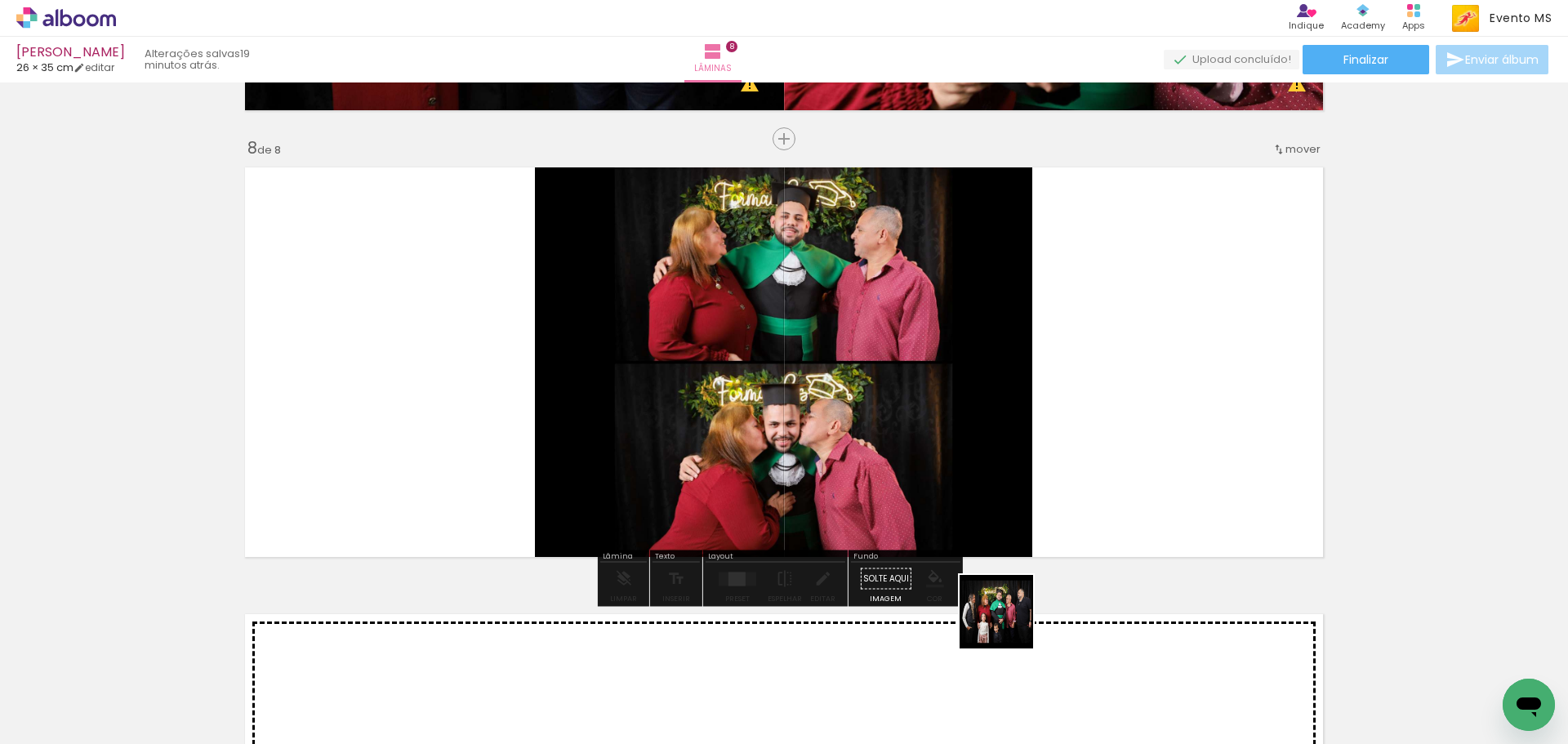
drag, startPoint x: 1004, startPoint y: 641, endPoint x: 1055, endPoint y: 468, distance: 180.4
click at [1055, 468] on quentale-workspace at bounding box center [784, 372] width 1568 height 744
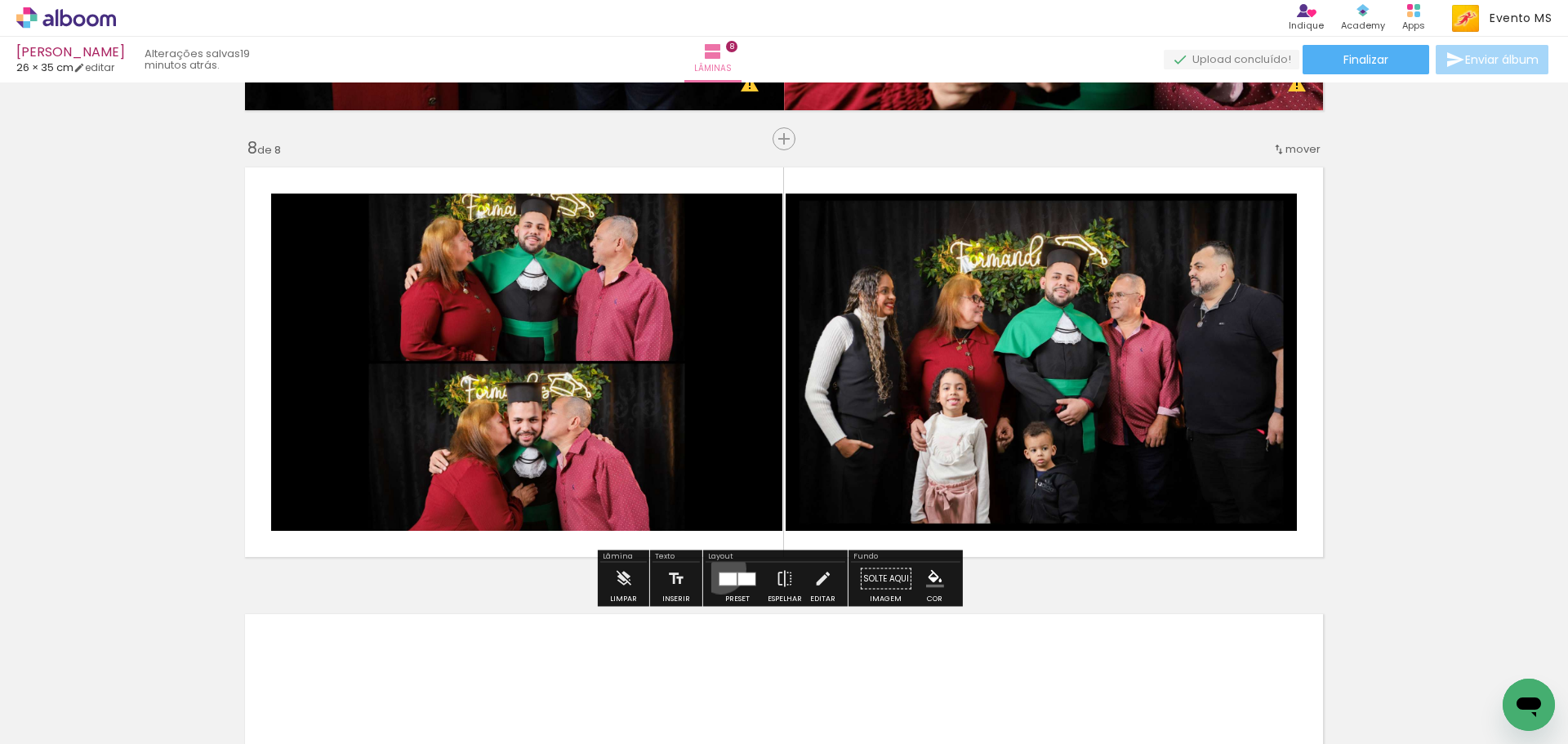
click at [717, 569] on div at bounding box center [737, 579] width 44 height 33
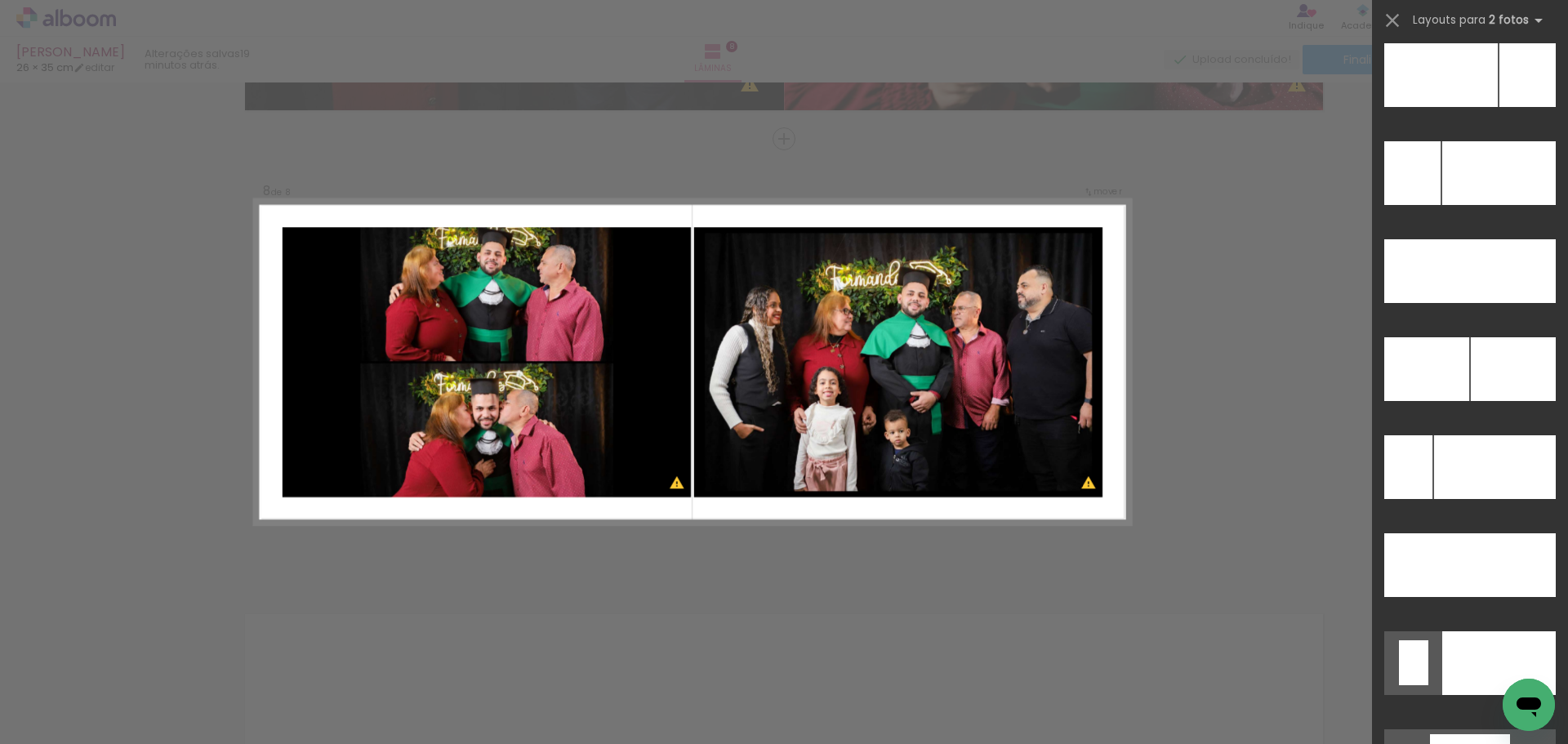
scroll to position [7382, 0]
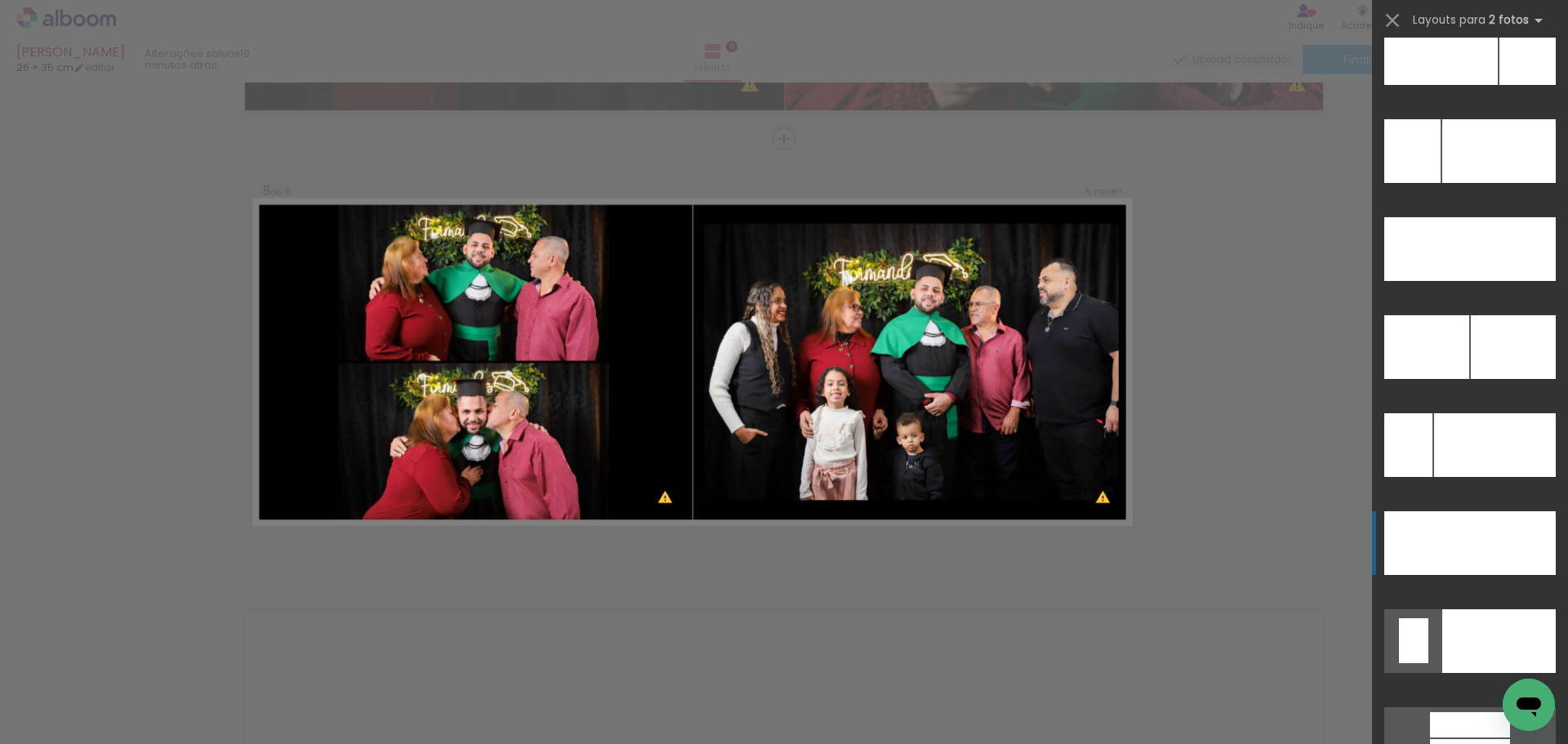
click at [1499, 85] on div at bounding box center [1527, 53] width 56 height 64
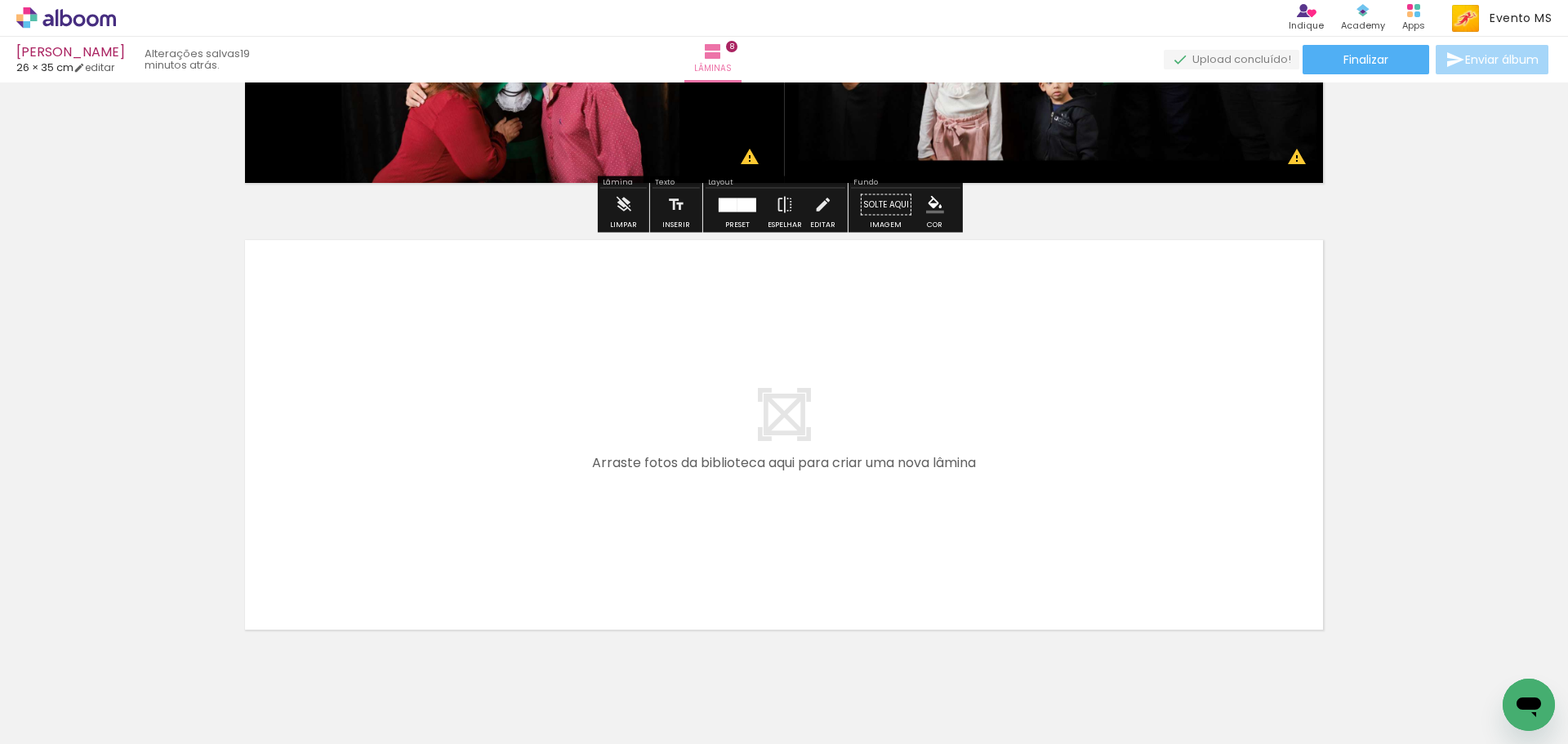
scroll to position [3526, 0]
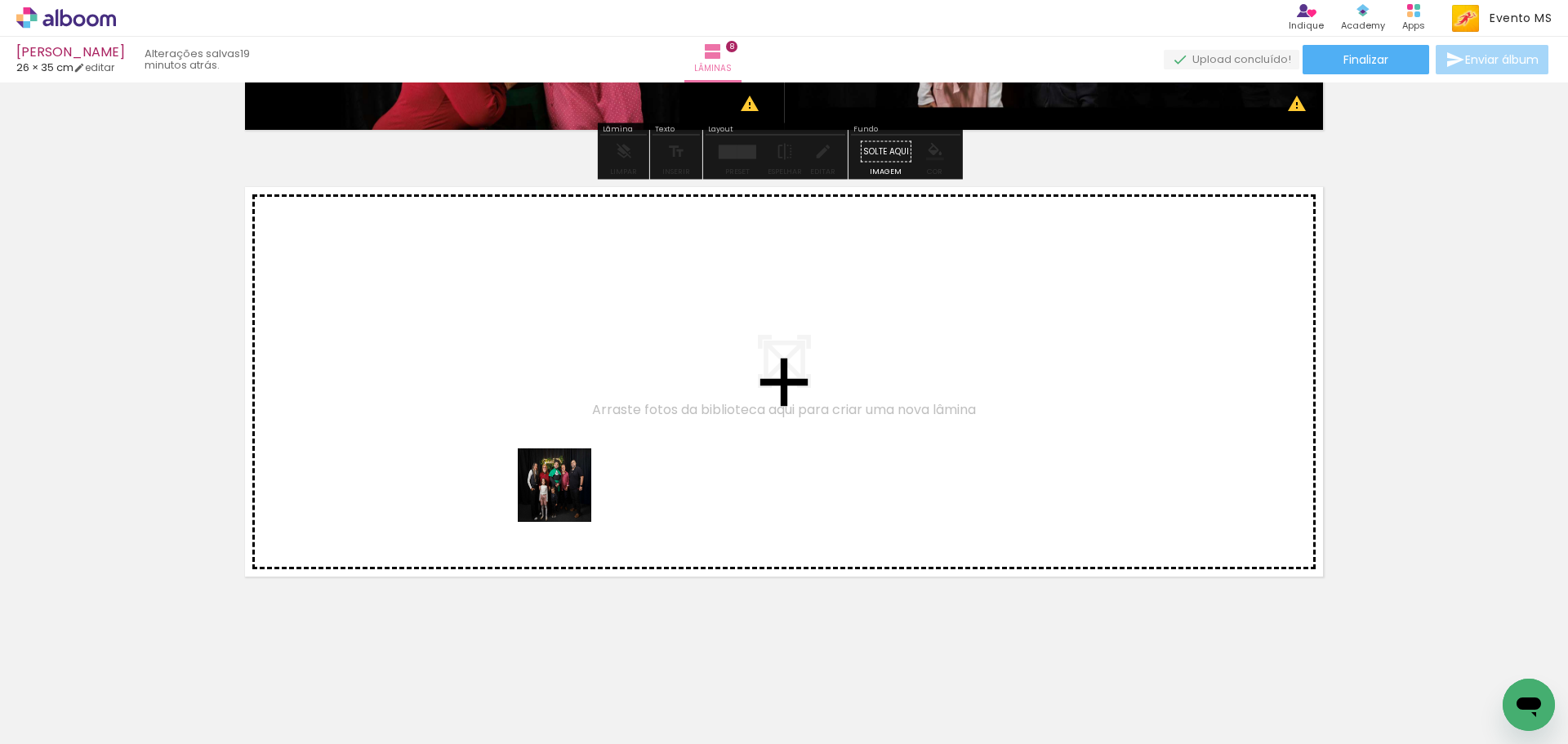
drag, startPoint x: 788, startPoint y: 574, endPoint x: 567, endPoint y: 498, distance: 233.7
click at [567, 498] on quentale-workspace at bounding box center [784, 372] width 1568 height 744
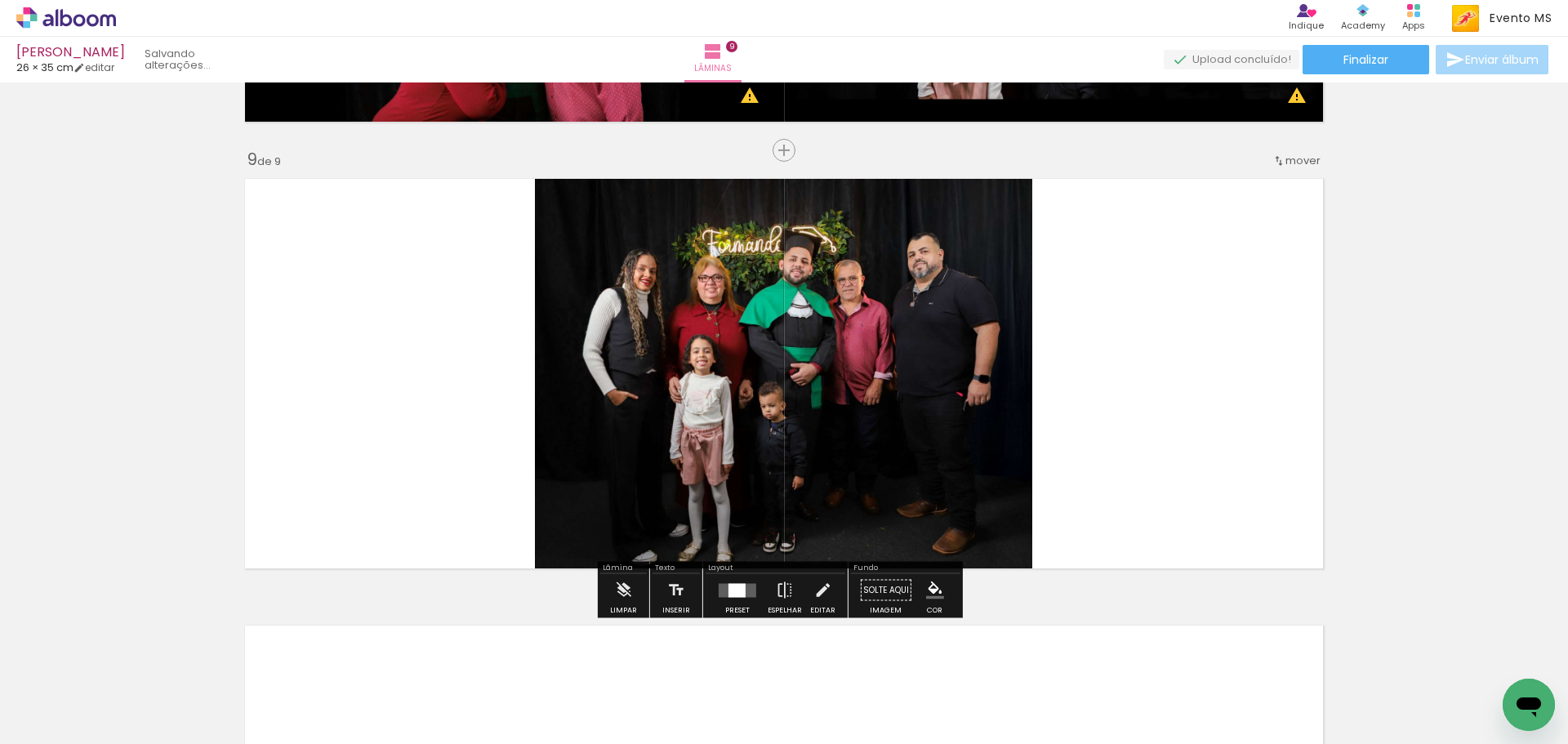
scroll to position [3546, 0]
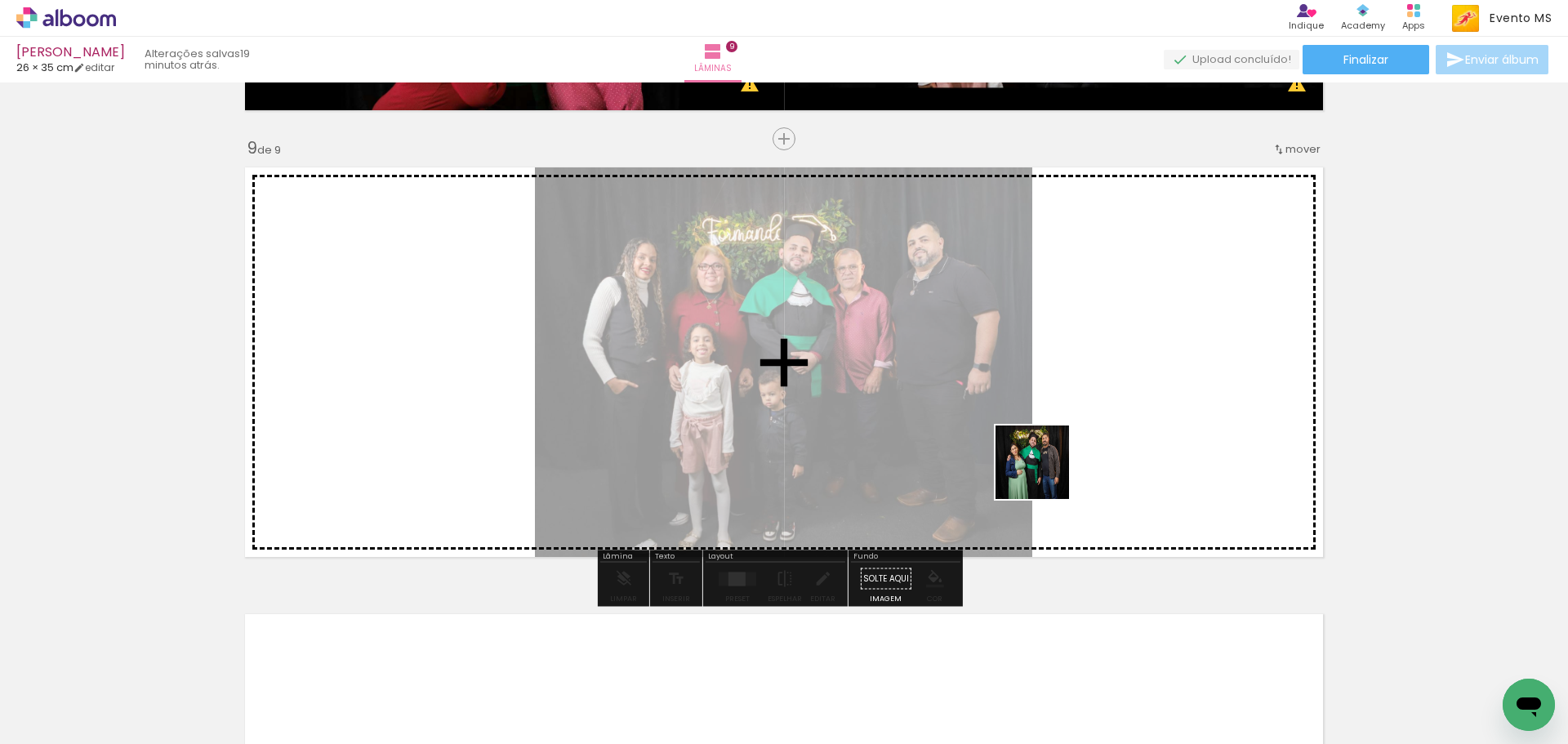
drag, startPoint x: 1166, startPoint y: 681, endPoint x: 1045, endPoint y: 467, distance: 245.8
click at [1045, 467] on quentale-workspace at bounding box center [784, 372] width 1568 height 744
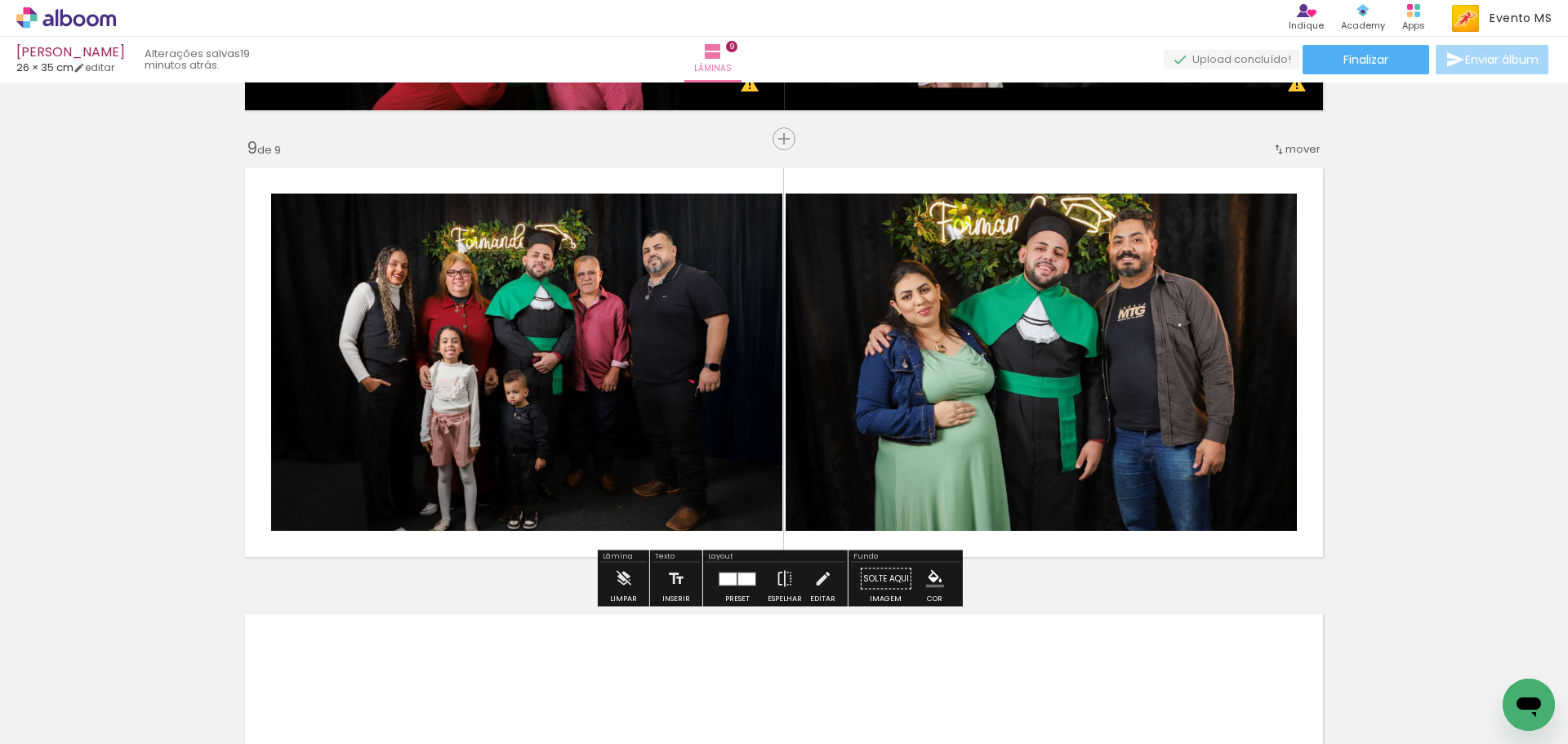
click at [0, 0] on slot at bounding box center [0, 0] width 0 height 0
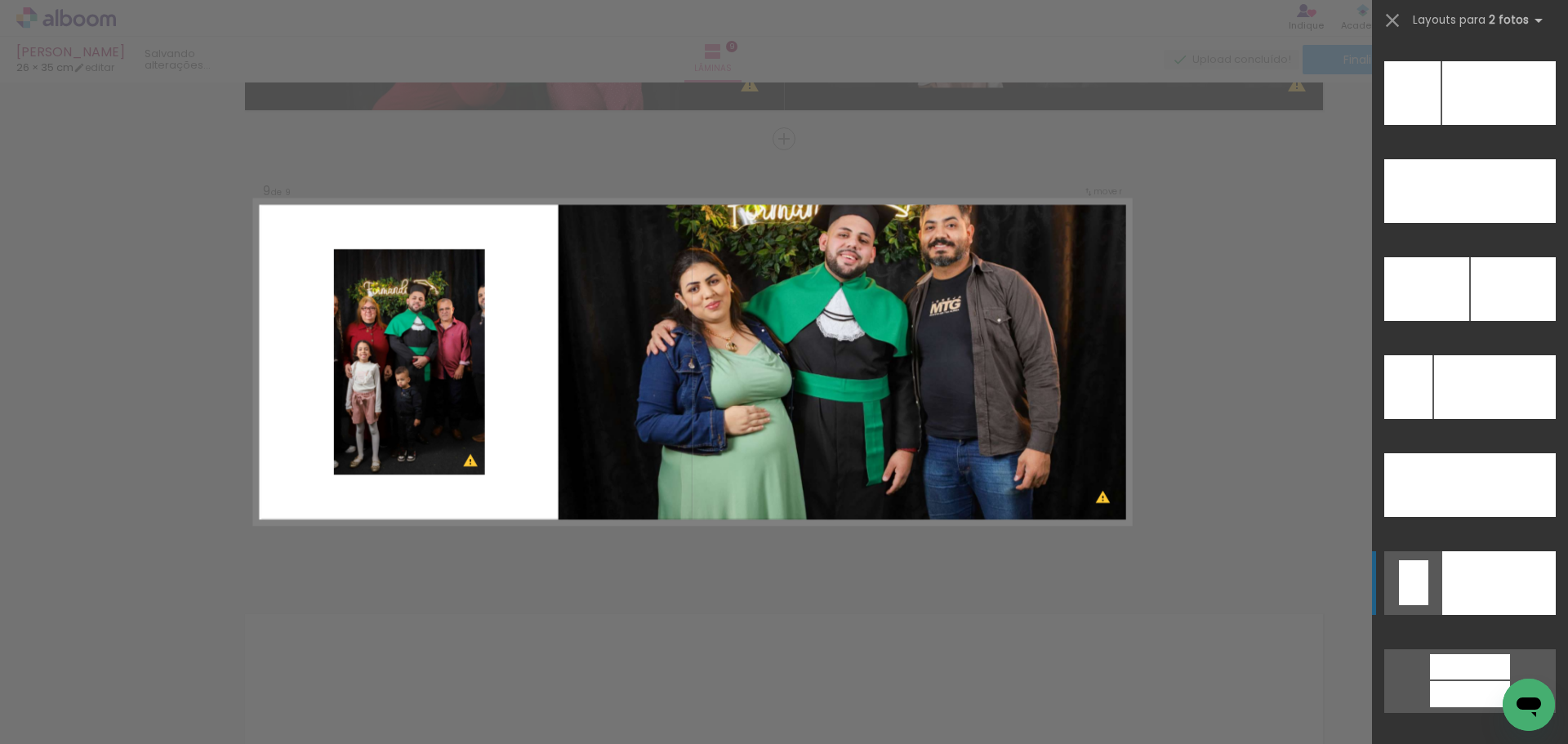
scroll to position [7448, 0]
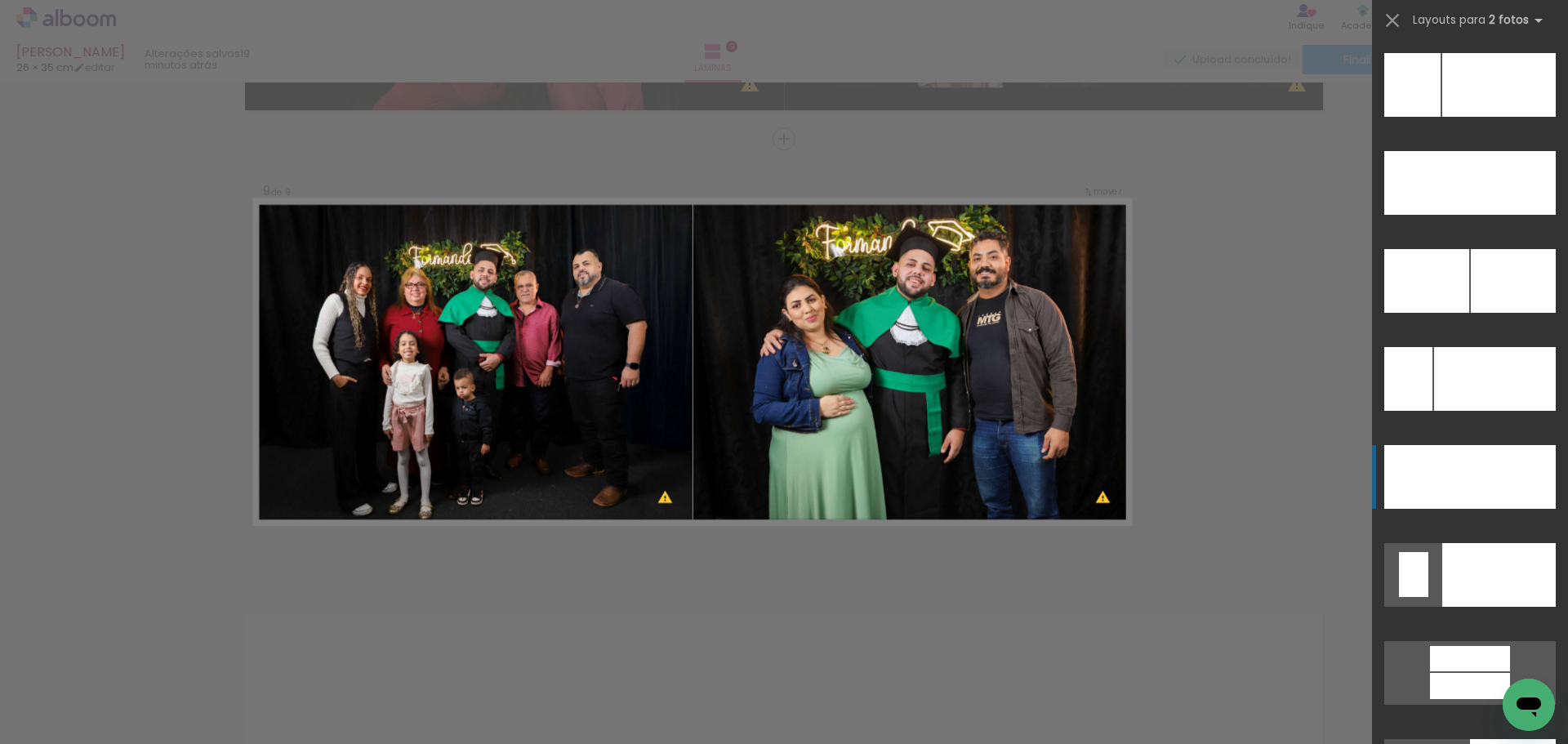
click at [1485, 313] on div at bounding box center [1513, 281] width 85 height 64
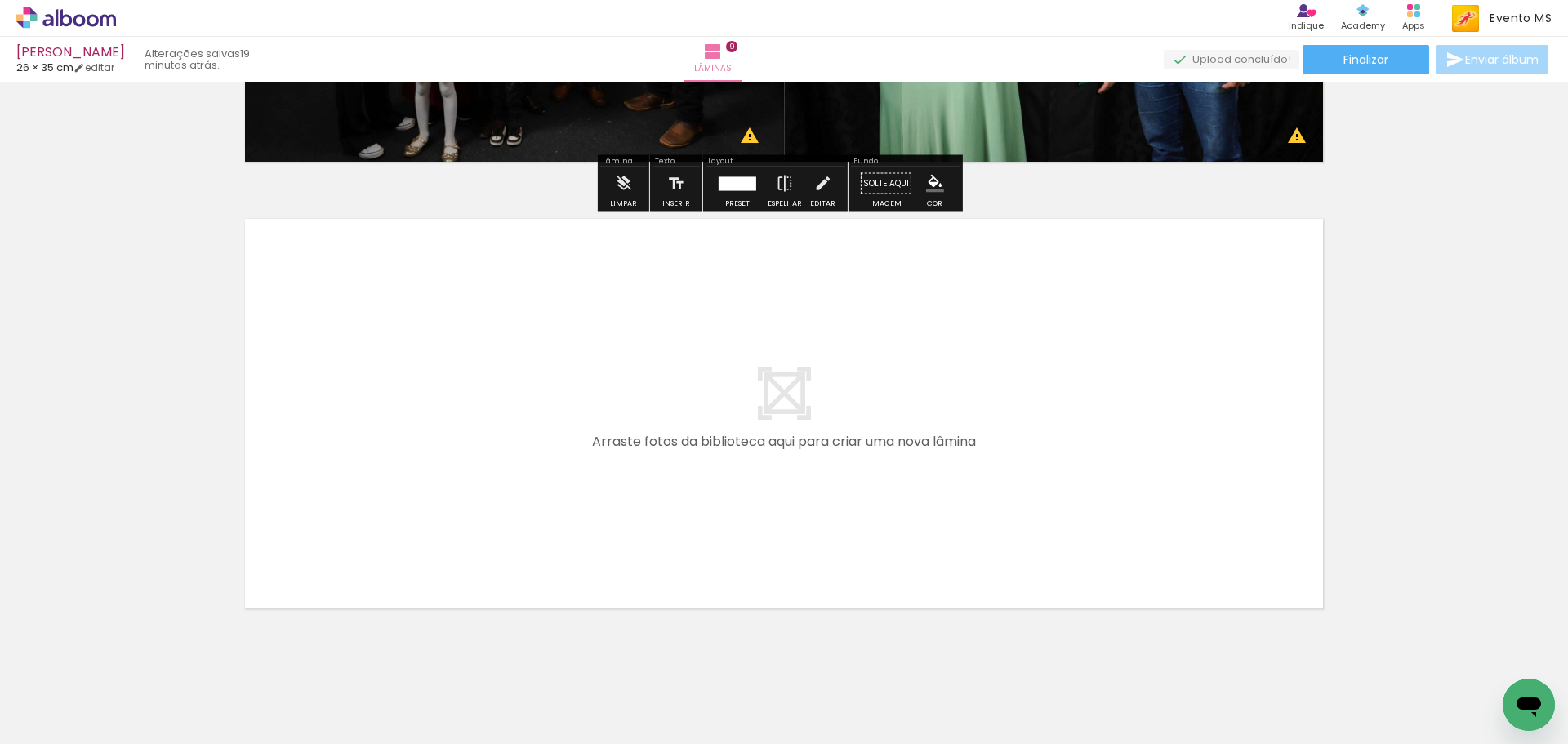
scroll to position [3973, 0]
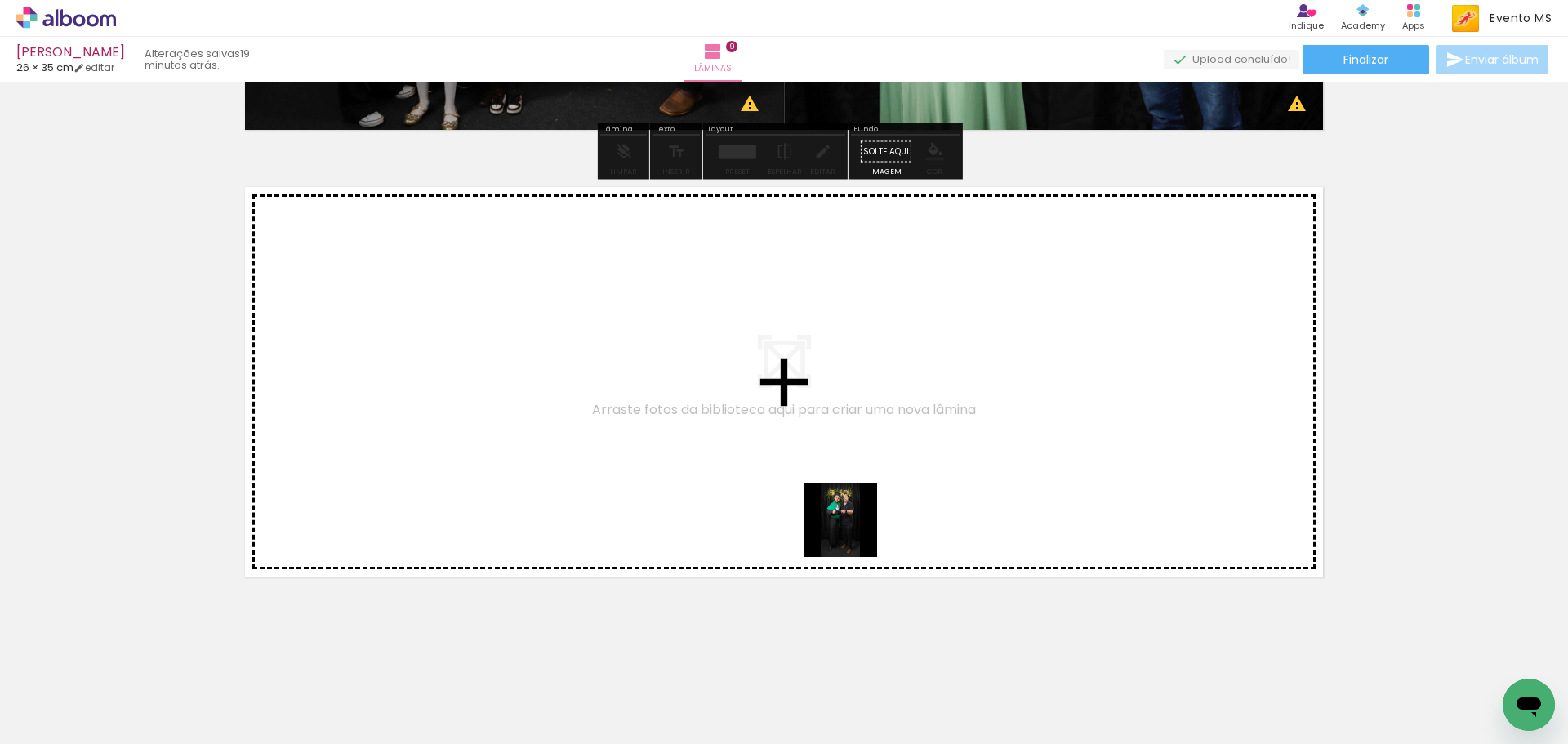
drag, startPoint x: 1225, startPoint y: 681, endPoint x: 473, endPoint y: 442, distance: 789.1
click at [473, 442] on quentale-workspace at bounding box center [784, 372] width 1568 height 744
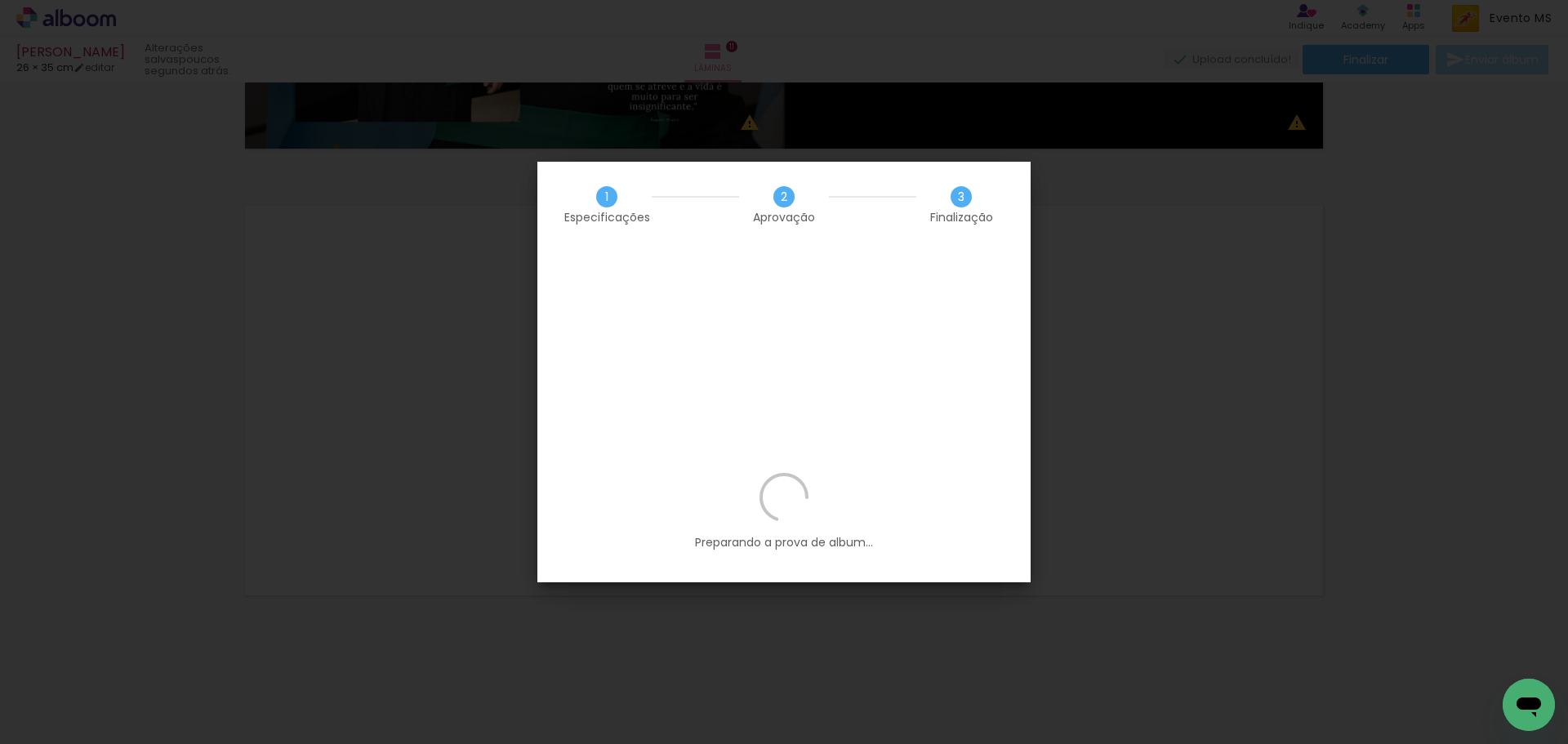
scroll to position [0, 583]
